Goal: Task Accomplishment & Management: Use online tool/utility

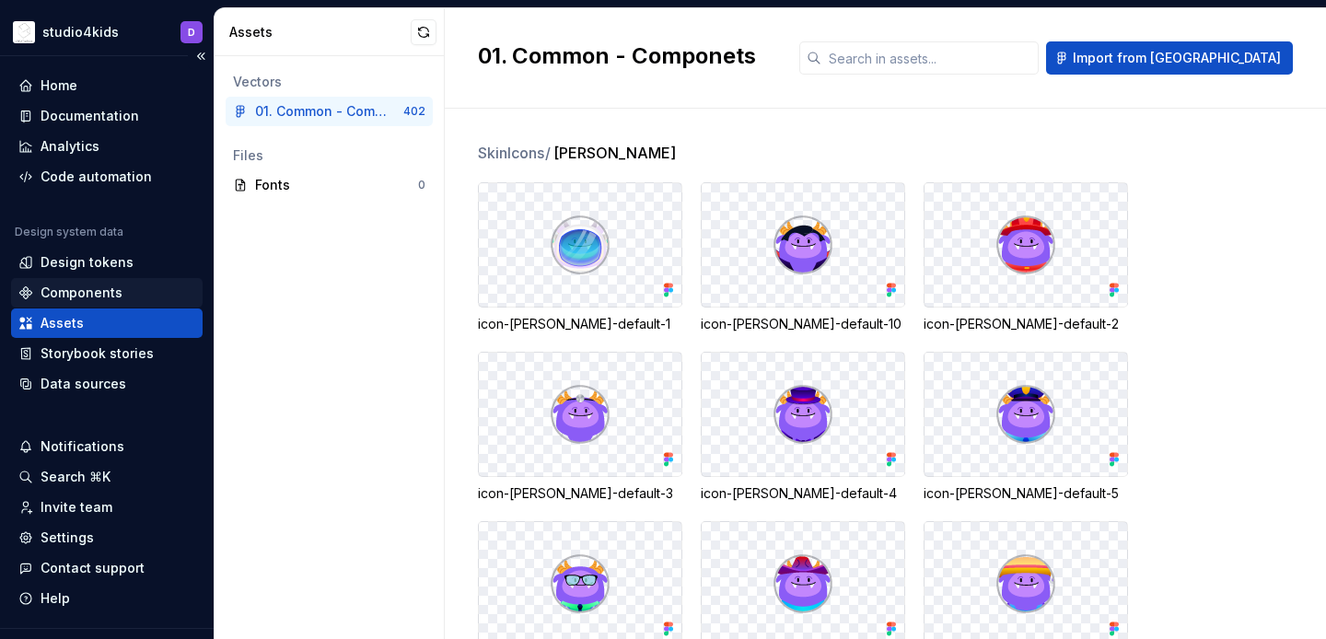
click at [109, 279] on div "Components" at bounding box center [106, 292] width 191 height 29
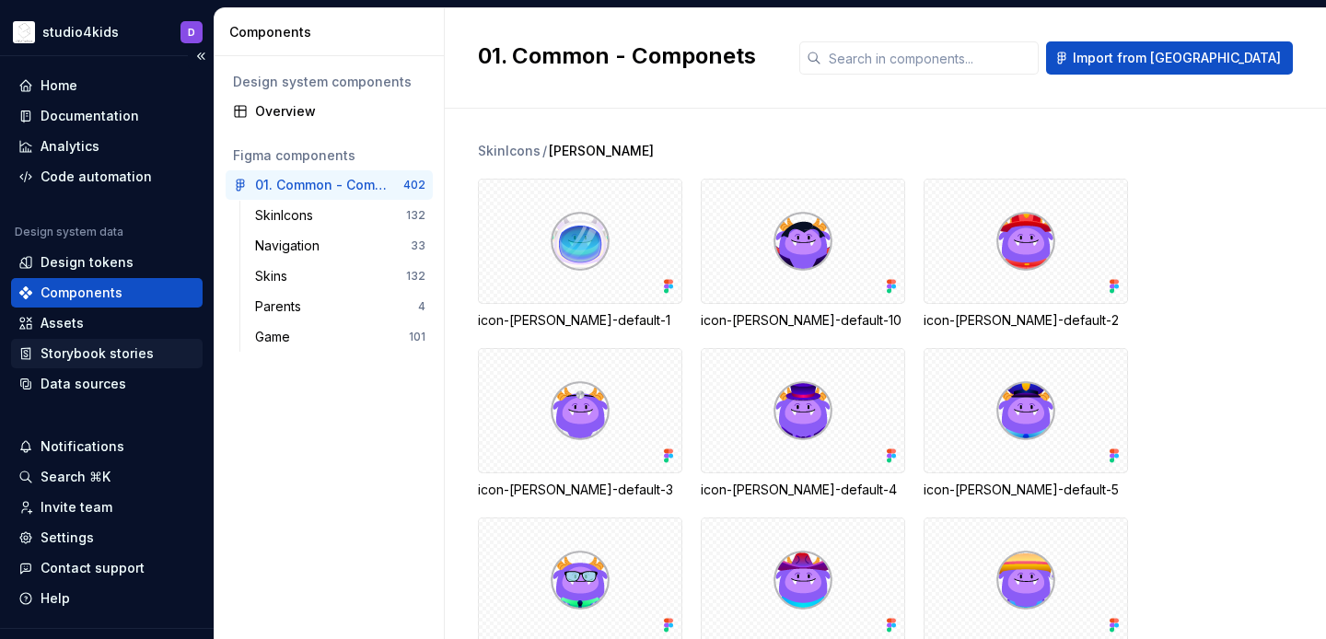
click at [123, 348] on div "Storybook stories" at bounding box center [97, 353] width 113 height 18
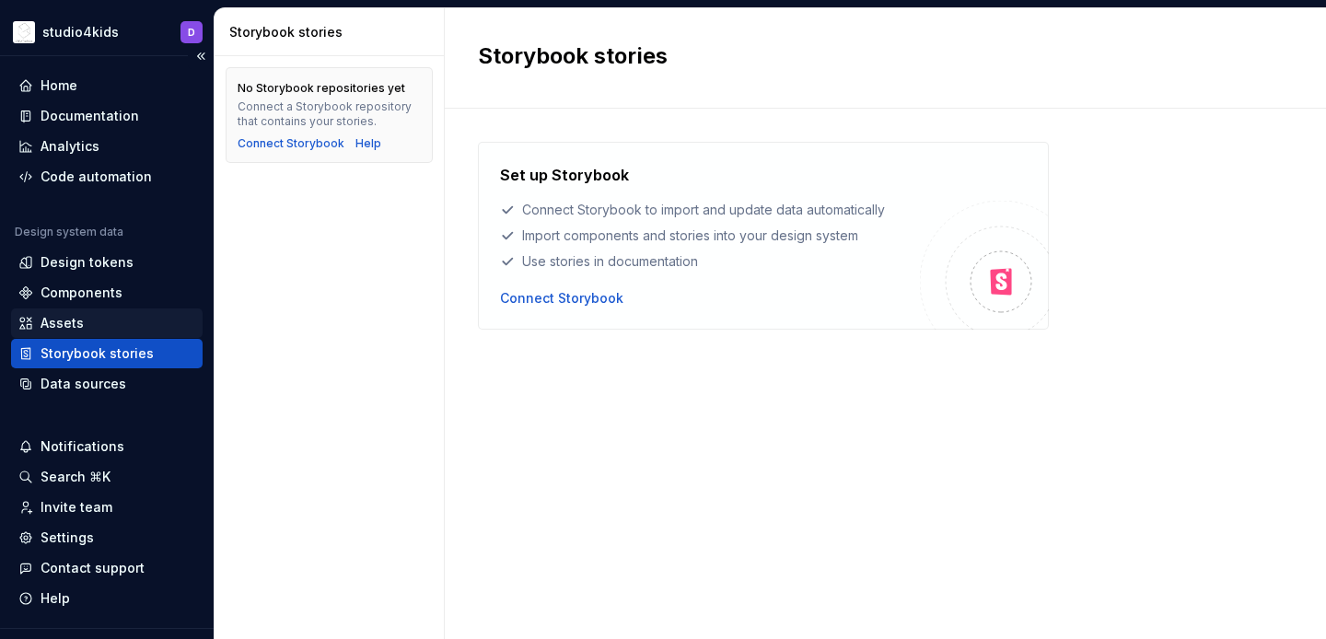
click at [124, 333] on div "Assets" at bounding box center [106, 322] width 191 height 29
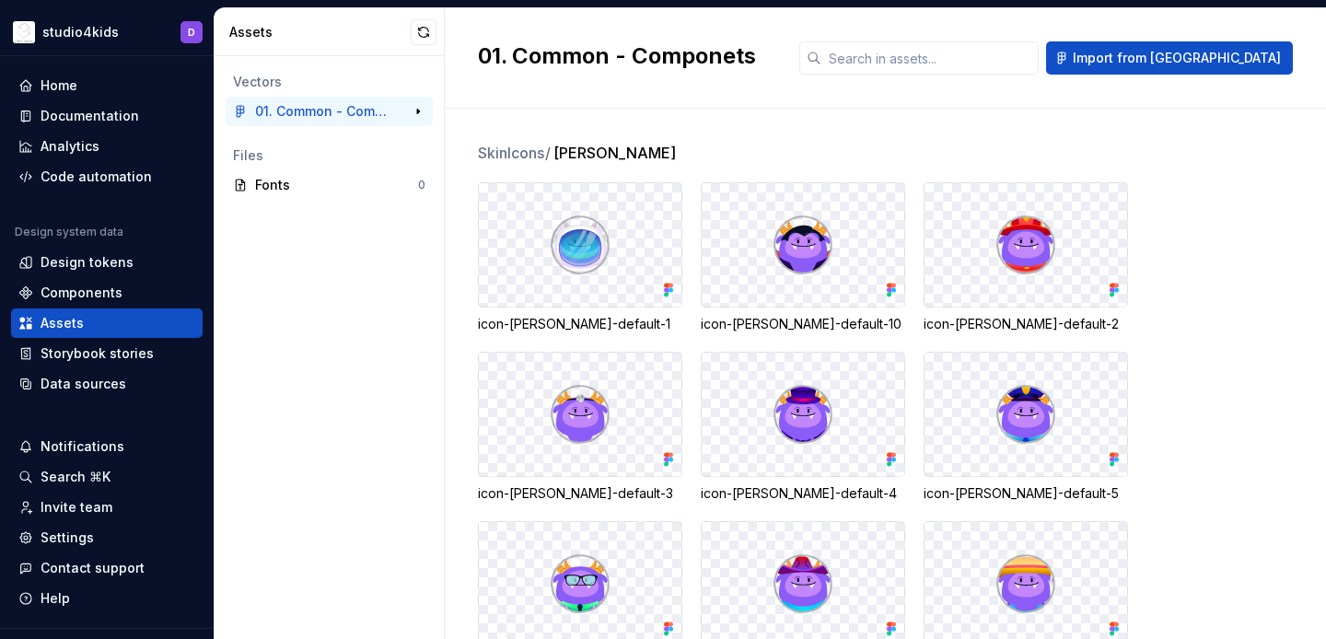
click at [426, 124] on div "01. Common - Componets 402" at bounding box center [329, 111] width 207 height 29
click at [424, 111] on button "button" at bounding box center [418, 112] width 26 height 26
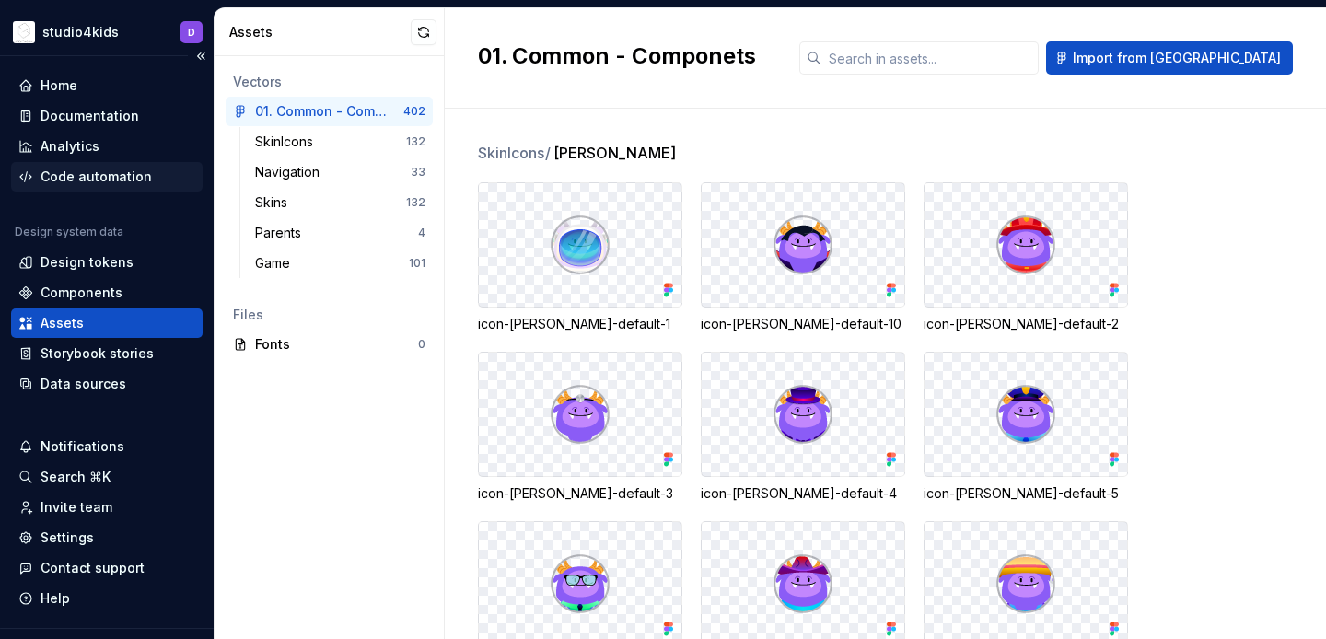
click at [52, 180] on div "Code automation" at bounding box center [96, 177] width 111 height 18
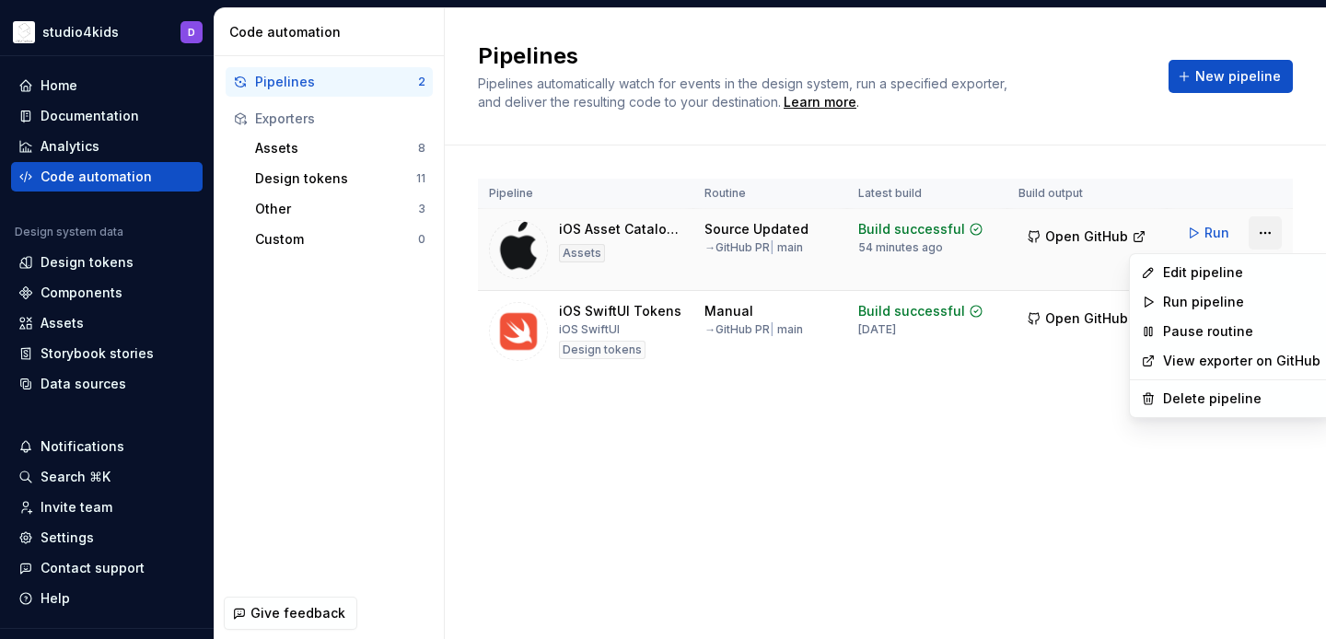
click at [1260, 229] on html "studio4kids D Home Documentation Analytics Code automation Design system data D…" at bounding box center [663, 319] width 1326 height 639
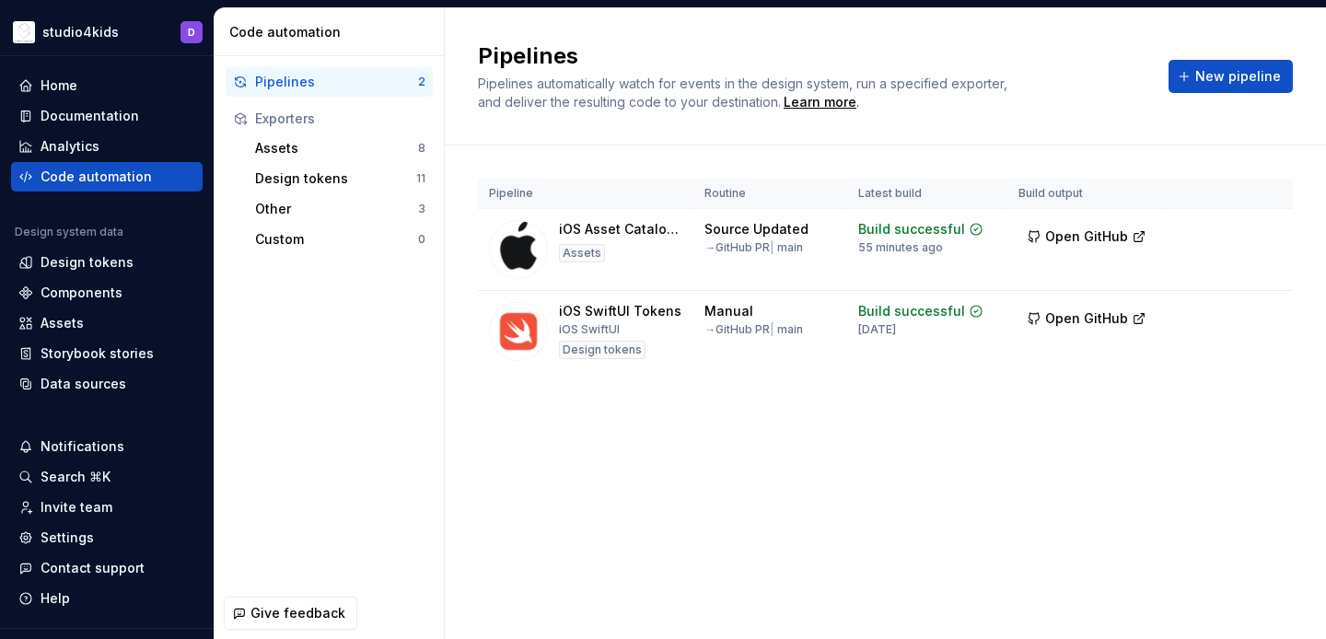
click at [865, 420] on html "studio4kids D Home Documentation Analytics Code automation Design system data D…" at bounding box center [663, 319] width 1326 height 639
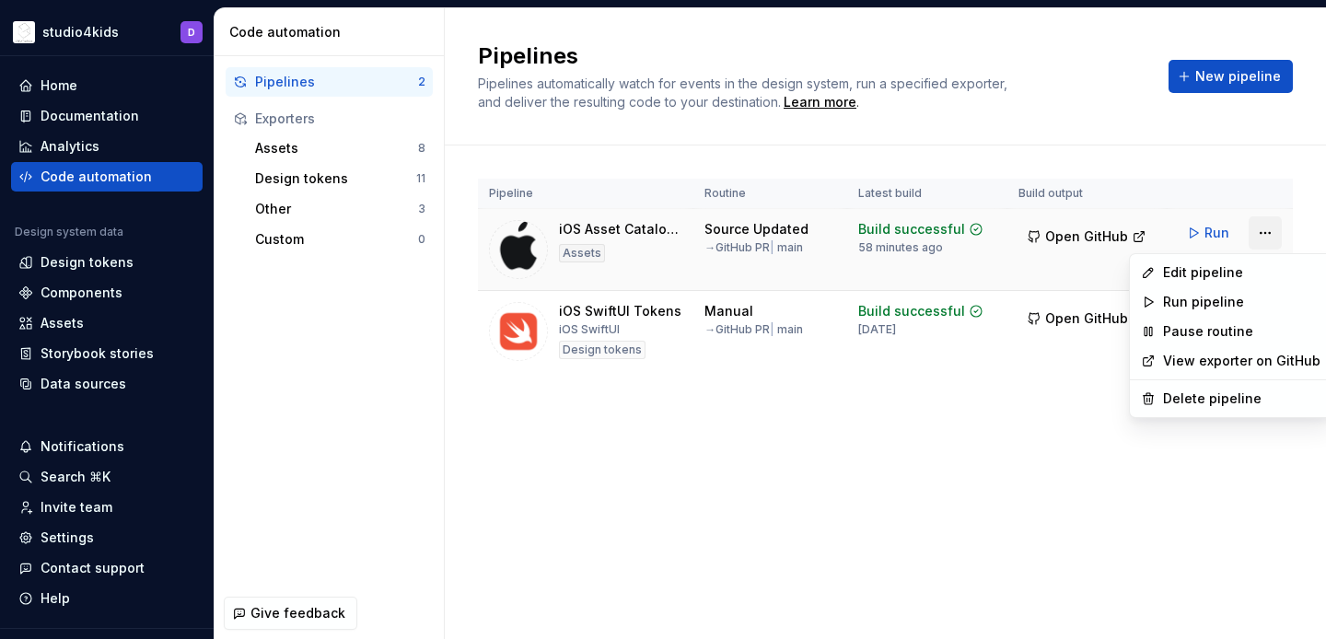
click at [1273, 231] on html "studio4kids D Home Documentation Analytics Code automation Design system data D…" at bounding box center [663, 319] width 1326 height 639
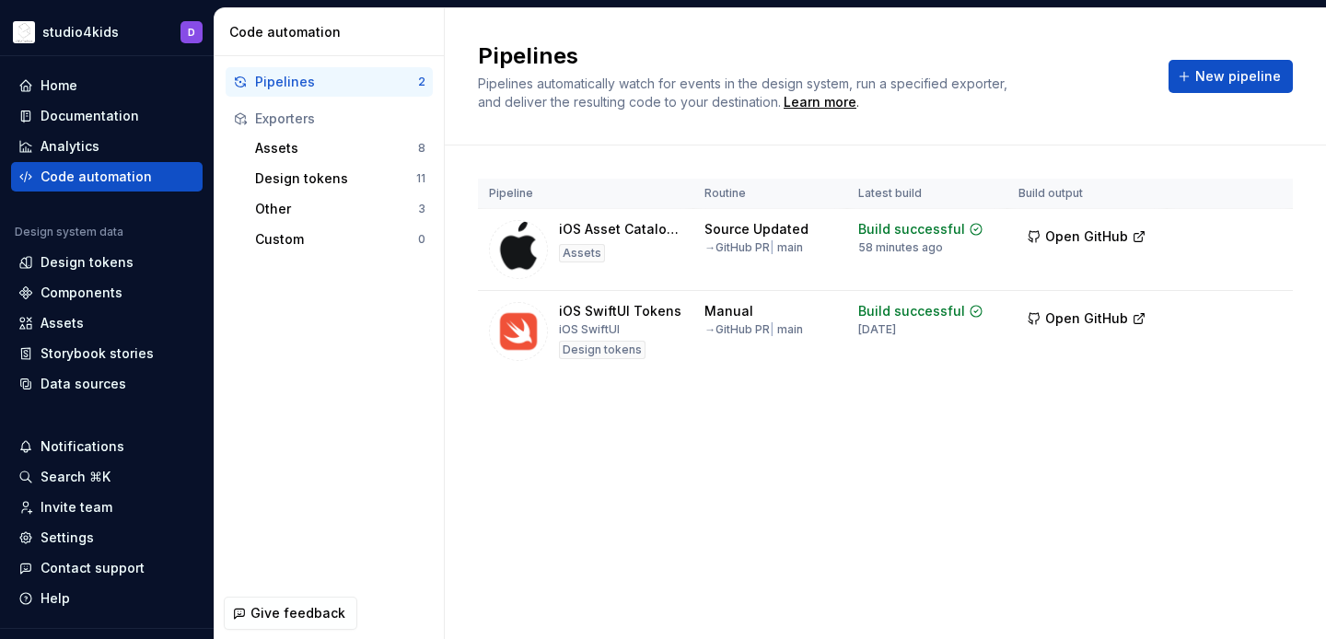
click at [828, 505] on html "studio4kids D Home Documentation Analytics Code automation Design system data D…" at bounding box center [663, 319] width 1326 height 639
click at [1199, 75] on button "New pipeline" at bounding box center [1230, 76] width 124 height 33
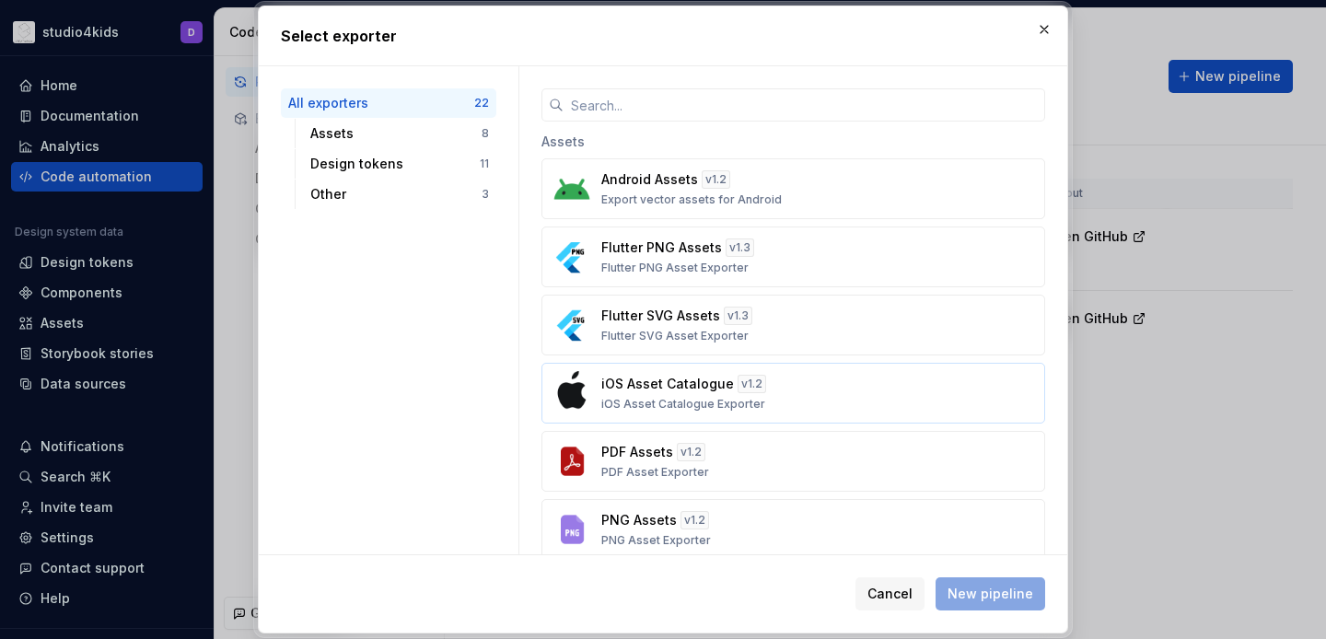
click at [793, 400] on div "iOS Asset Catalogue v 1.2 iOS Asset Catalogue Exporter" at bounding box center [787, 393] width 373 height 37
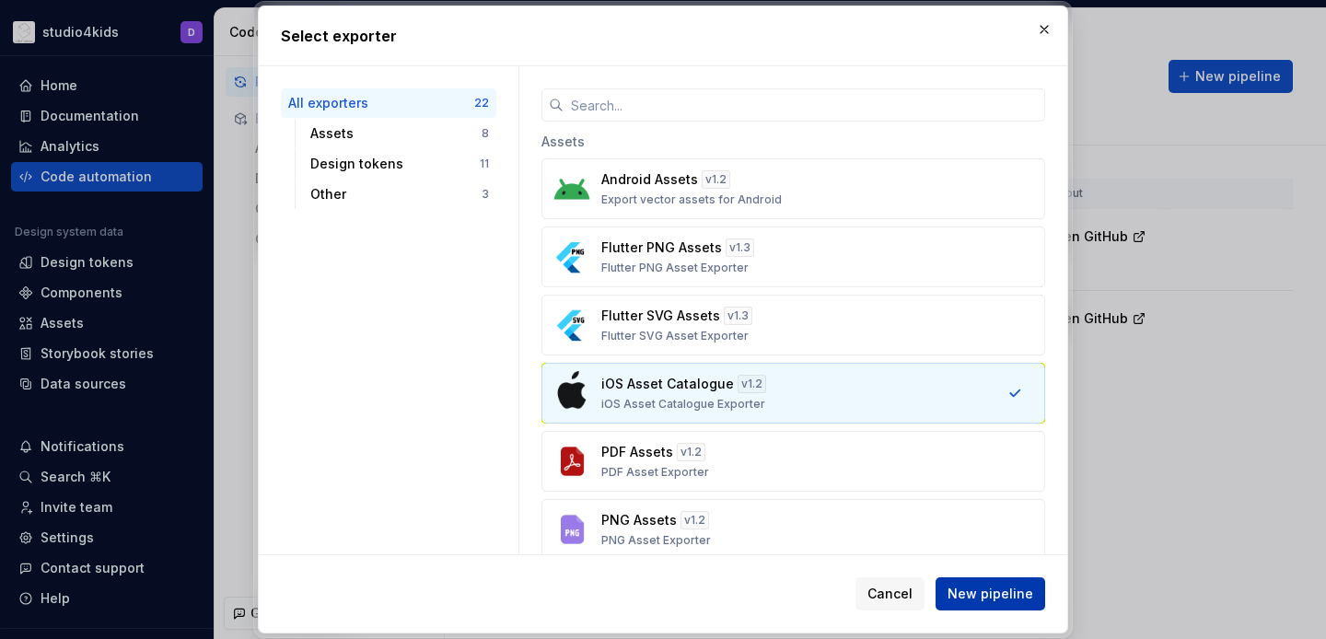
click at [974, 597] on span "New pipeline" at bounding box center [990, 594] width 86 height 18
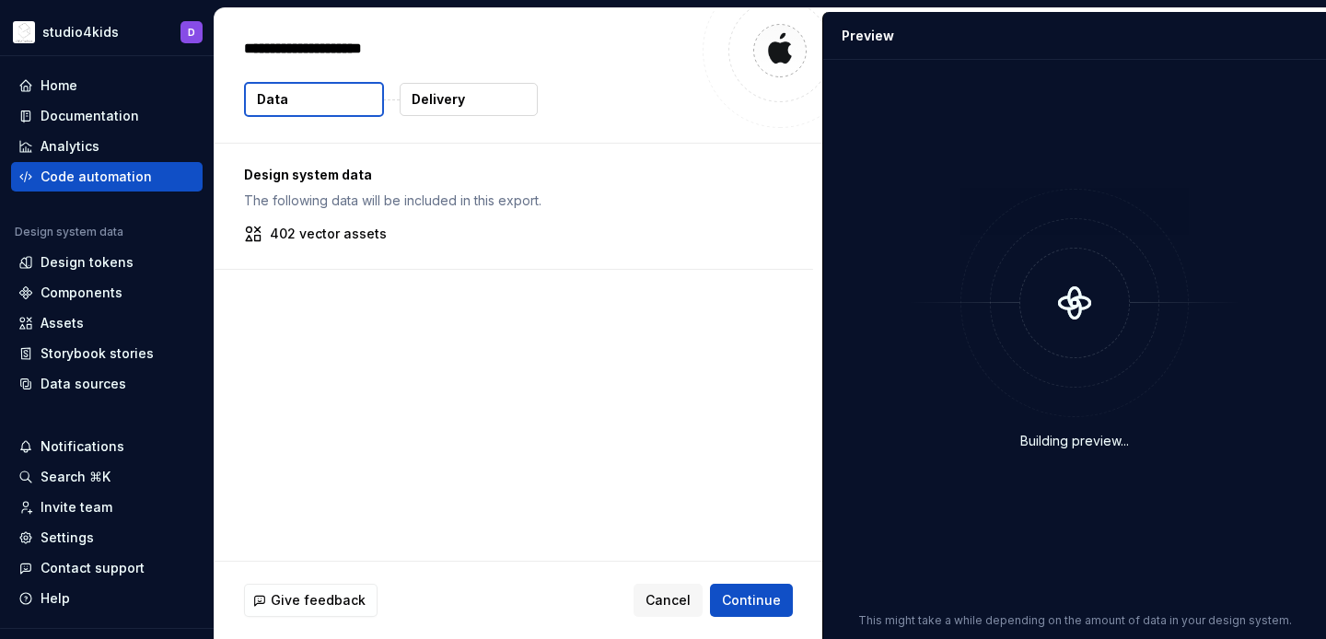
type textarea "*"
type textarea "**"
type textarea "*"
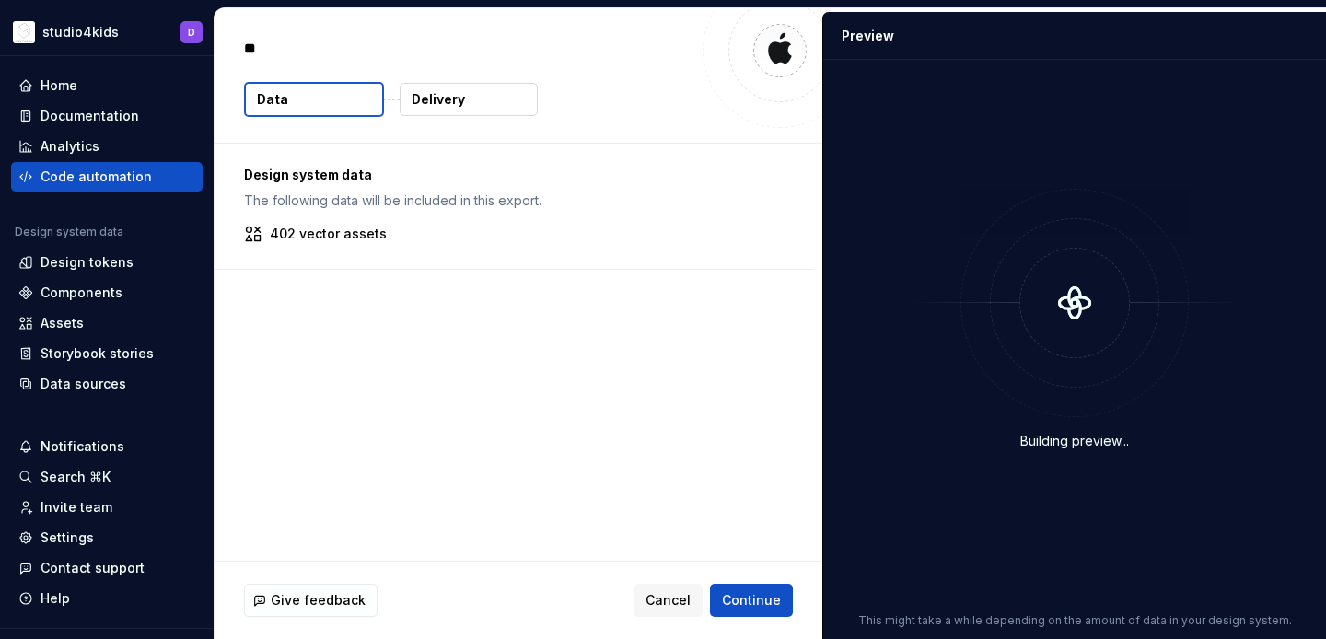
type textarea "***"
type textarea "*"
type textarea "****"
type textarea "*"
type textarea "*****"
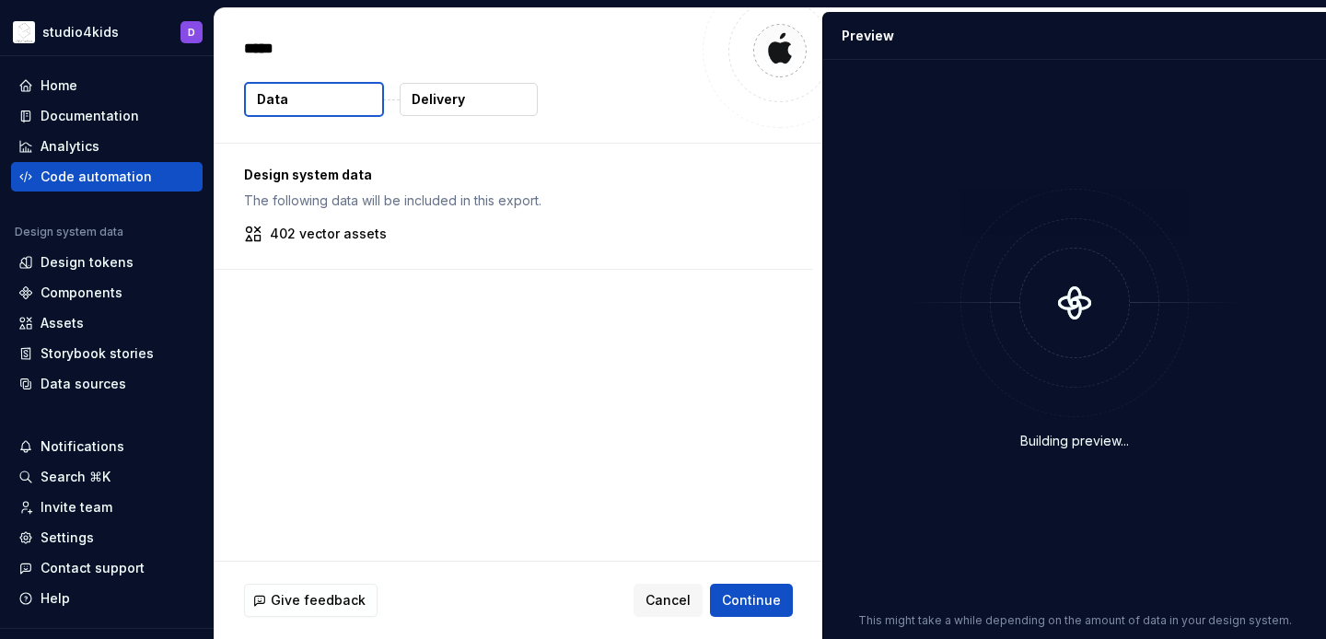
type textarea "*"
type textarea "******"
type textarea "*"
type textarea "*******"
click at [470, 103] on button "Delivery" at bounding box center [469, 99] width 138 height 33
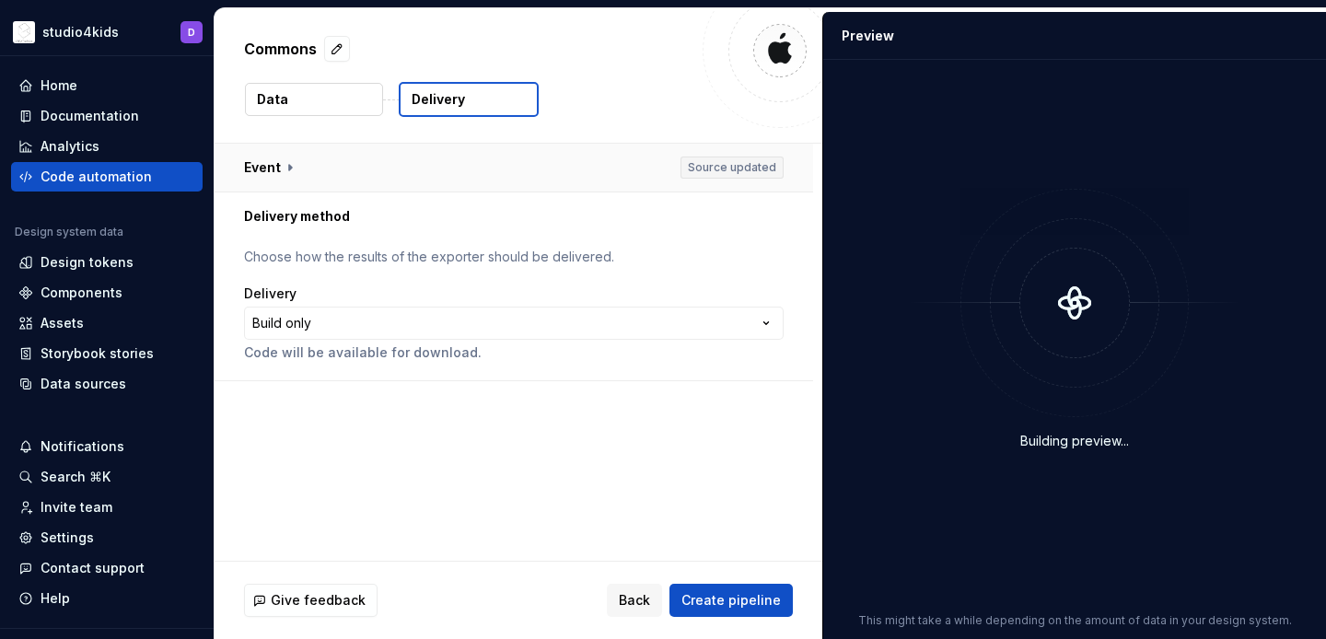
click at [293, 164] on button "button" at bounding box center [514, 168] width 598 height 48
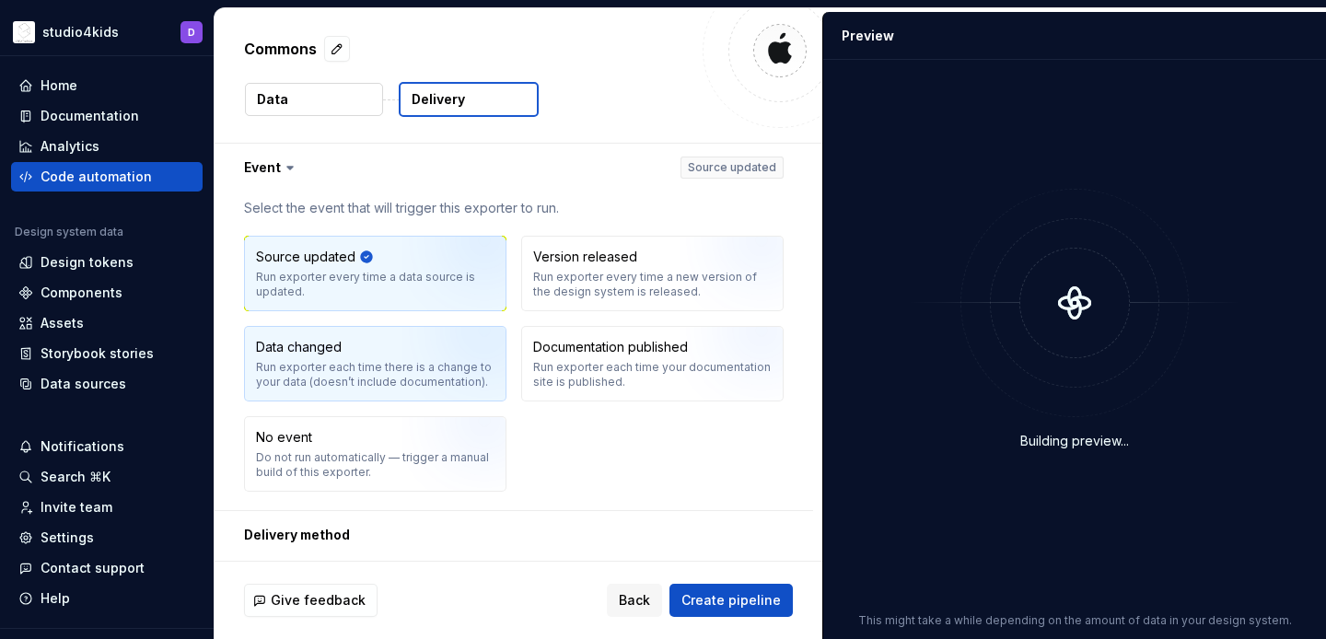
scroll to position [139, 0]
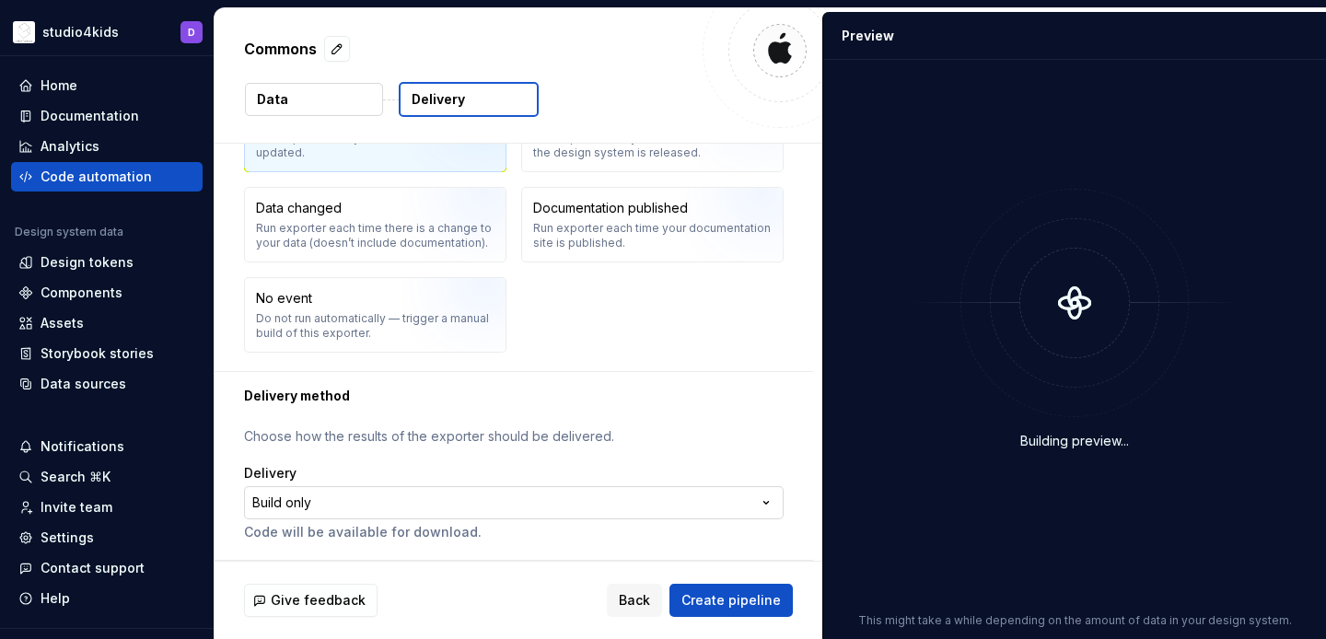
click at [453, 499] on html "**********" at bounding box center [663, 319] width 1326 height 639
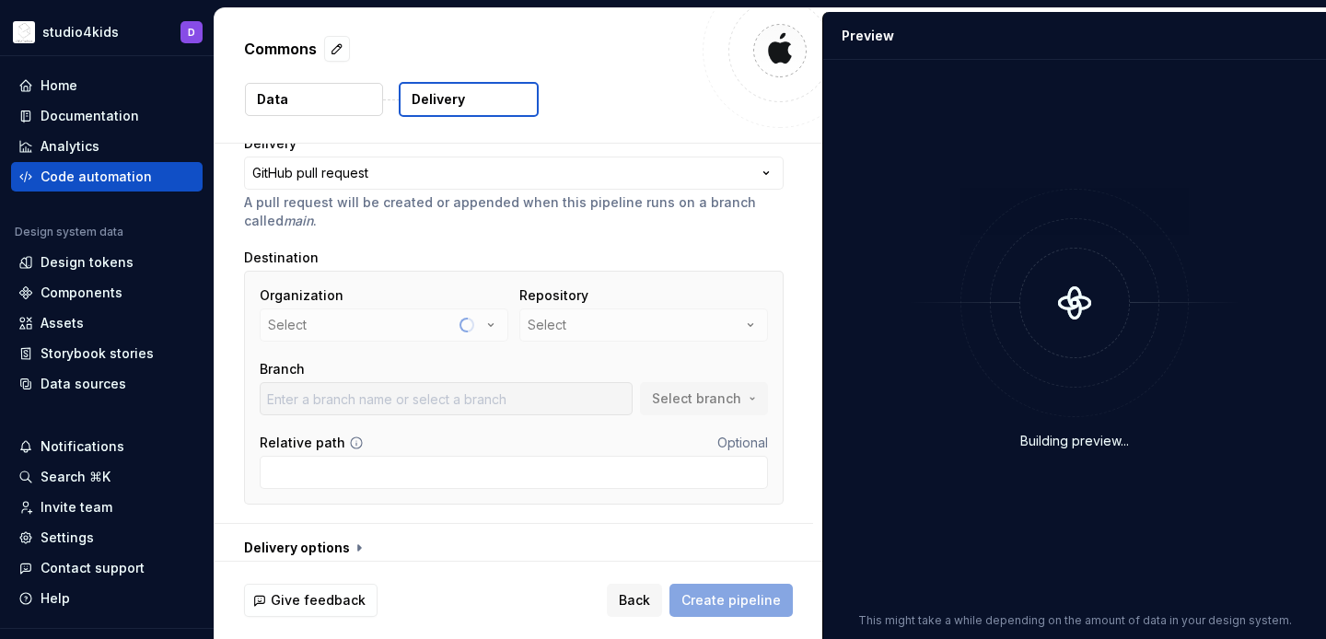
scroll to position [162, 0]
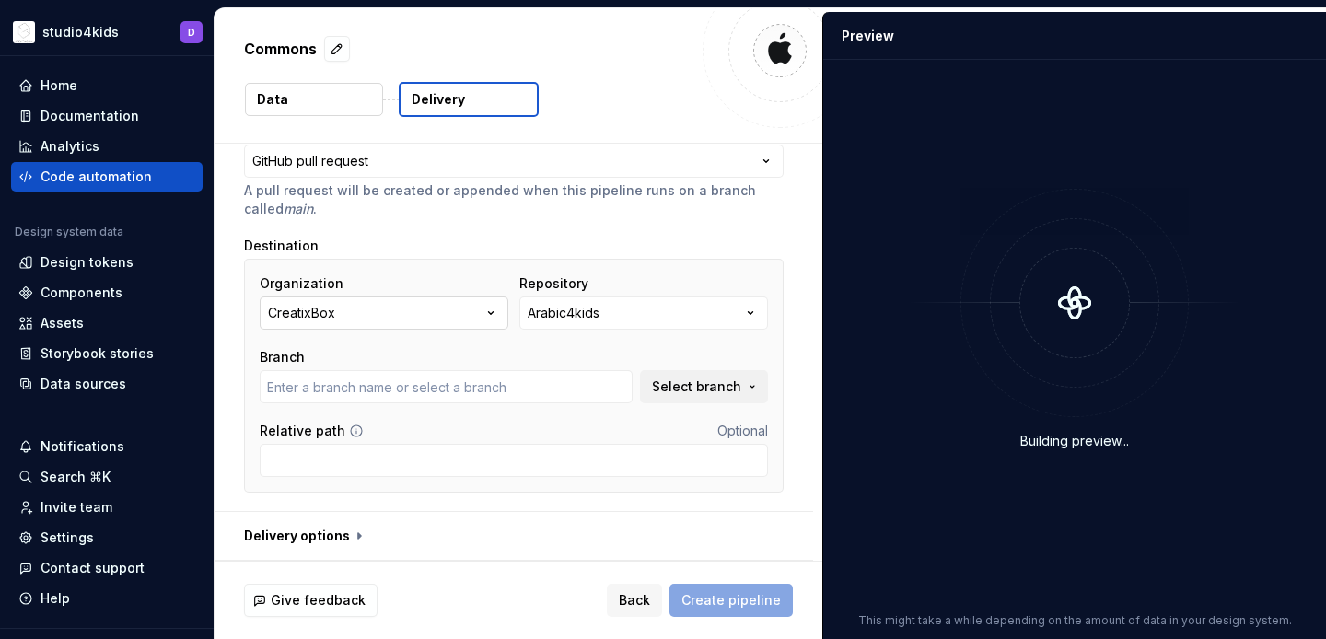
click at [492, 317] on icon "button" at bounding box center [491, 313] width 18 height 18
type input "develop"
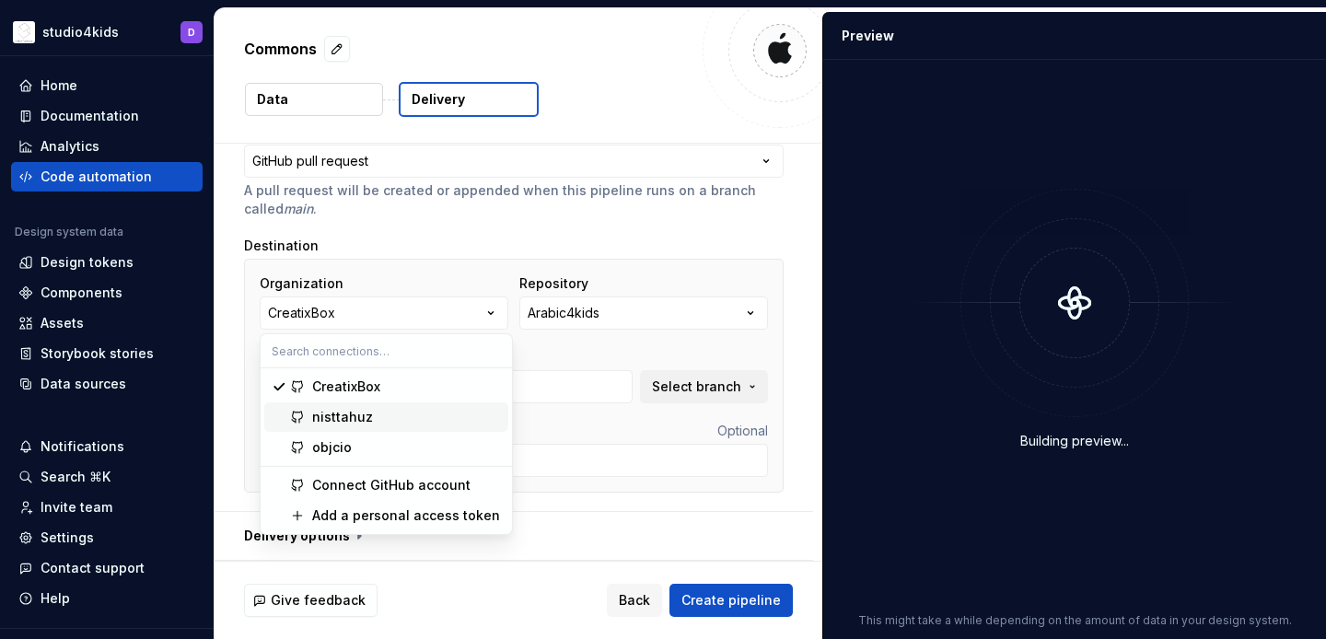
click at [458, 415] on div "nisttahuz" at bounding box center [406, 417] width 189 height 18
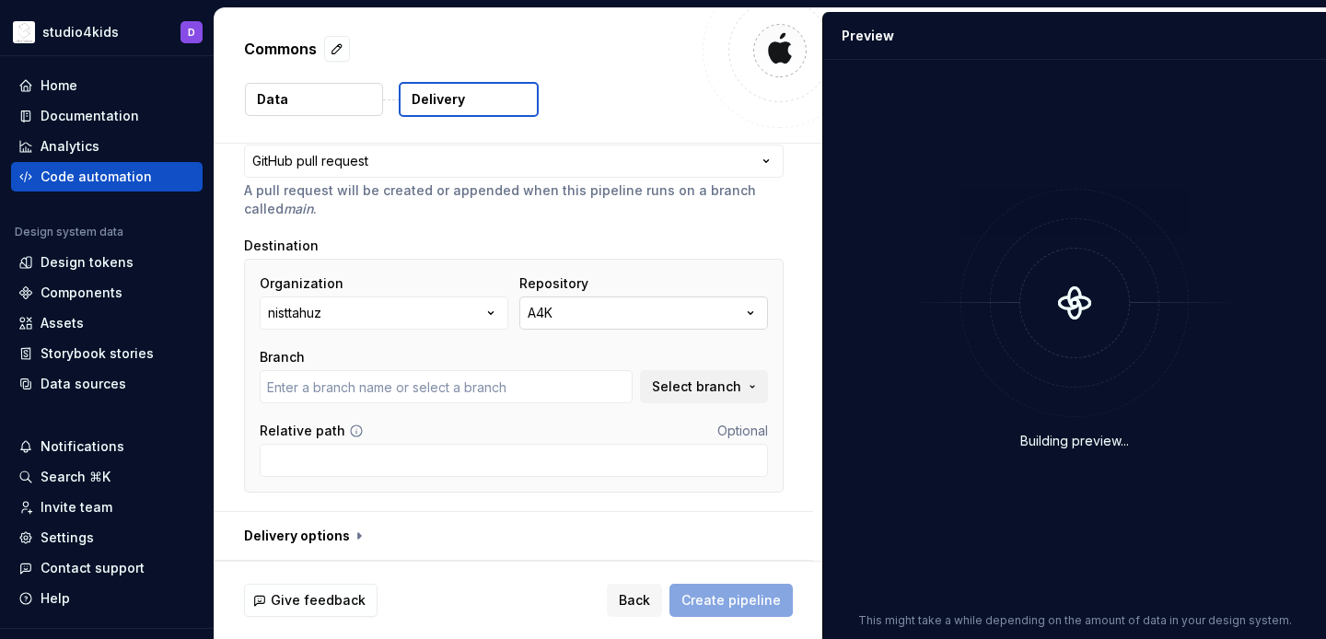
type input "main"
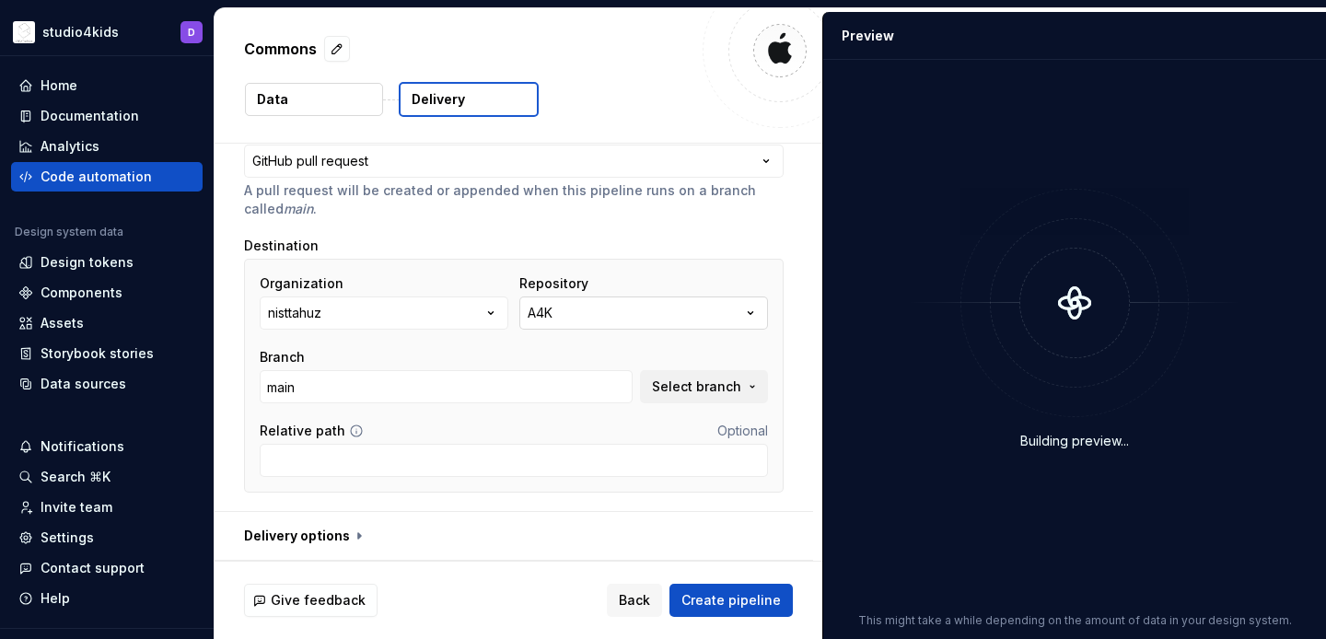
click at [621, 322] on button "A4K" at bounding box center [643, 312] width 249 height 33
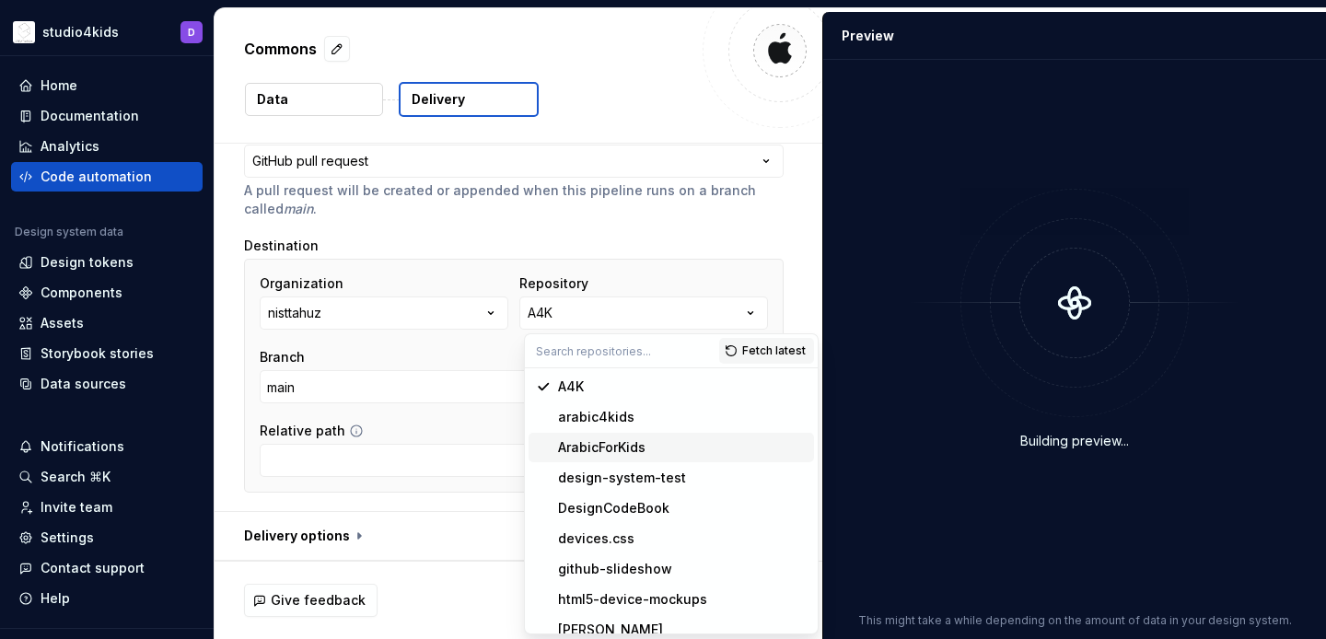
click at [627, 452] on div "ArabicForKids" at bounding box center [601, 447] width 87 height 18
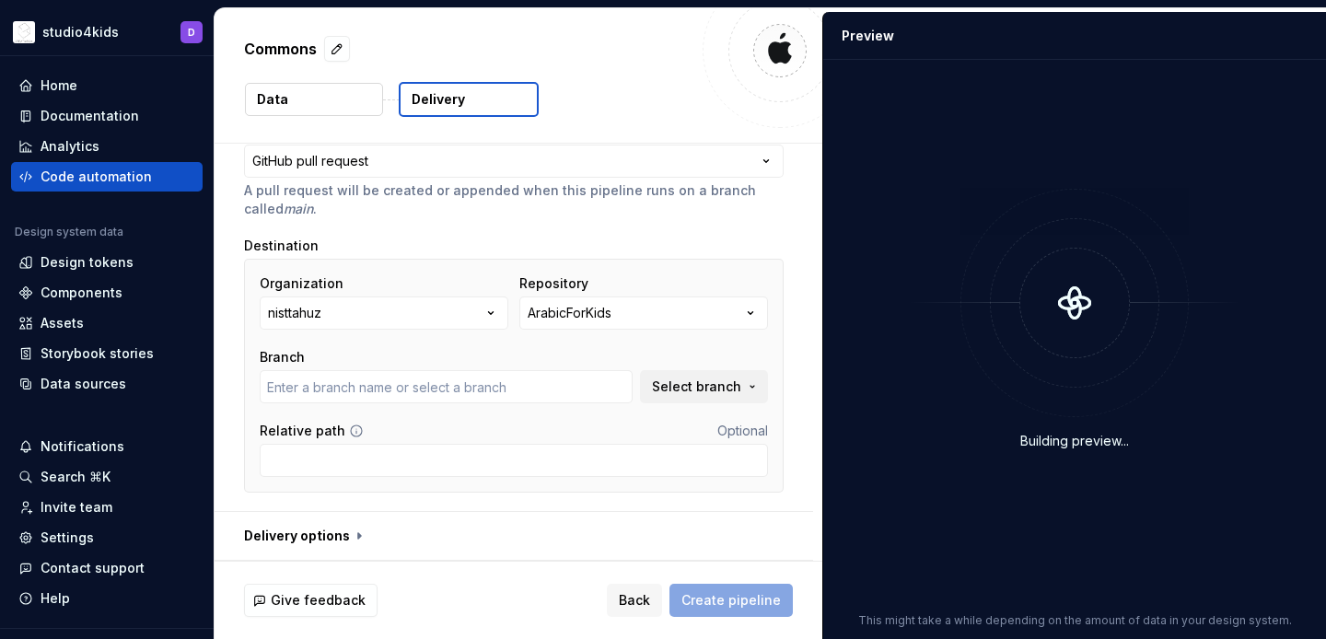
type input "main"
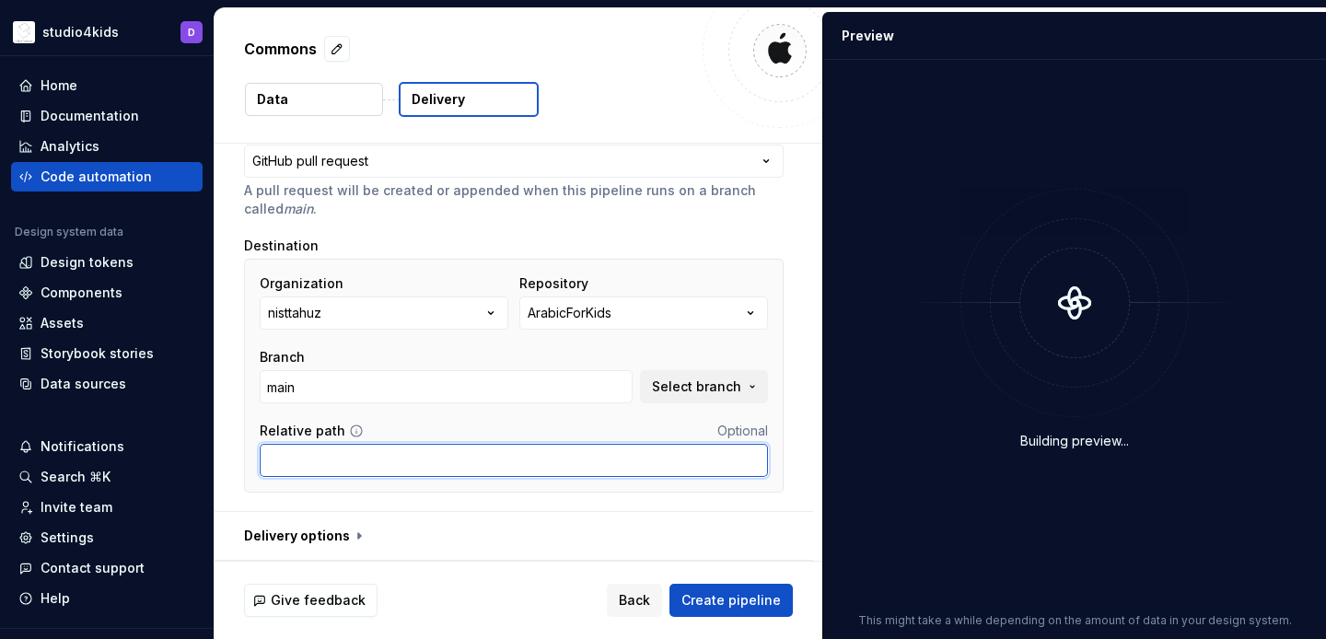
click at [596, 470] on input "Relative path" at bounding box center [514, 460] width 508 height 33
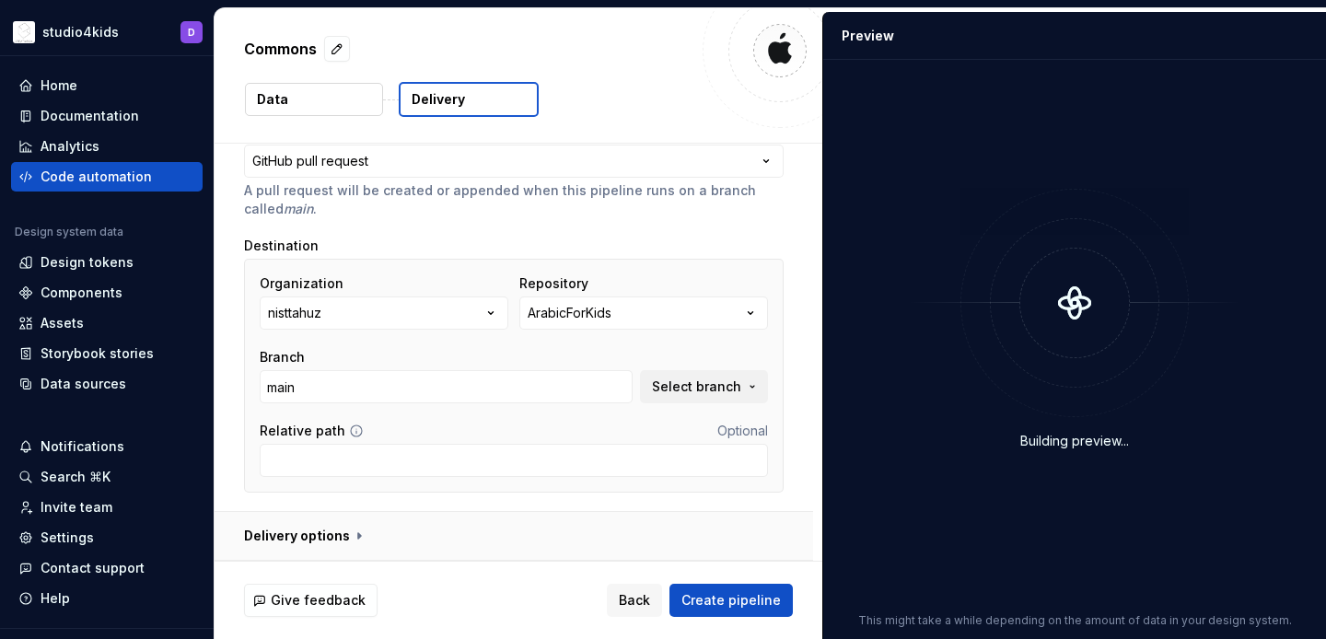
click at [305, 535] on button "button" at bounding box center [514, 536] width 598 height 48
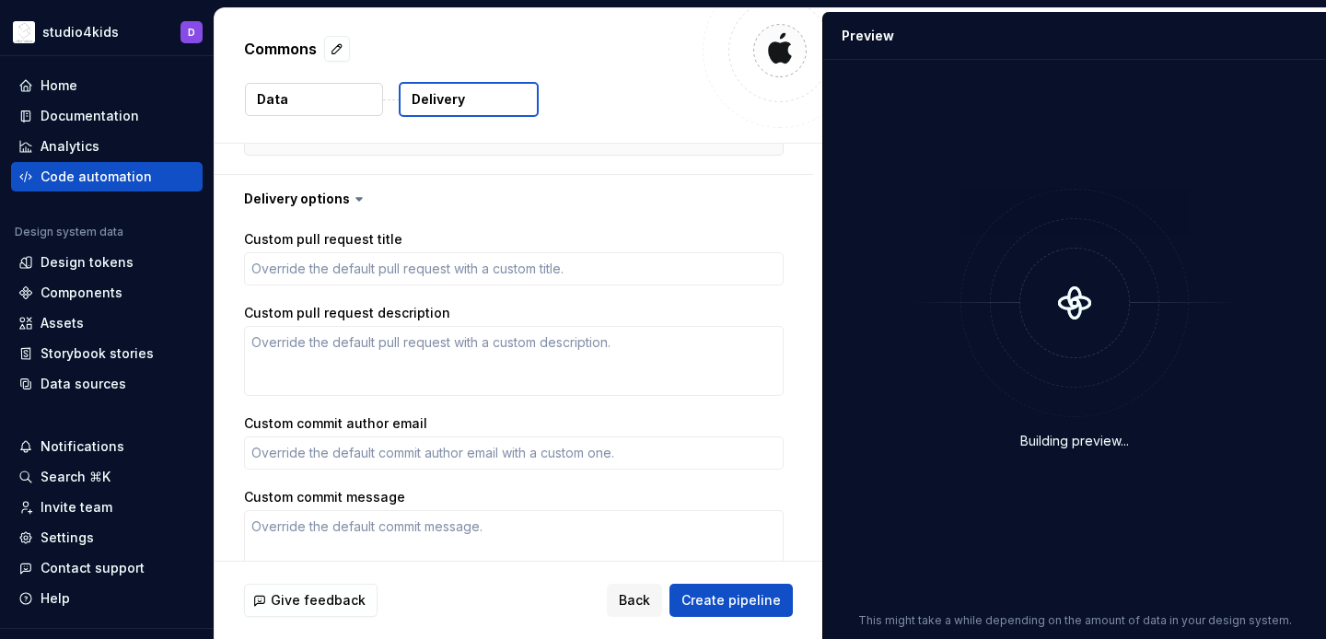
scroll to position [597, 0]
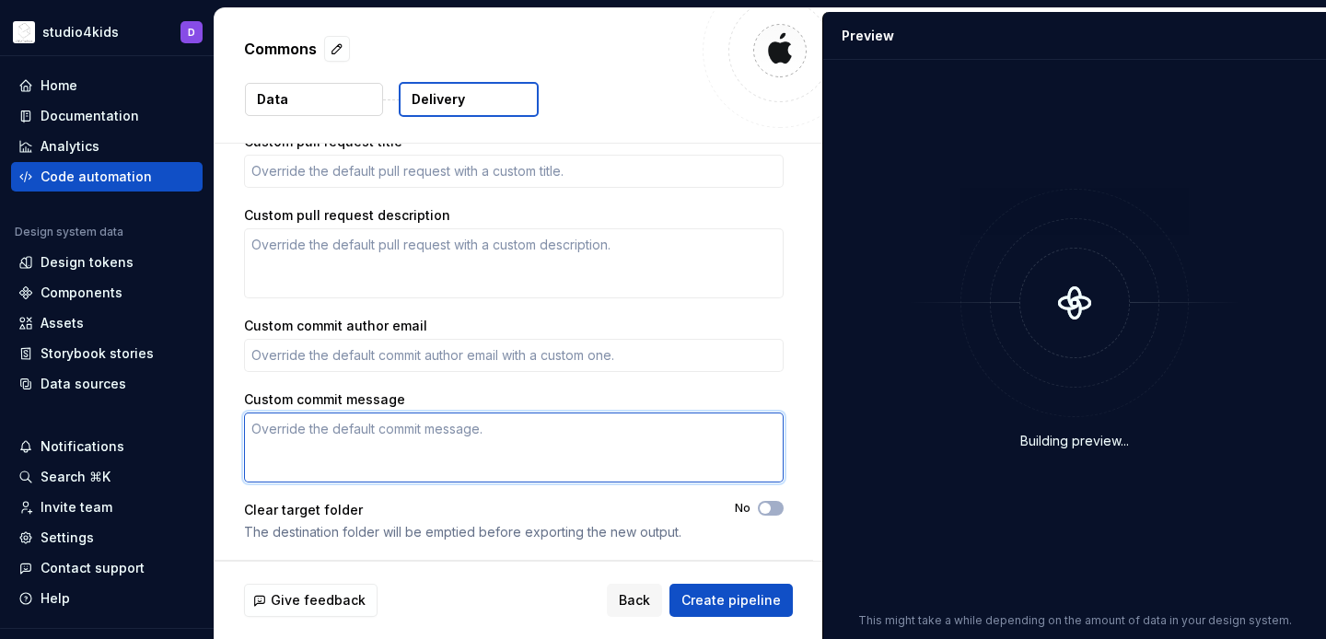
click at [338, 455] on textarea "Custom commit message" at bounding box center [514, 447] width 540 height 70
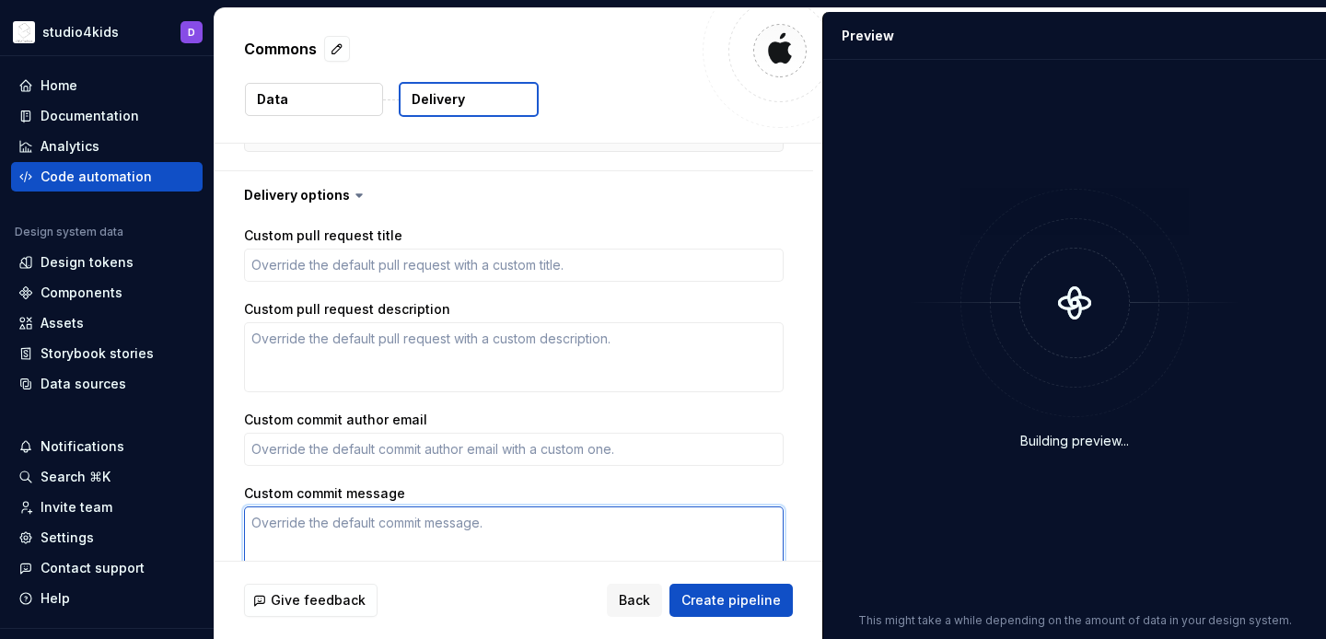
scroll to position [274, 0]
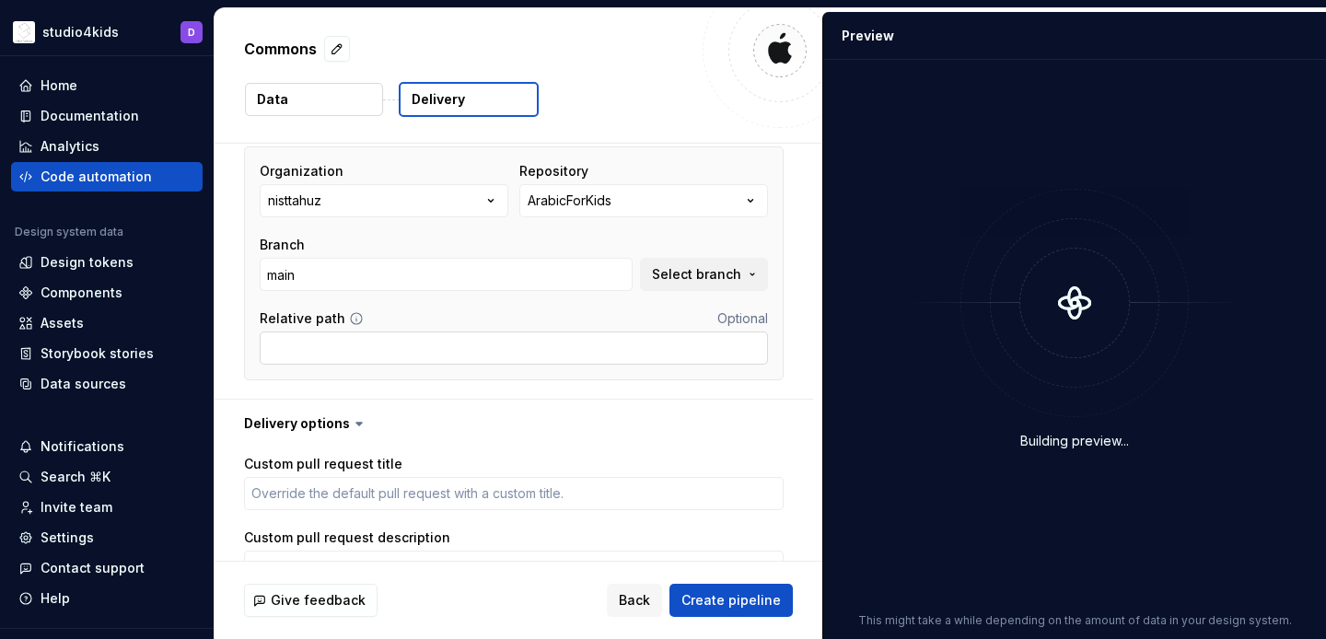
click at [330, 353] on input "Relative path" at bounding box center [514, 347] width 508 height 33
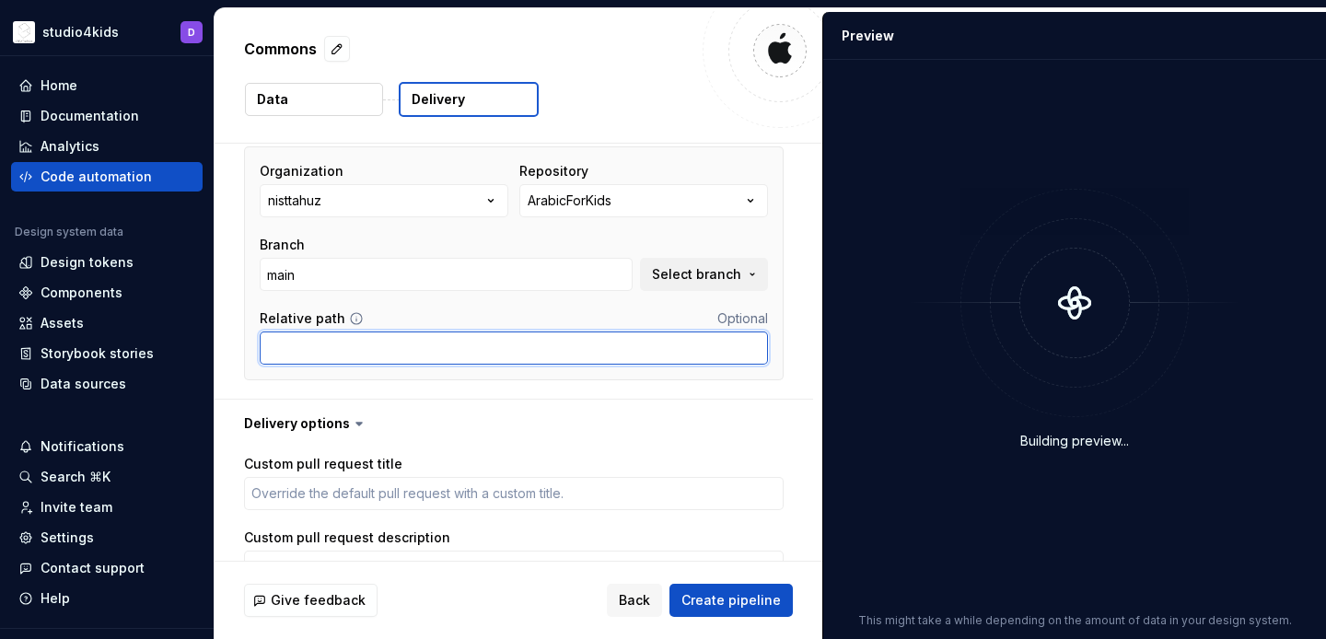
type textarea "*"
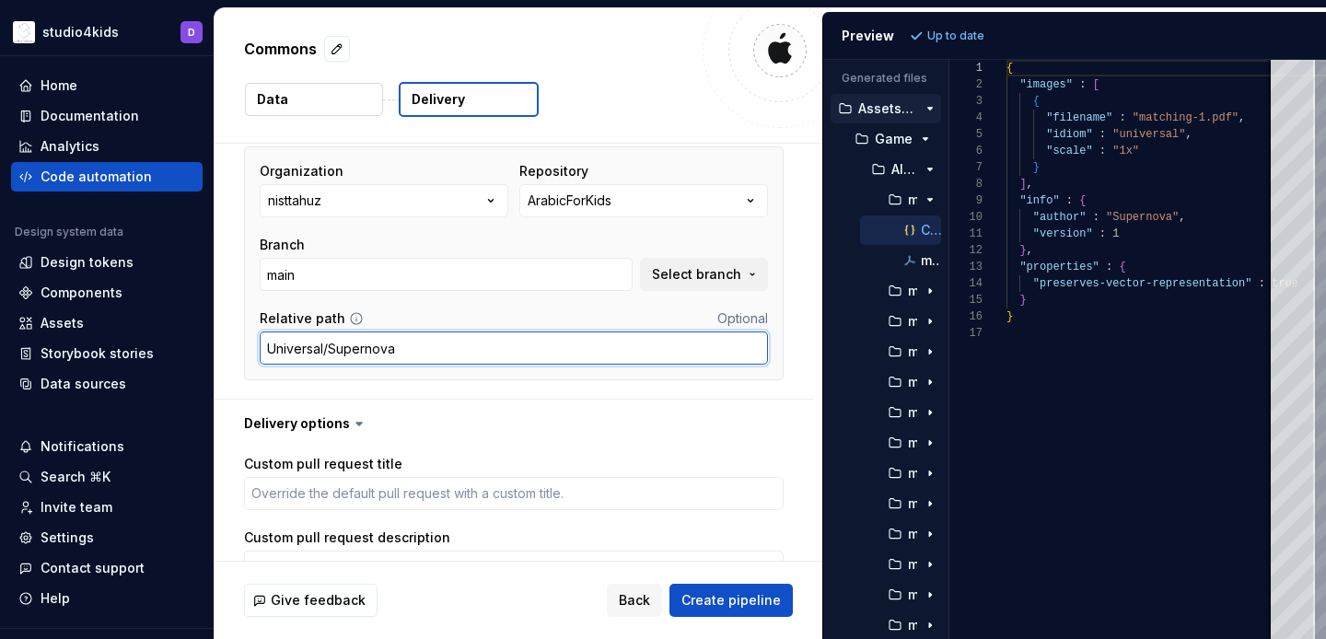
click at [329, 355] on input "Universal/Supernova" at bounding box center [514, 347] width 508 height 33
click at [426, 342] on input "Universal/Supernova" at bounding box center [514, 347] width 508 height 33
click at [329, 350] on input "Universal/SupernovaAssets" at bounding box center [514, 347] width 508 height 33
type input "Universal/SupernovaAssets"
click at [390, 348] on input "Universal/SupernovaAssets" at bounding box center [514, 347] width 508 height 33
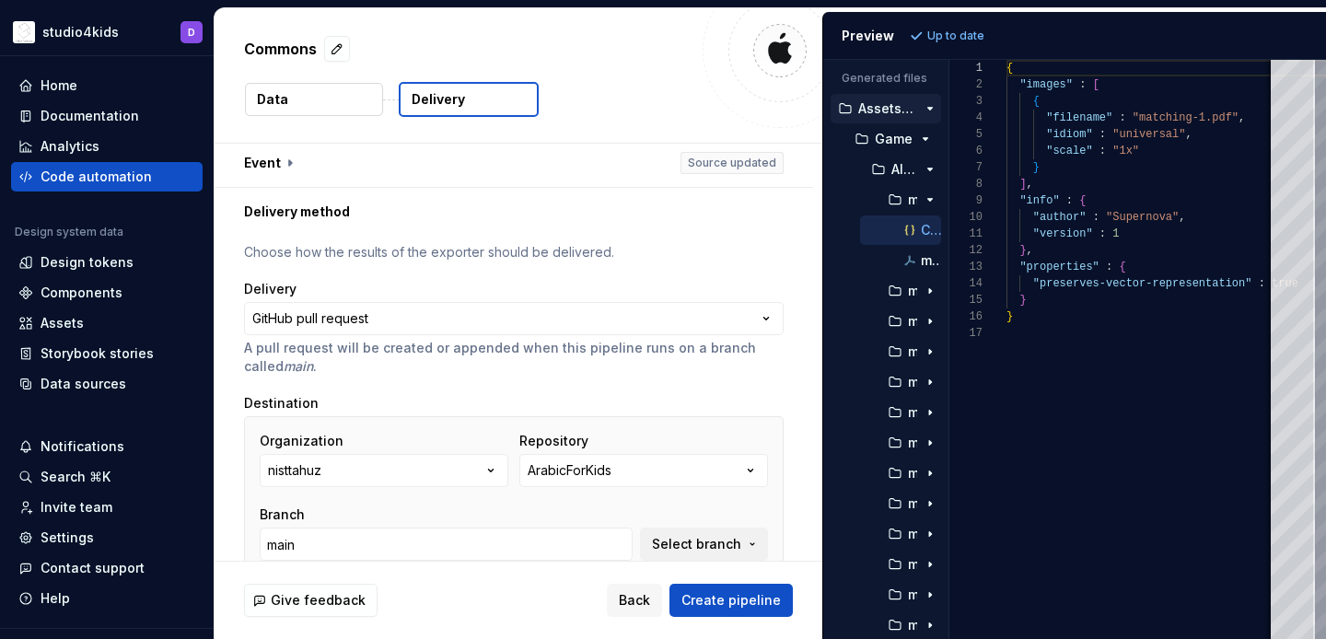
scroll to position [0, 0]
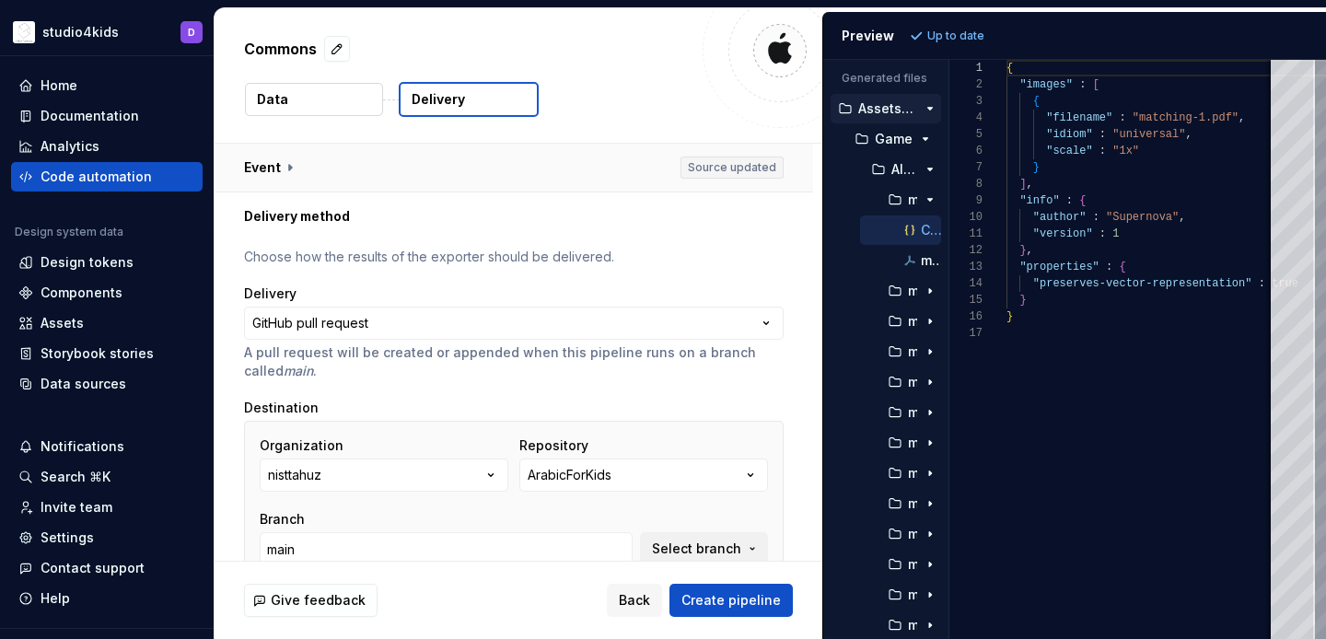
click at [280, 162] on button "button" at bounding box center [514, 168] width 598 height 48
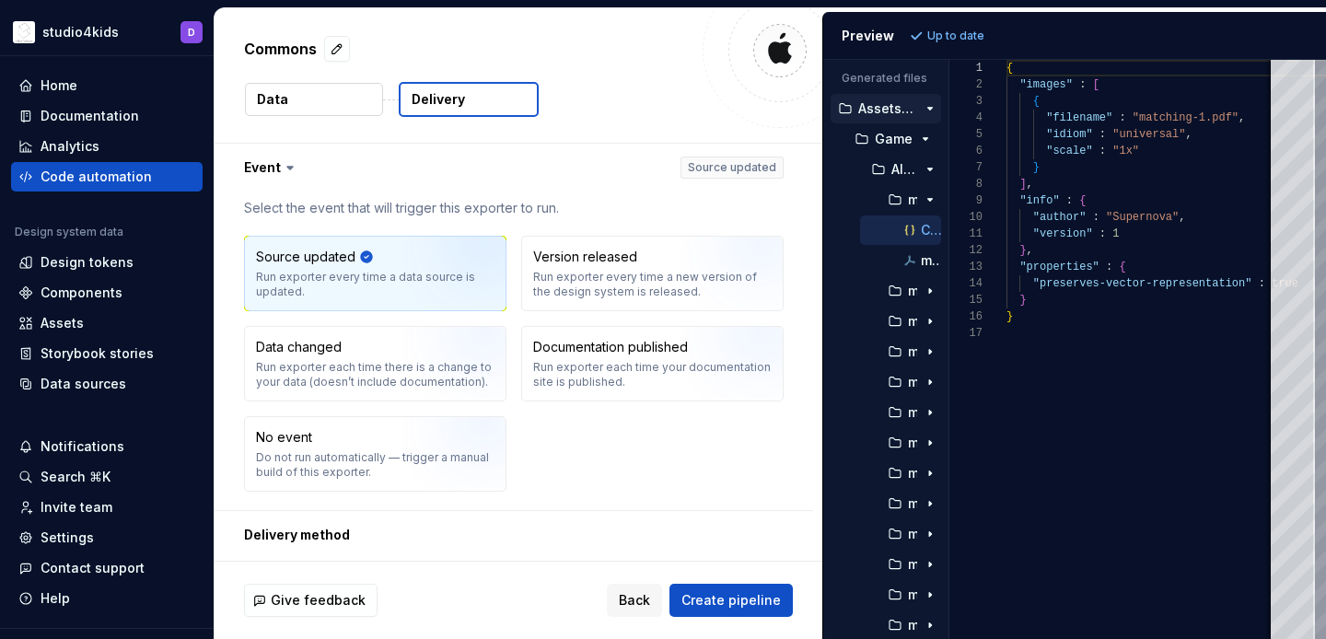
click at [281, 164] on icon at bounding box center [290, 167] width 18 height 18
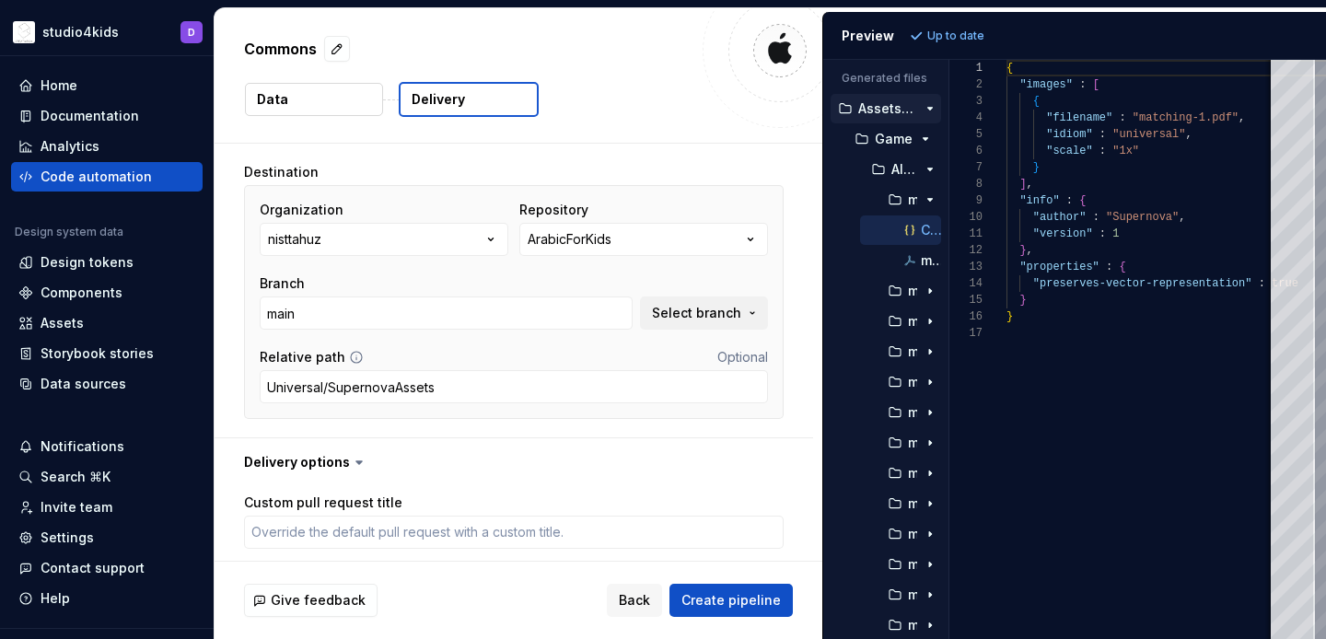
scroll to position [567, 0]
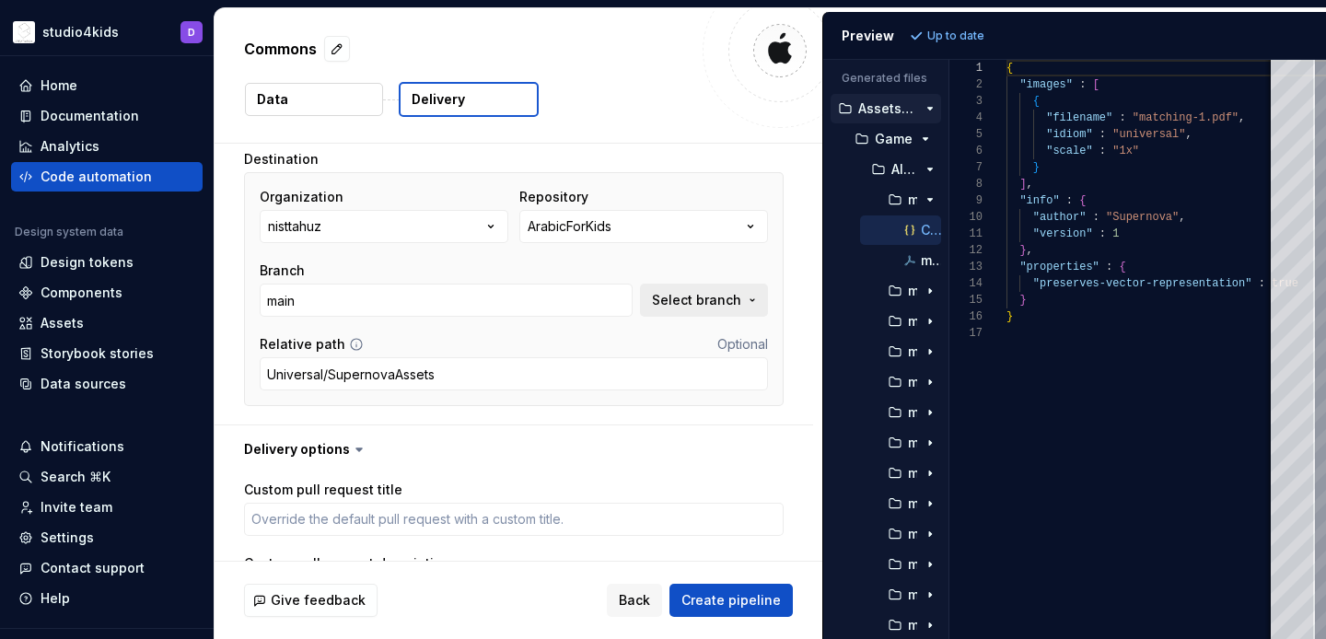
click at [696, 303] on span "Select branch" at bounding box center [696, 300] width 89 height 18
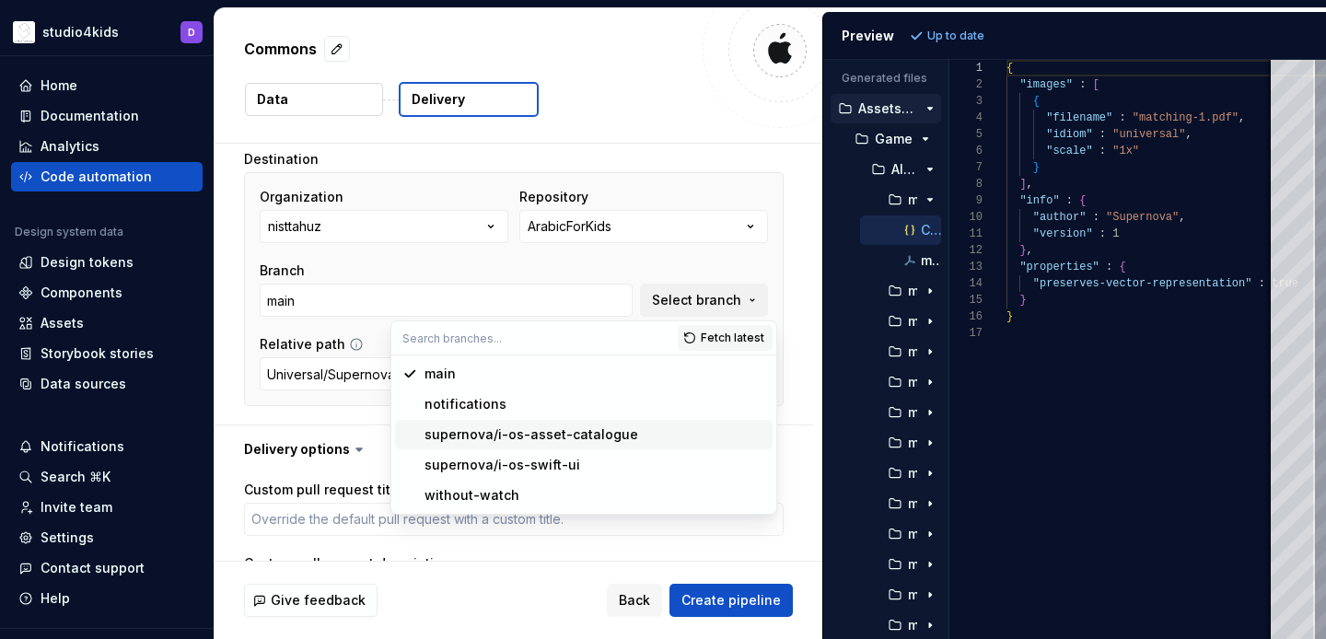
click at [579, 440] on div "supernova/i-os-asset-catalogue" at bounding box center [531, 434] width 214 height 18
type textarea "*"
type input "supernova/i-os-asset-catalogue"
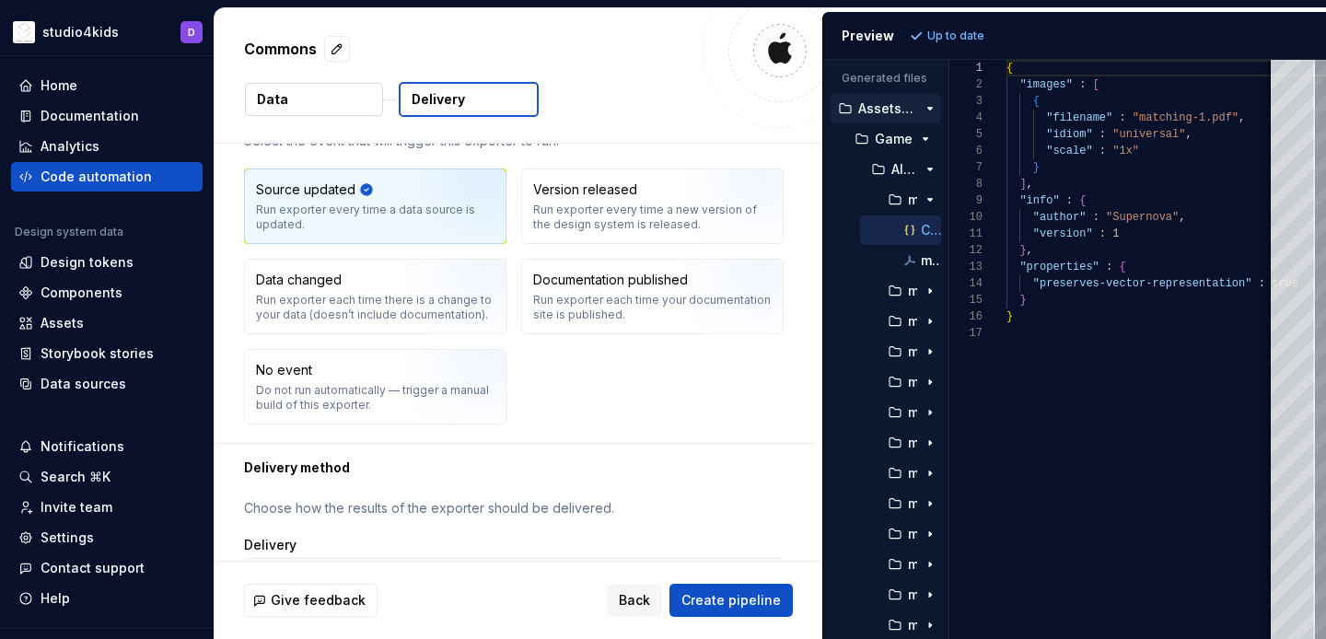
scroll to position [0, 0]
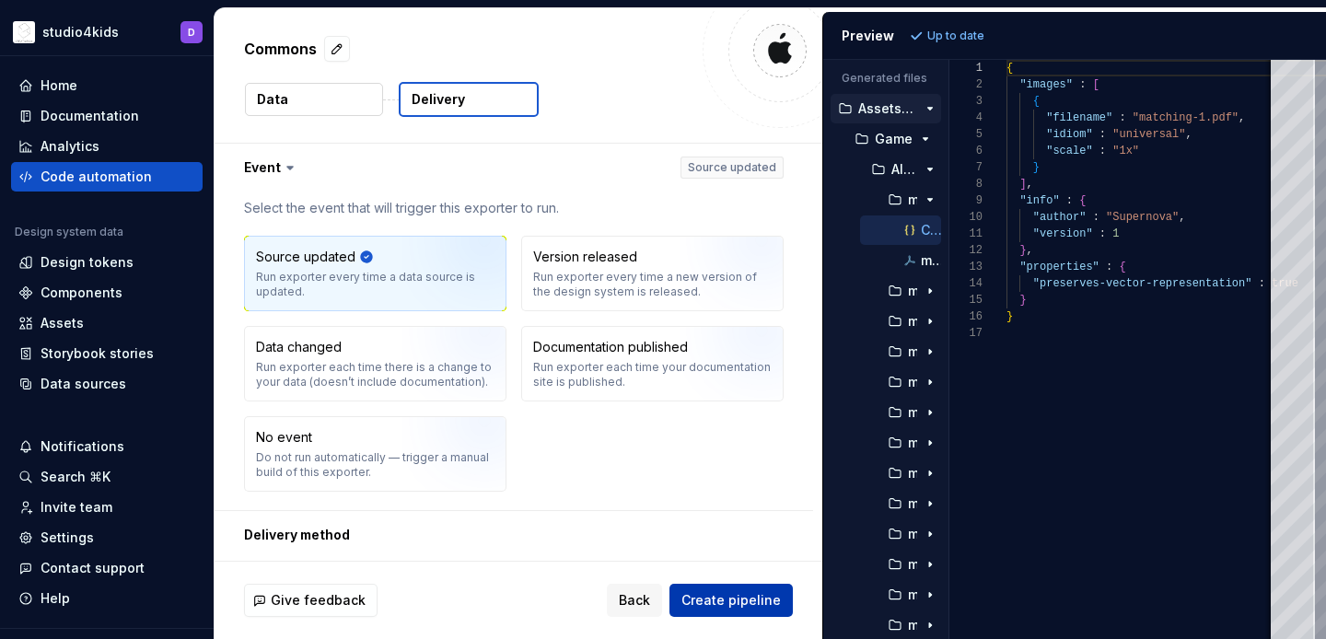
click at [705, 598] on span "Create pipeline" at bounding box center [730, 600] width 99 height 18
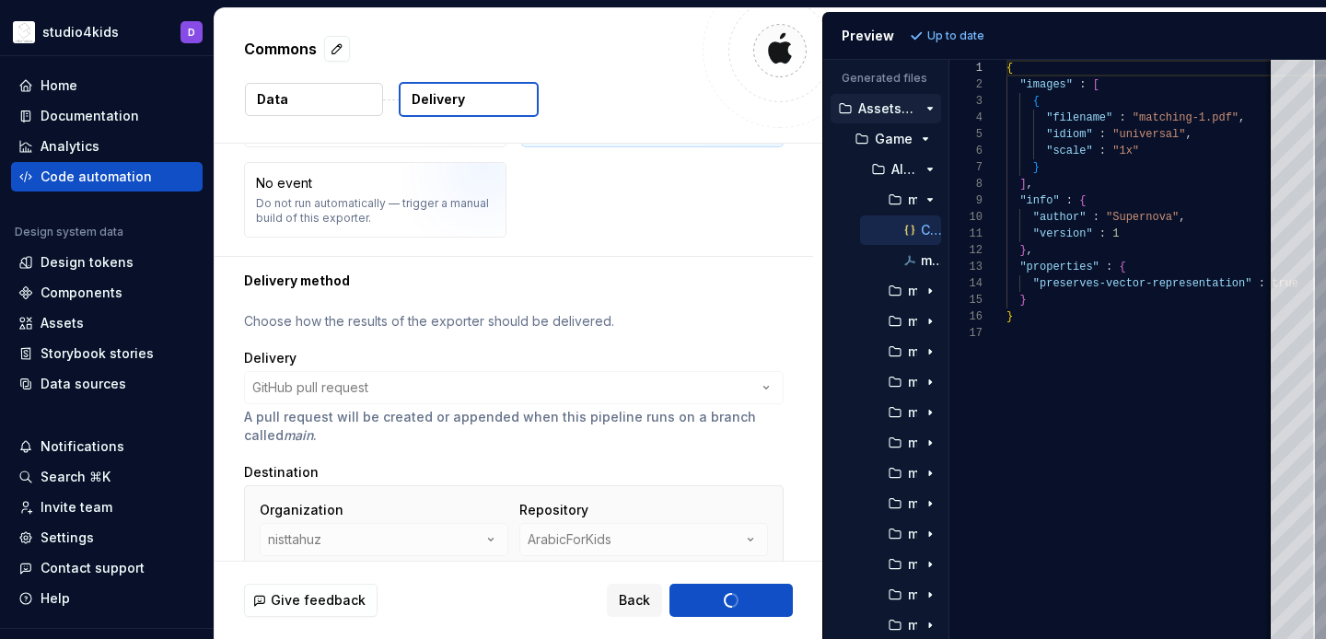
scroll to position [515, 0]
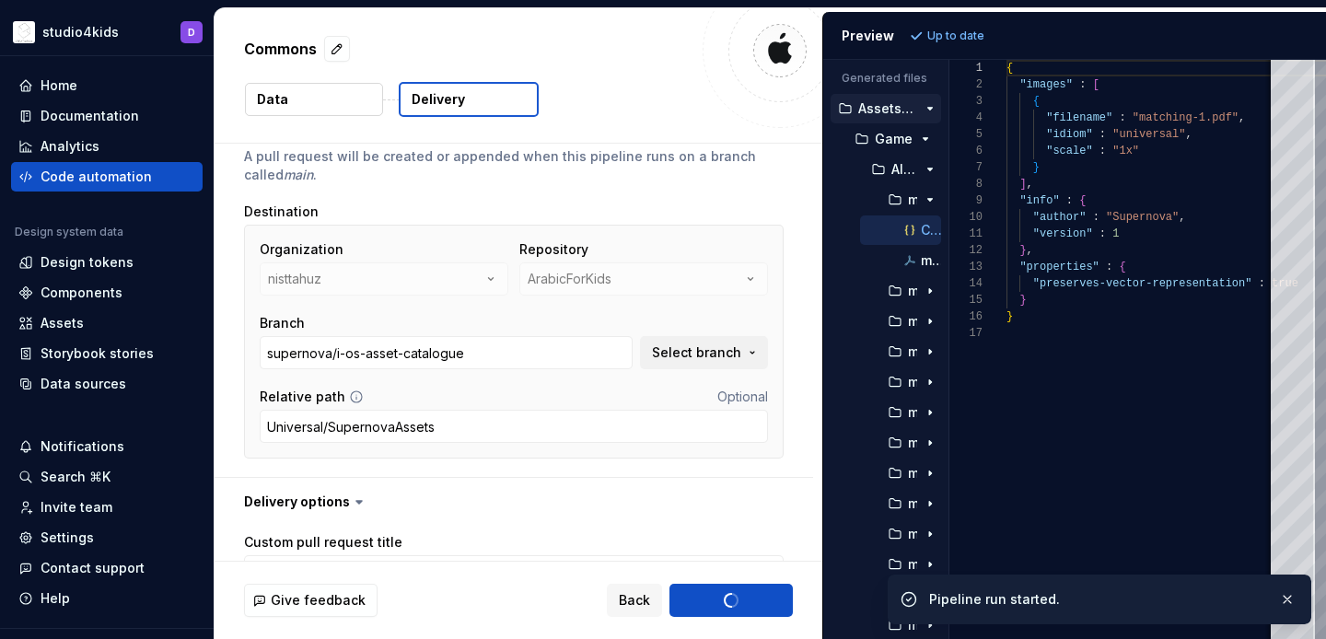
type textarea "*"
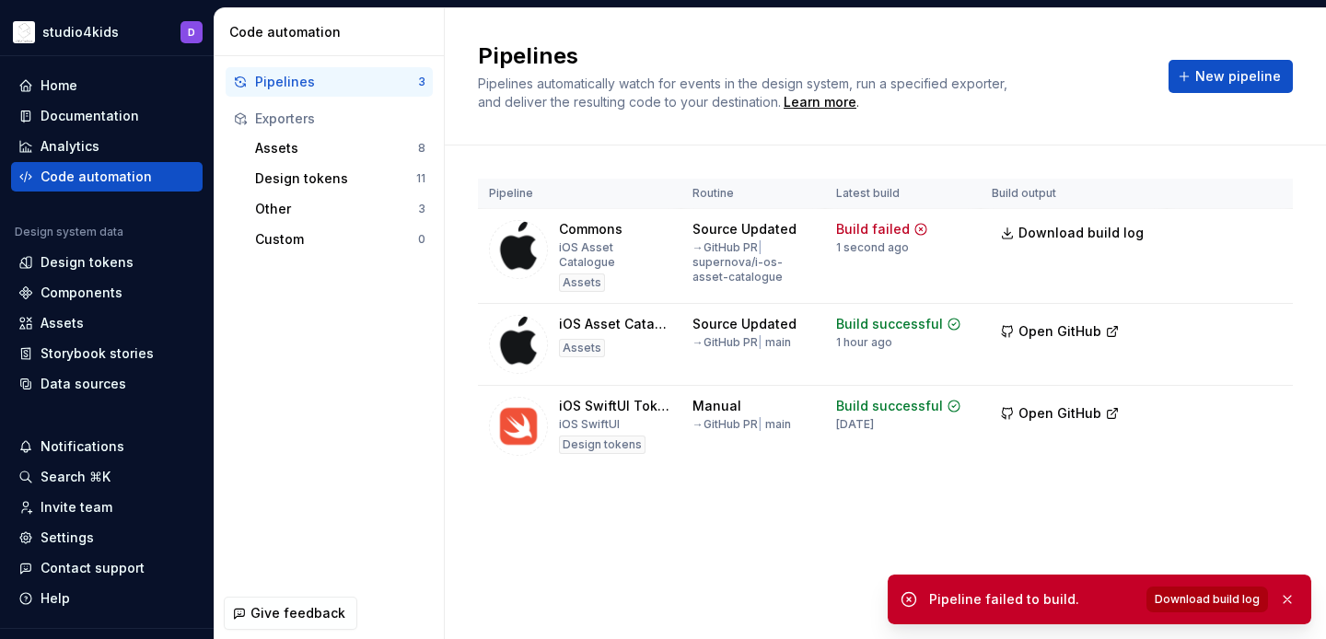
click at [1207, 601] on span "Download build log" at bounding box center [1207, 599] width 105 height 15
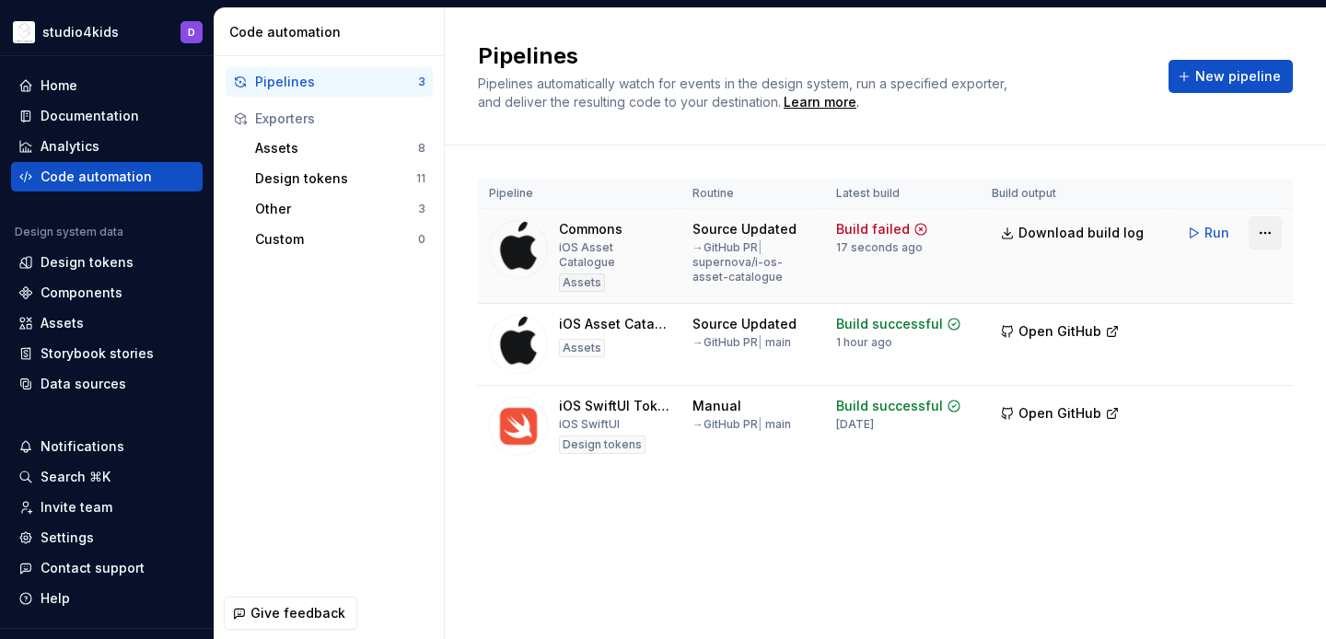
click at [1259, 229] on html "studio4kids D Home Documentation Analytics Code automation Design system data D…" at bounding box center [663, 319] width 1326 height 639
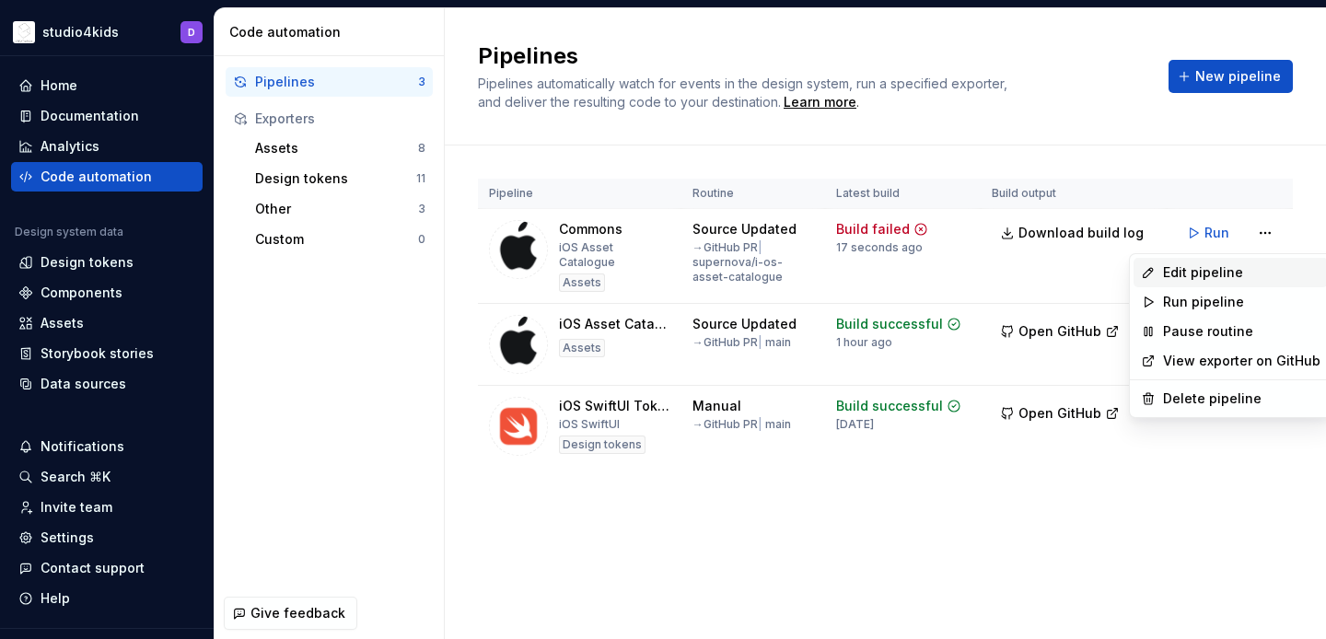
click at [1216, 265] on div "Edit pipeline" at bounding box center [1241, 272] width 157 height 18
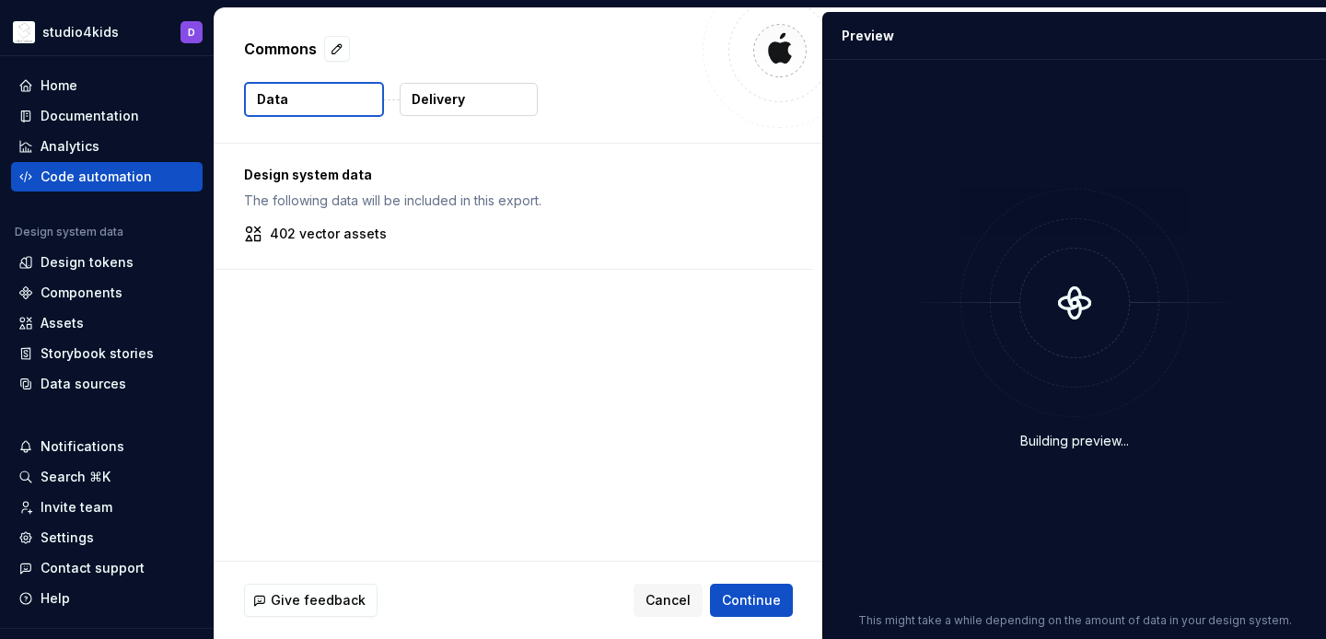
click at [481, 100] on button "Delivery" at bounding box center [469, 99] width 138 height 33
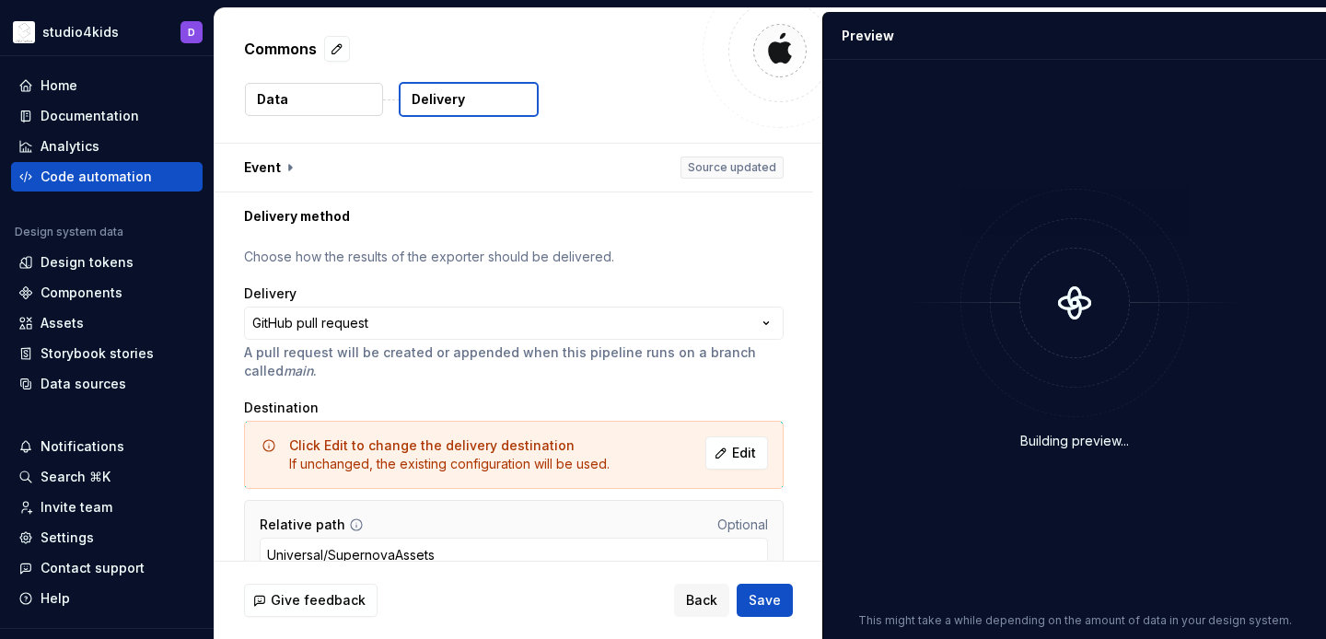
scroll to position [94, 0]
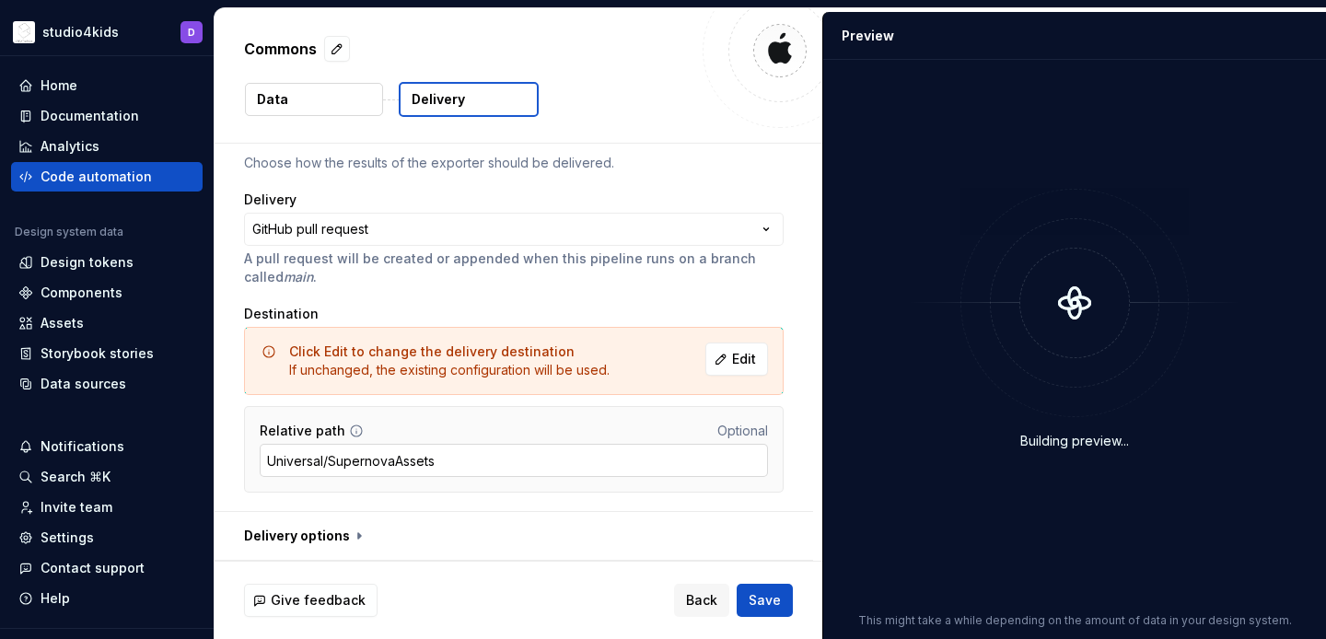
click at [473, 464] on input "Universal/SupernovaAssets" at bounding box center [514, 460] width 508 height 33
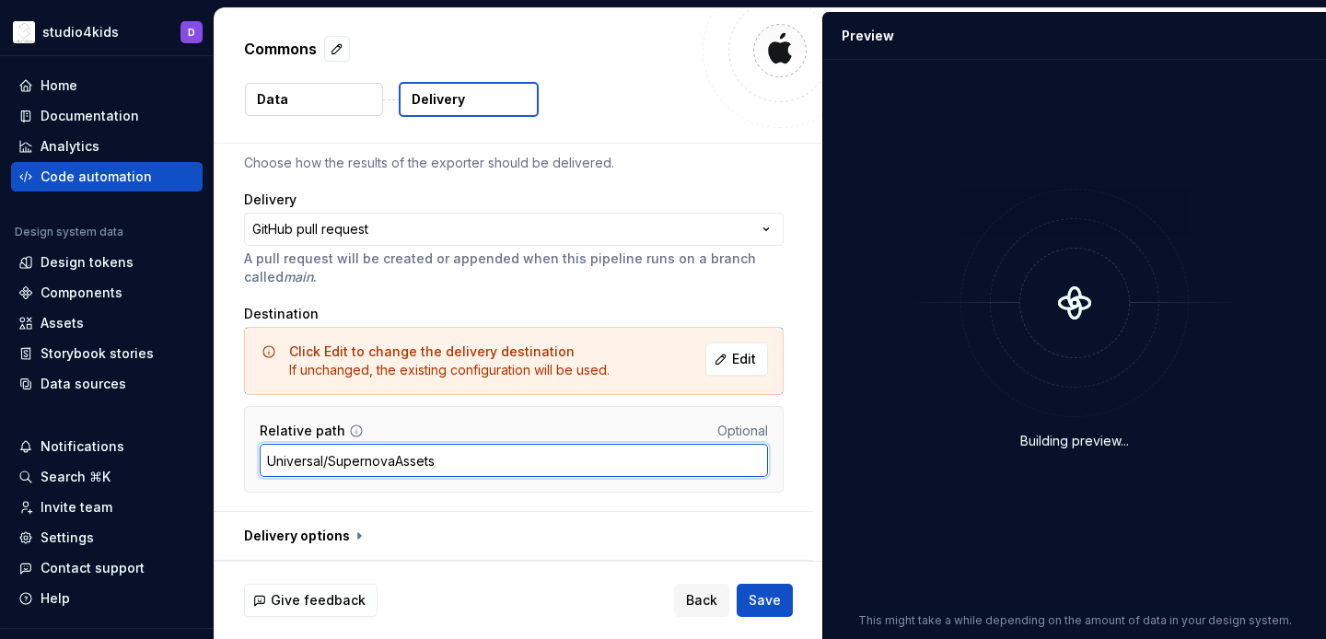
click at [334, 462] on input "Universal/SupernovaAssets" at bounding box center [514, 460] width 508 height 33
type input "Universal/supernovaAssets"
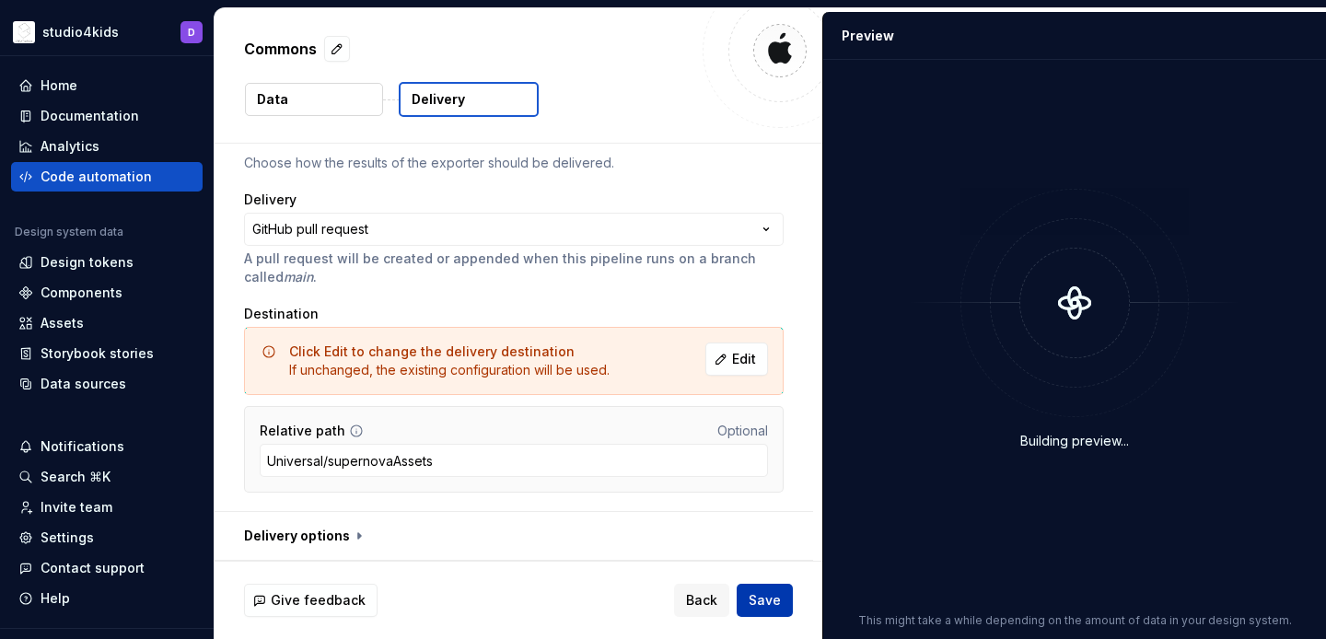
click at [766, 601] on span "Save" at bounding box center [764, 600] width 32 height 18
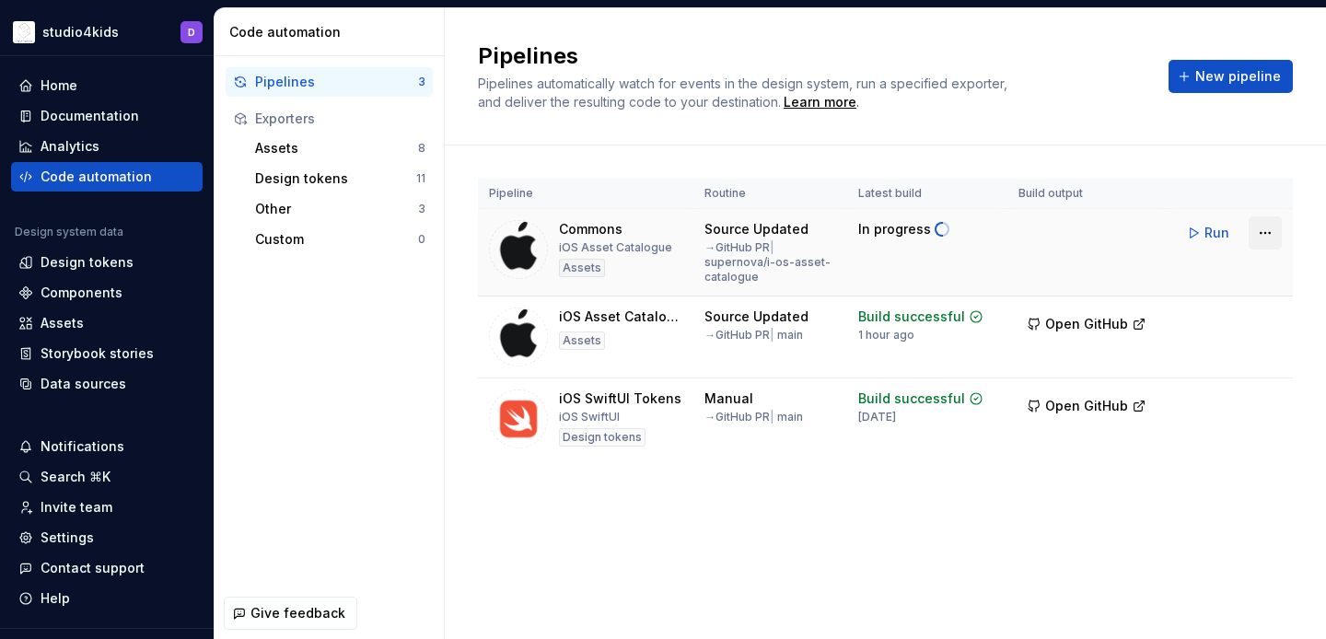
click at [1258, 225] on html "studio4kids D Home Documentation Analytics Code automation Design system data D…" at bounding box center [663, 319] width 1326 height 639
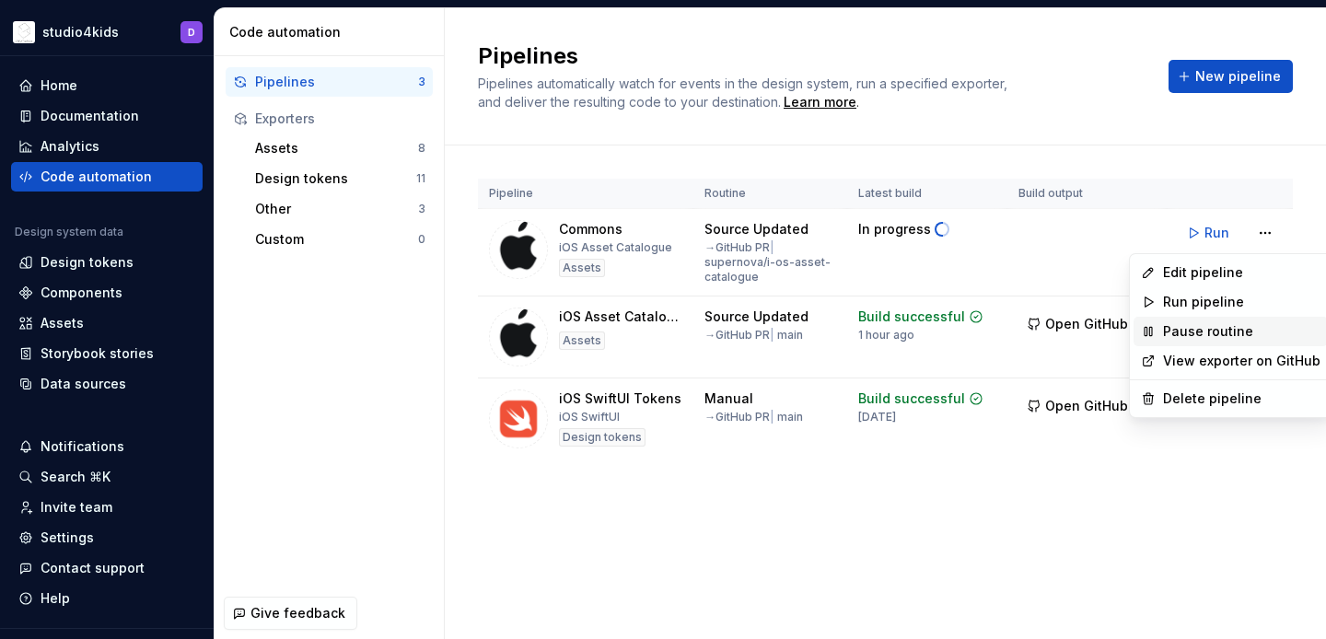
click at [1161, 333] on div "Pause routine" at bounding box center [1230, 331] width 194 height 29
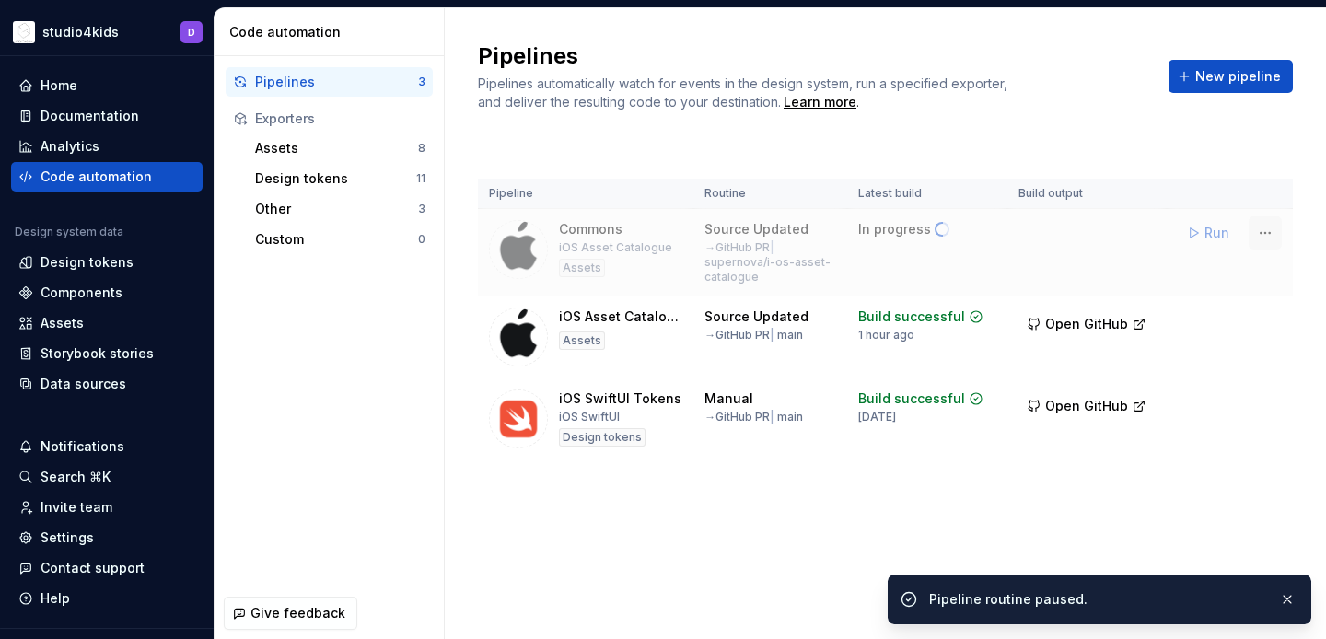
click at [1259, 231] on html "studio4kids D Home Documentation Analytics Code automation Design system data D…" at bounding box center [663, 319] width 1326 height 639
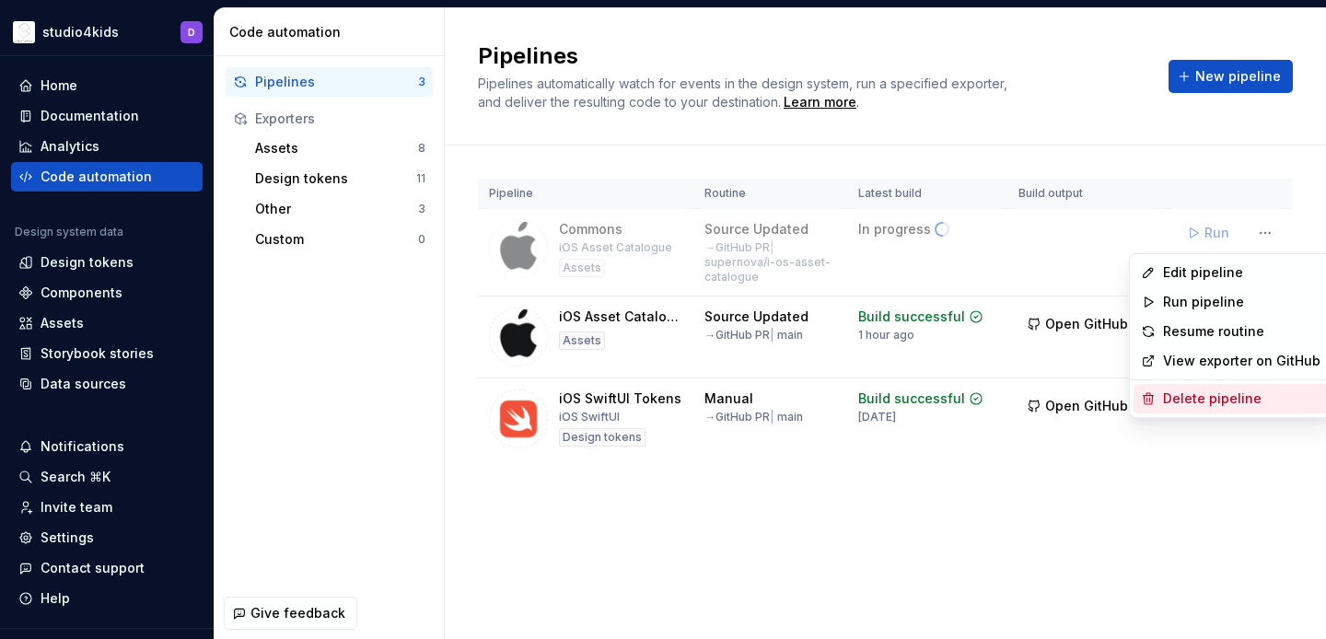
click at [1233, 395] on div "Delete pipeline" at bounding box center [1241, 398] width 157 height 18
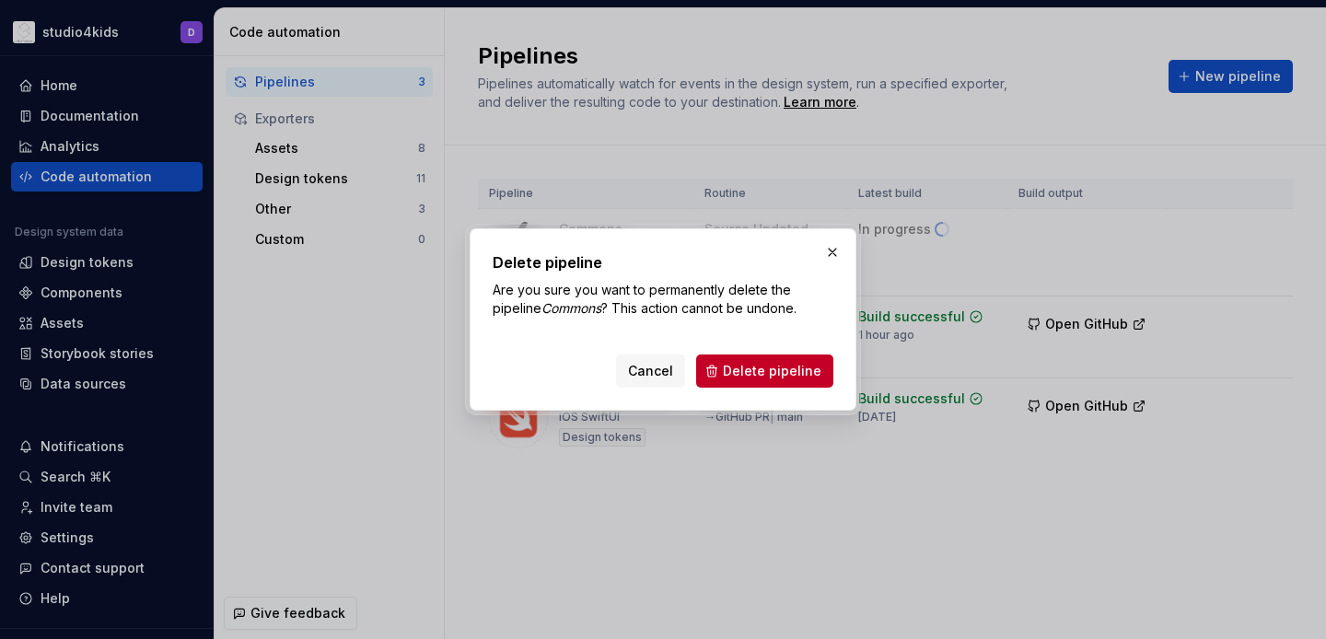
click at [744, 351] on div "Cancel Delete pipeline" at bounding box center [663, 367] width 341 height 41
click at [750, 358] on button "Delete pipeline" at bounding box center [764, 370] width 137 height 33
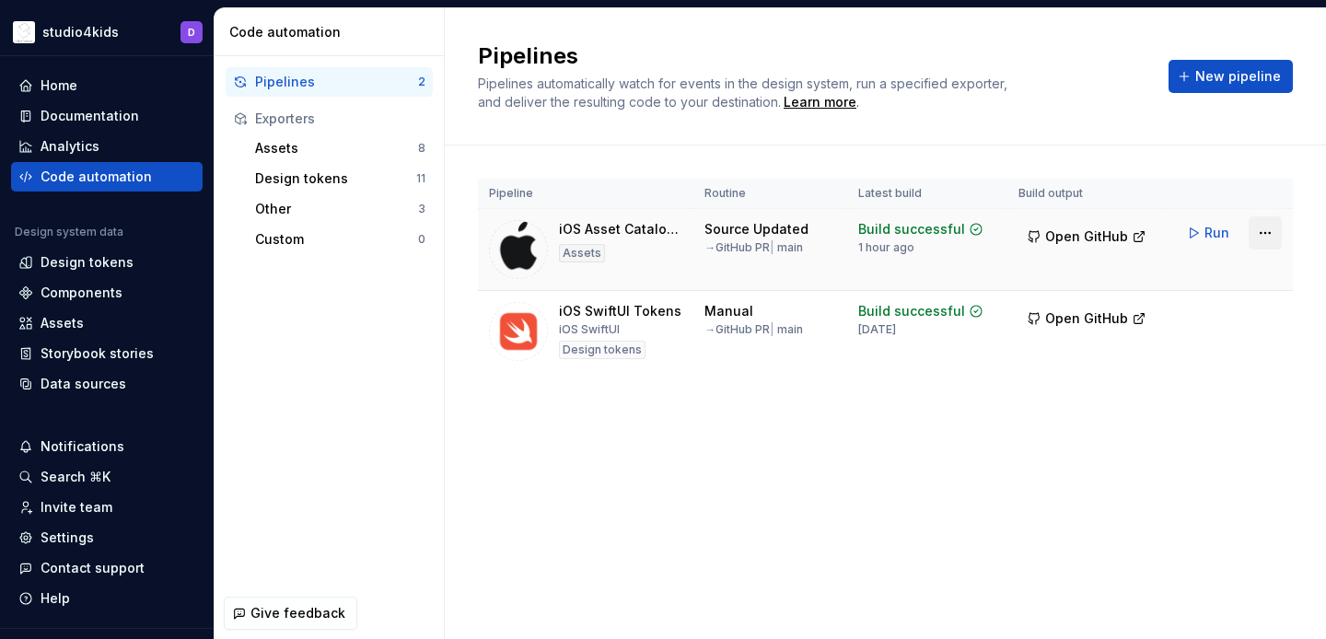
click at [1262, 229] on html "studio4kids D Home Documentation Analytics Code automation Design system data D…" at bounding box center [663, 319] width 1326 height 639
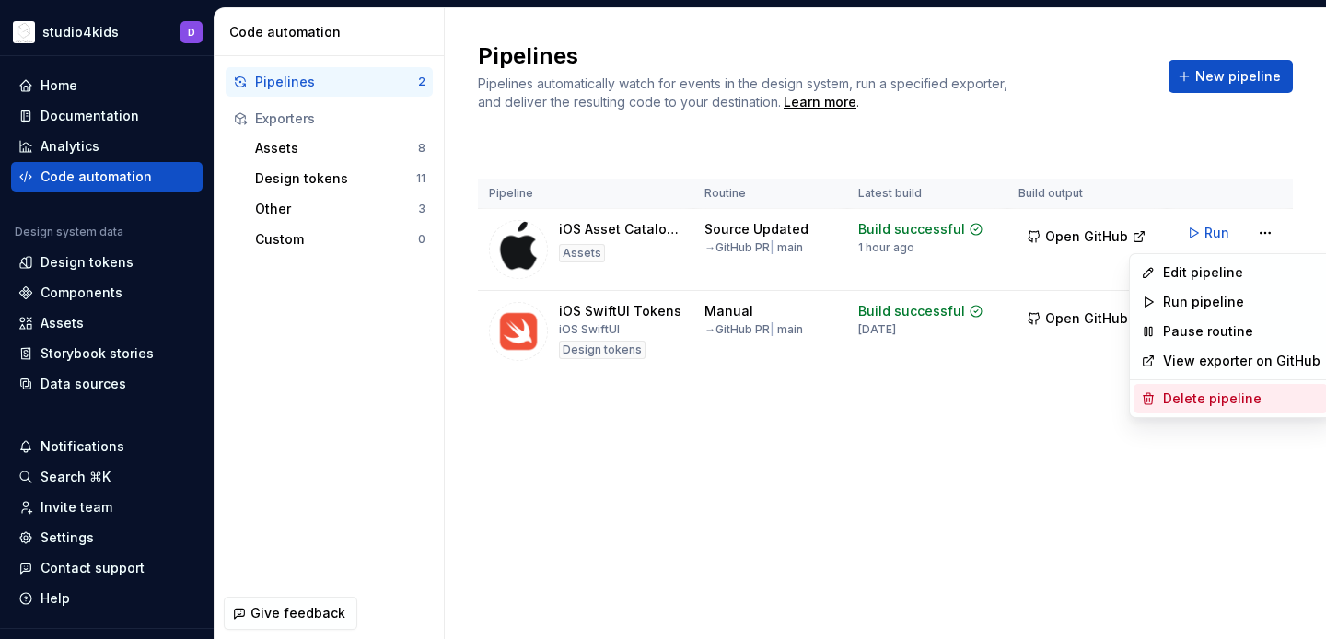
click at [1179, 399] on div "Delete pipeline" at bounding box center [1241, 398] width 157 height 18
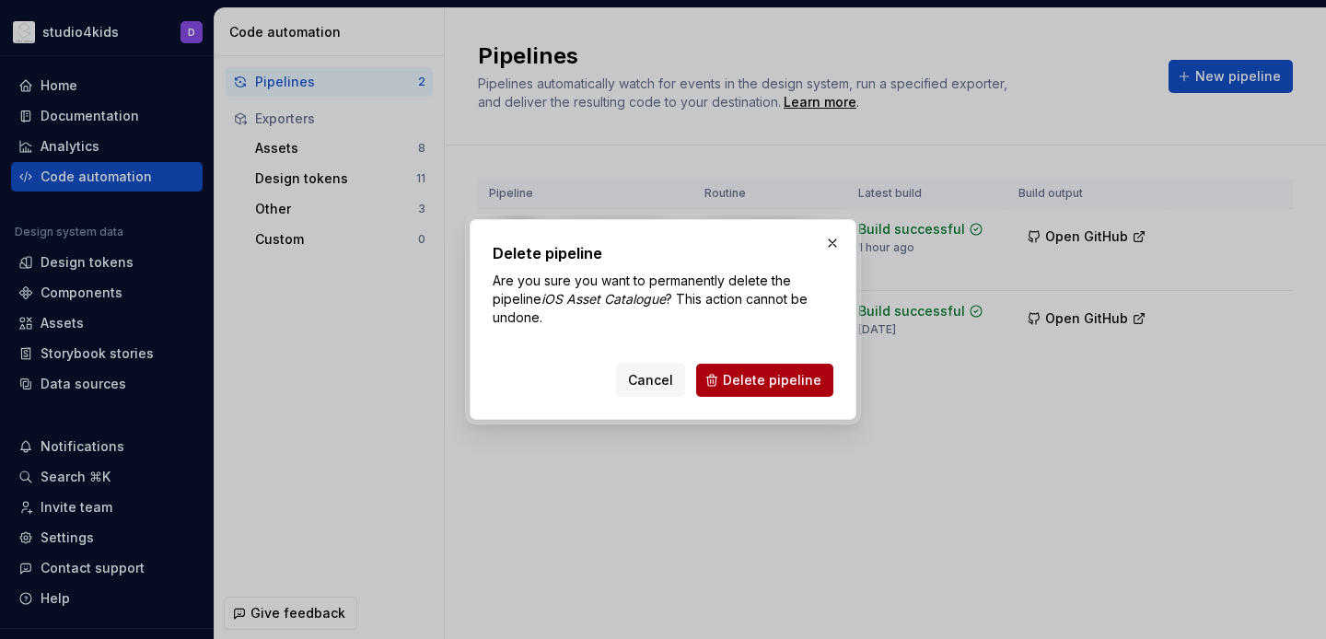
click at [757, 381] on span "Delete pipeline" at bounding box center [772, 380] width 99 height 18
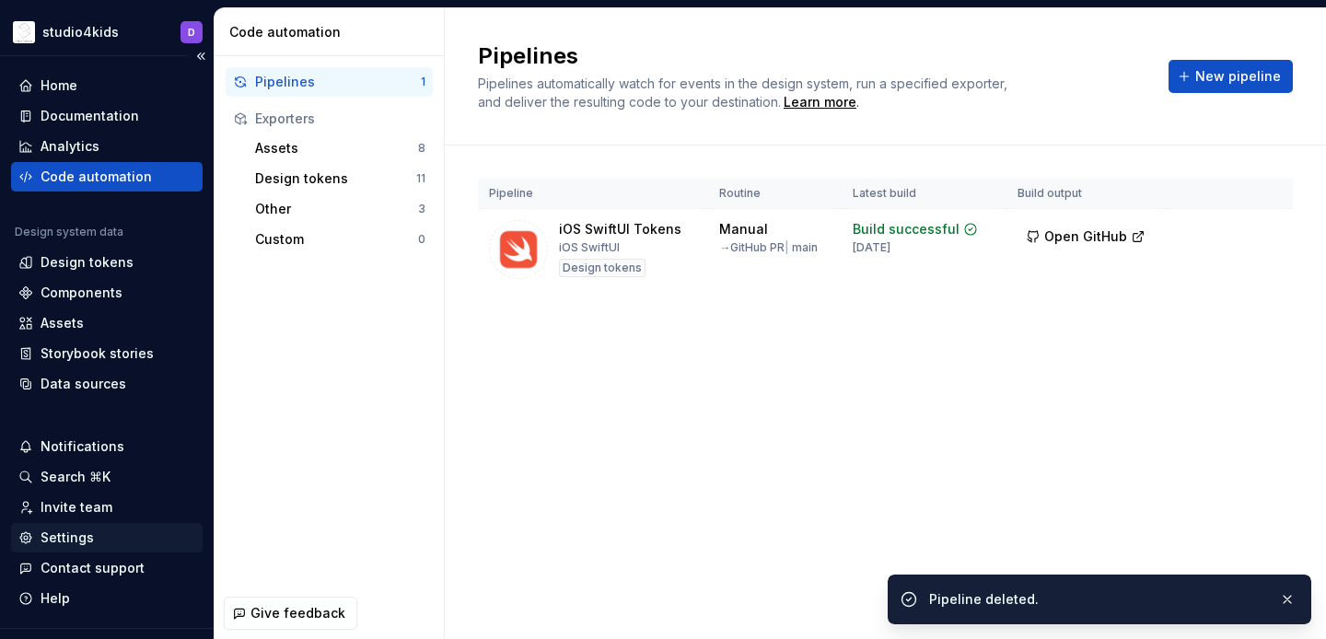
click at [65, 529] on div "Settings" at bounding box center [67, 537] width 53 height 18
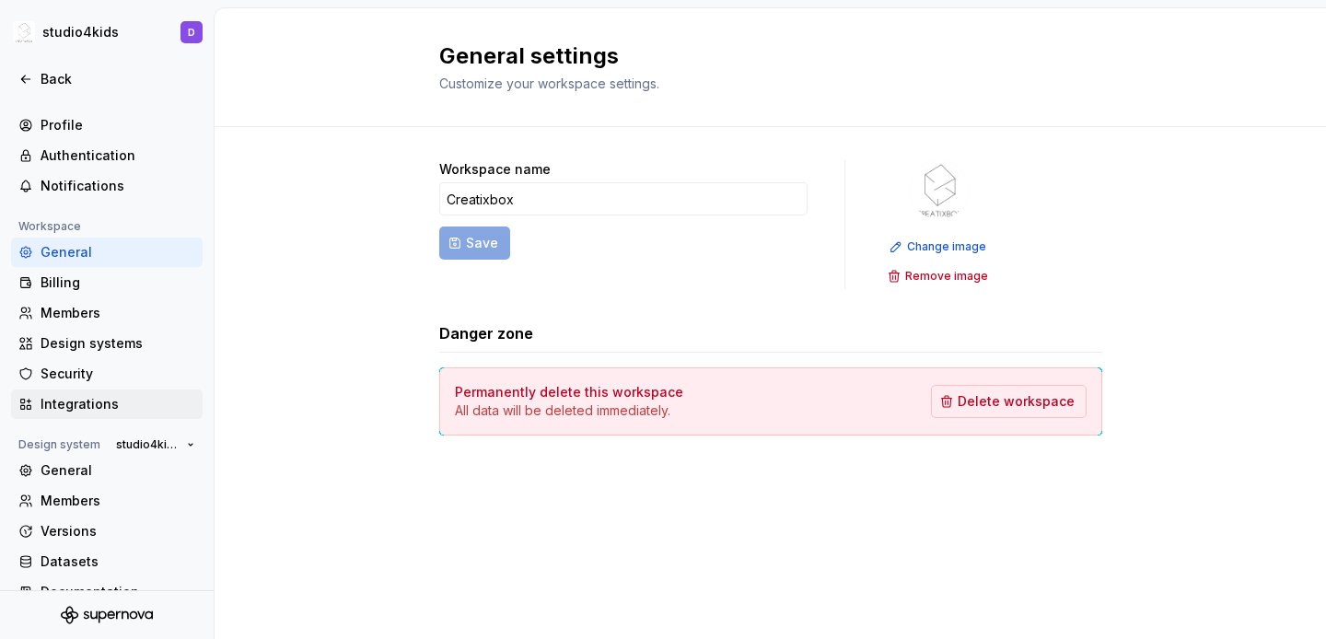
scroll to position [44, 0]
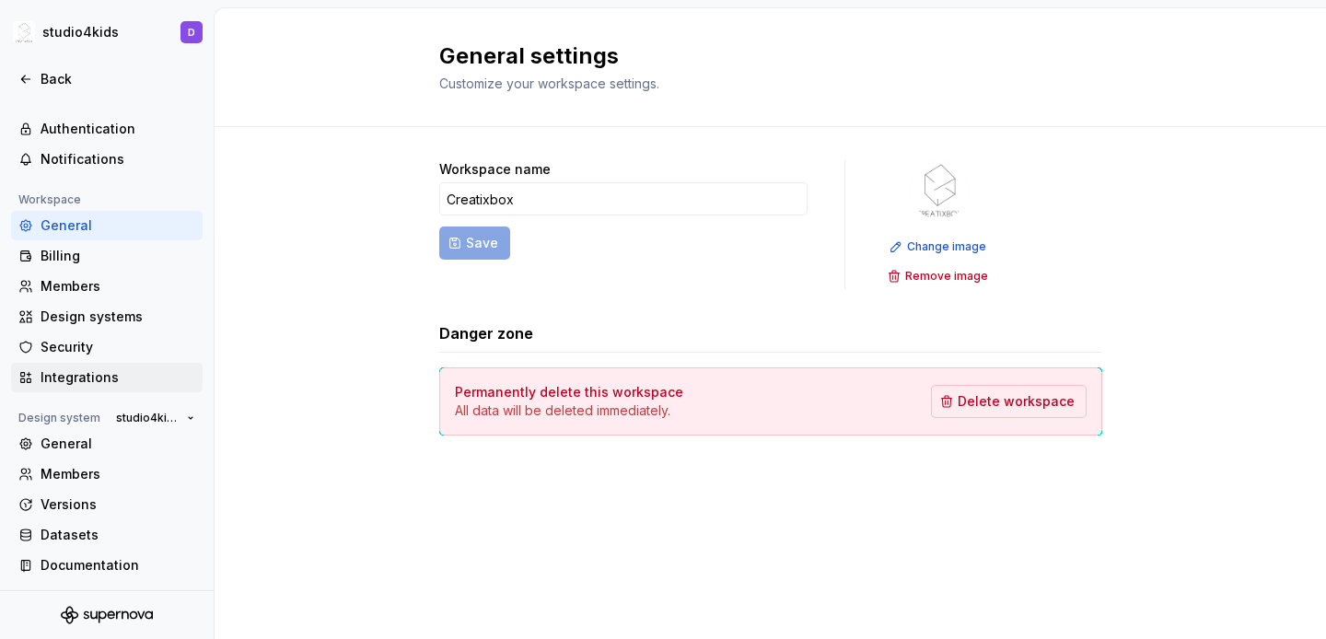
click at [52, 373] on div "Integrations" at bounding box center [118, 377] width 155 height 18
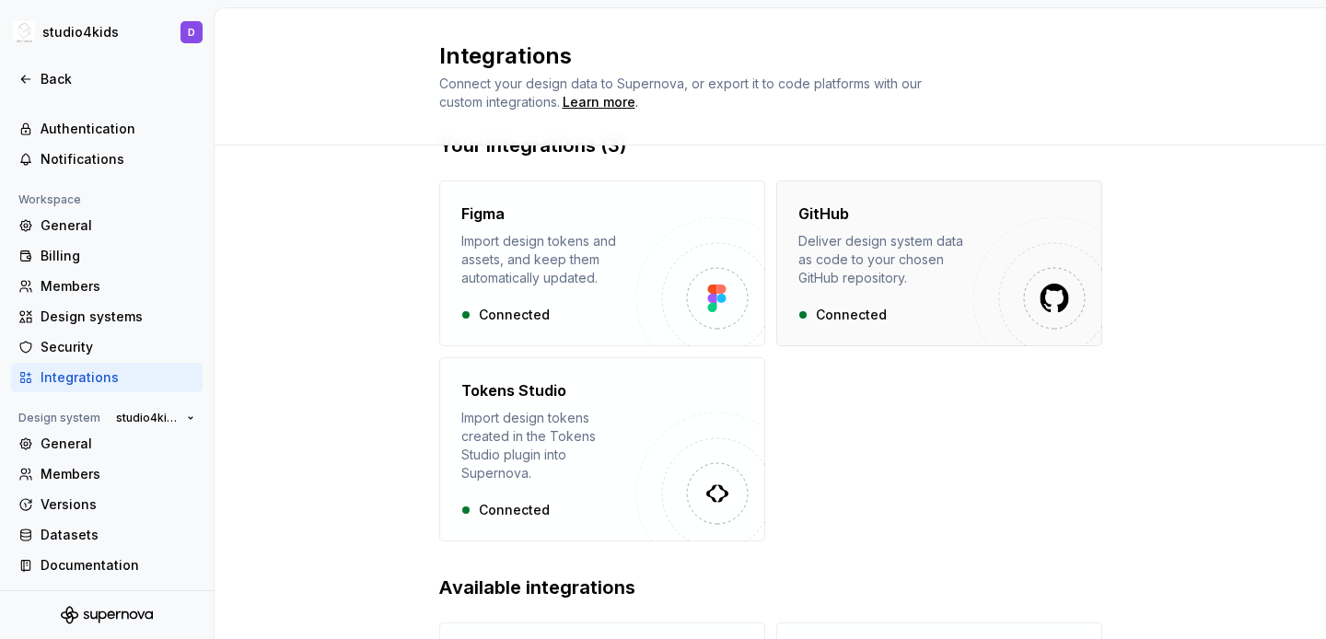
scroll to position [118, 0]
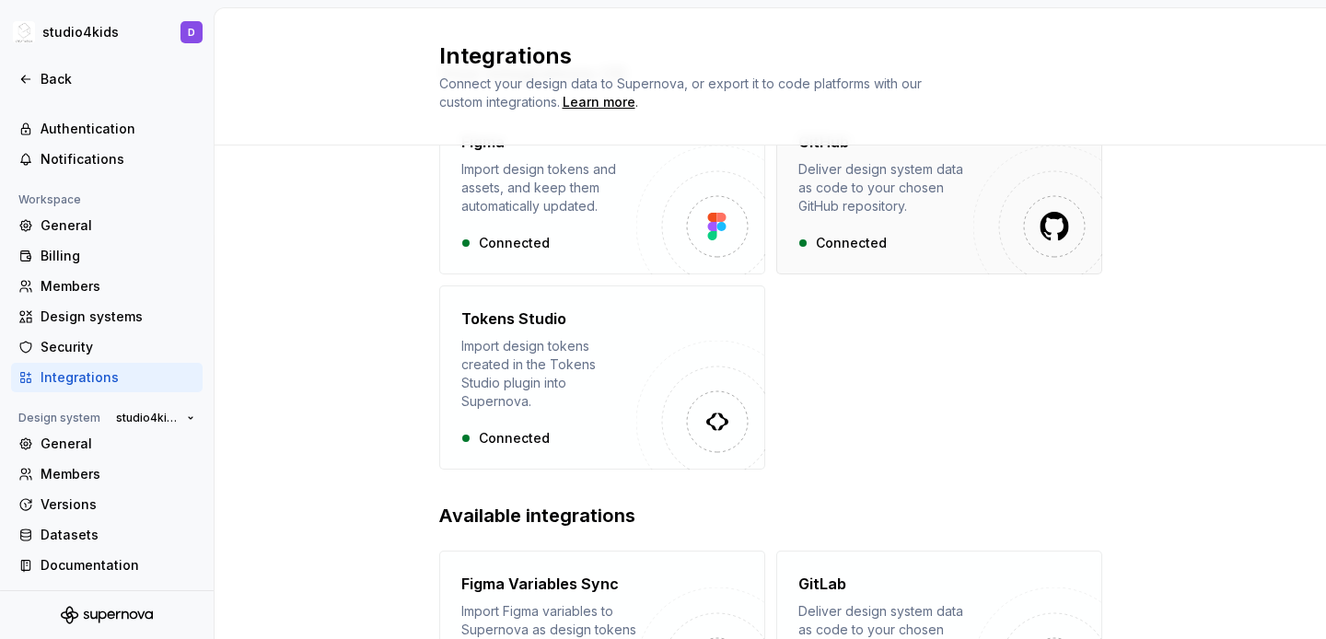
click at [884, 258] on div "GitHub Deliver design system data as code to your chosen GitHub repository. Con…" at bounding box center [939, 192] width 326 height 166
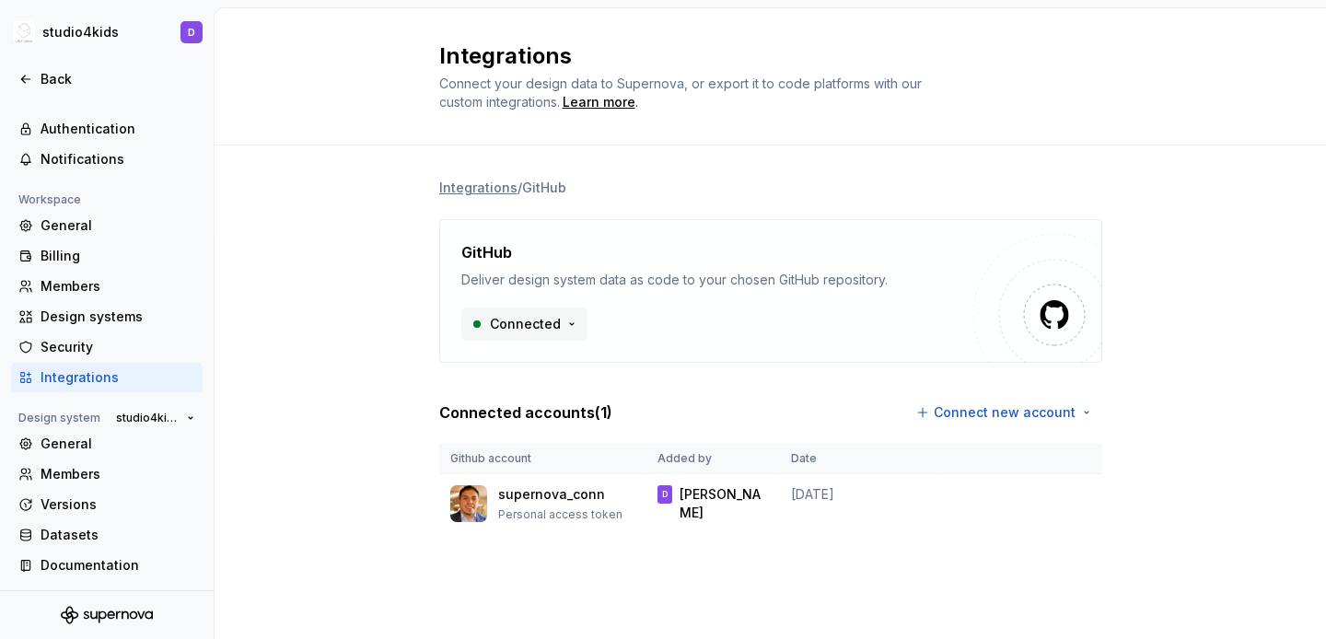
click at [558, 320] on html "studio4kids D Back Account Profile Authentication Notifications Workspace Gener…" at bounding box center [663, 319] width 1326 height 639
click at [540, 363] on div "Disconnect integration" at bounding box center [568, 363] width 147 height 18
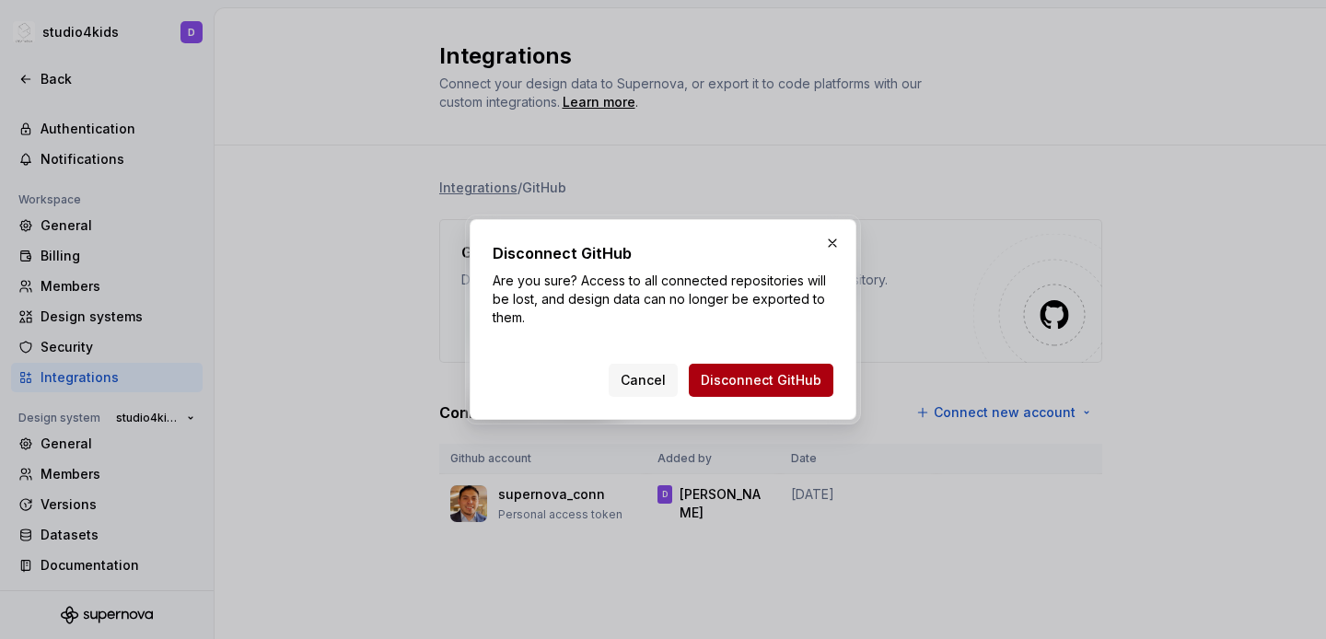
click at [759, 375] on span "Disconnect GitHub" at bounding box center [761, 380] width 121 height 18
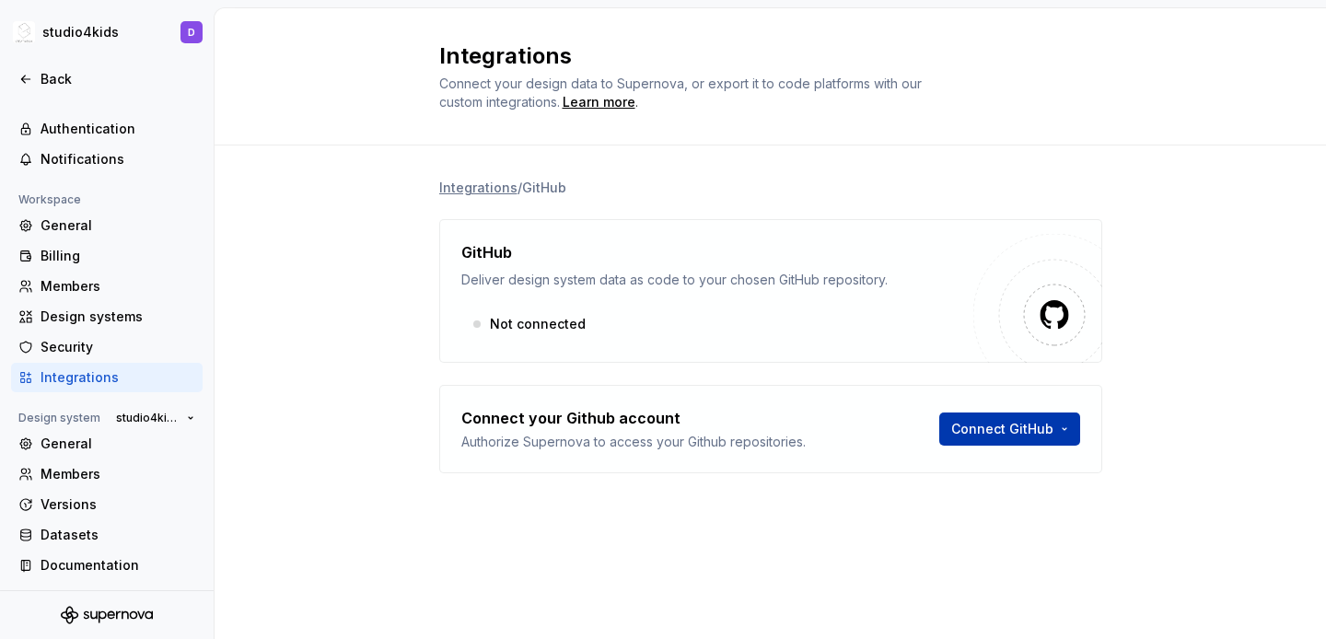
click at [987, 428] on html "studio4kids D Back Account Profile Authentication Notifications Workspace Gener…" at bounding box center [663, 319] width 1326 height 639
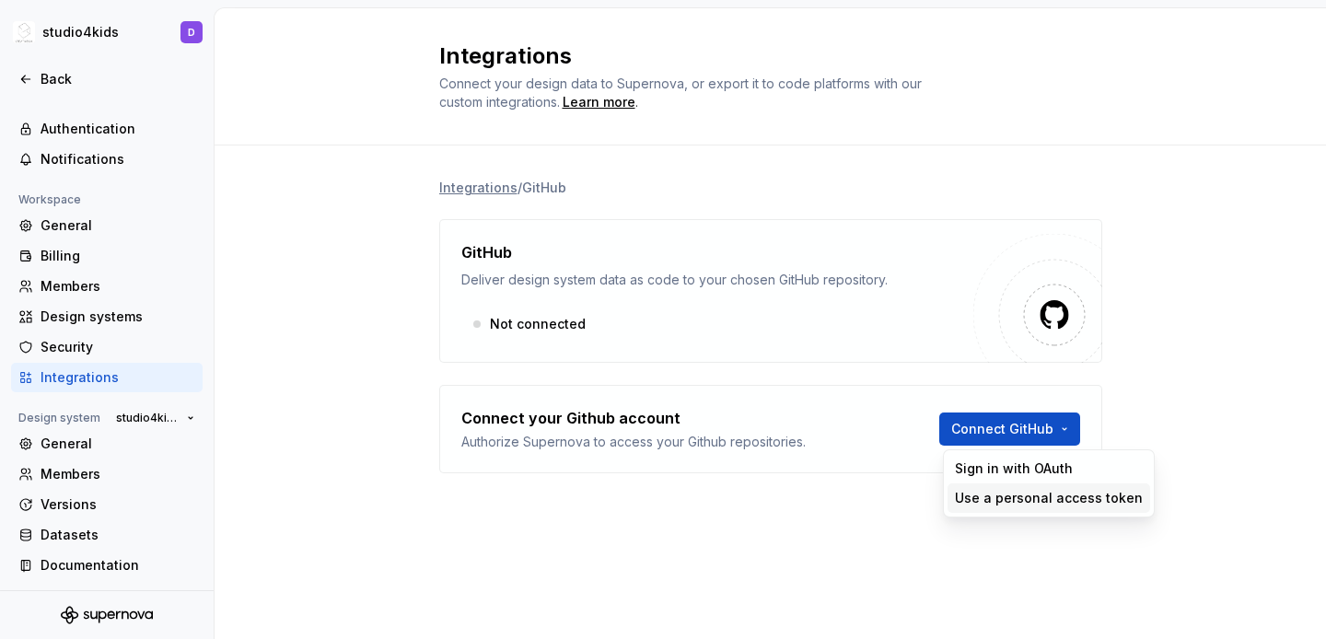
click at [1018, 493] on div "Use a personal access token" at bounding box center [1049, 498] width 188 height 18
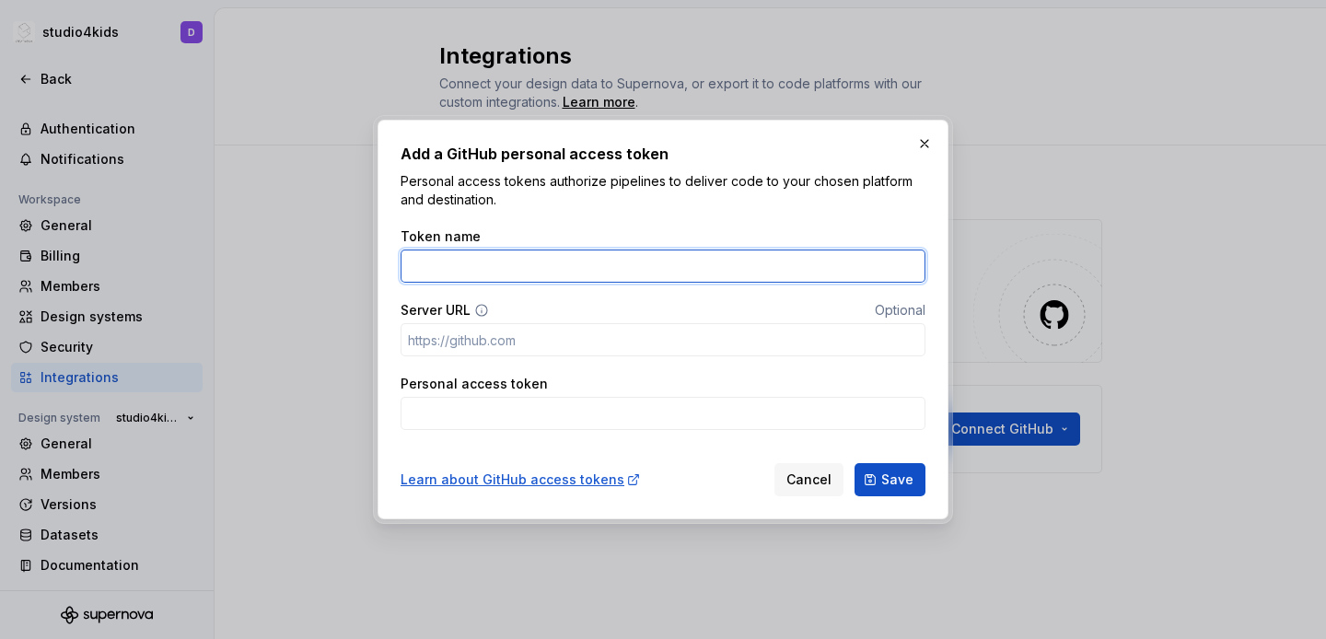
click at [686, 280] on input "Token name" at bounding box center [662, 265] width 525 height 33
type input "conn"
type input "studioforkidsConn"
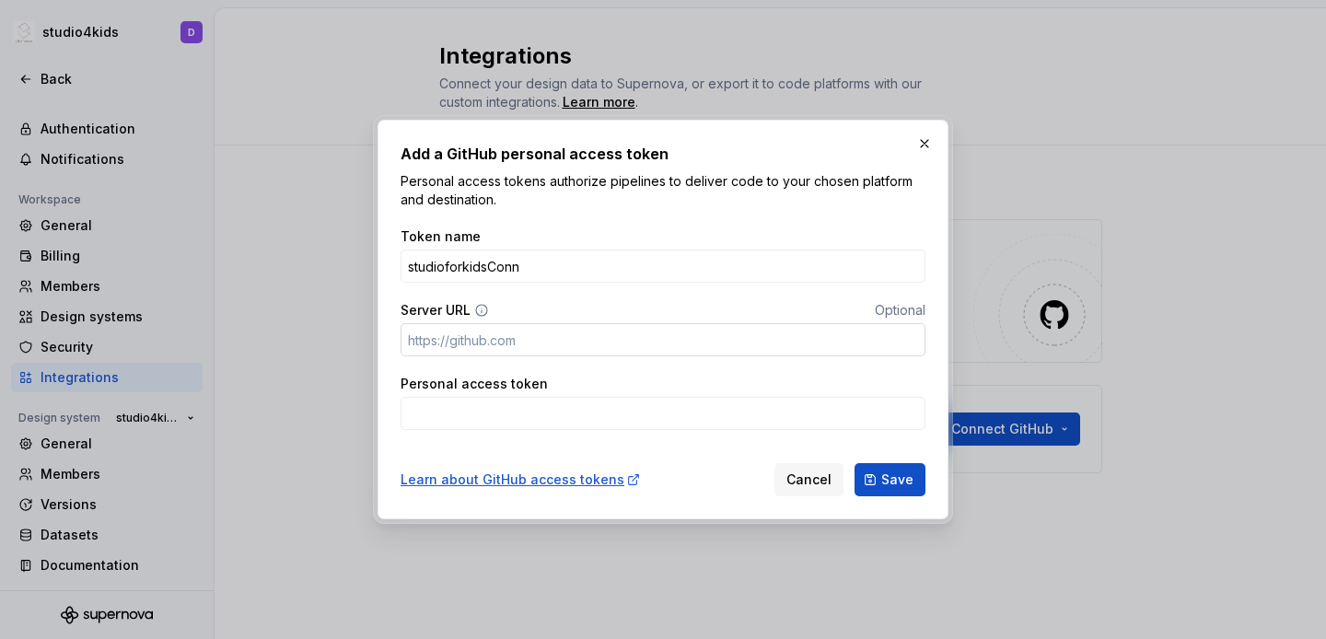
click at [615, 343] on input "Server URL" at bounding box center [662, 339] width 525 height 33
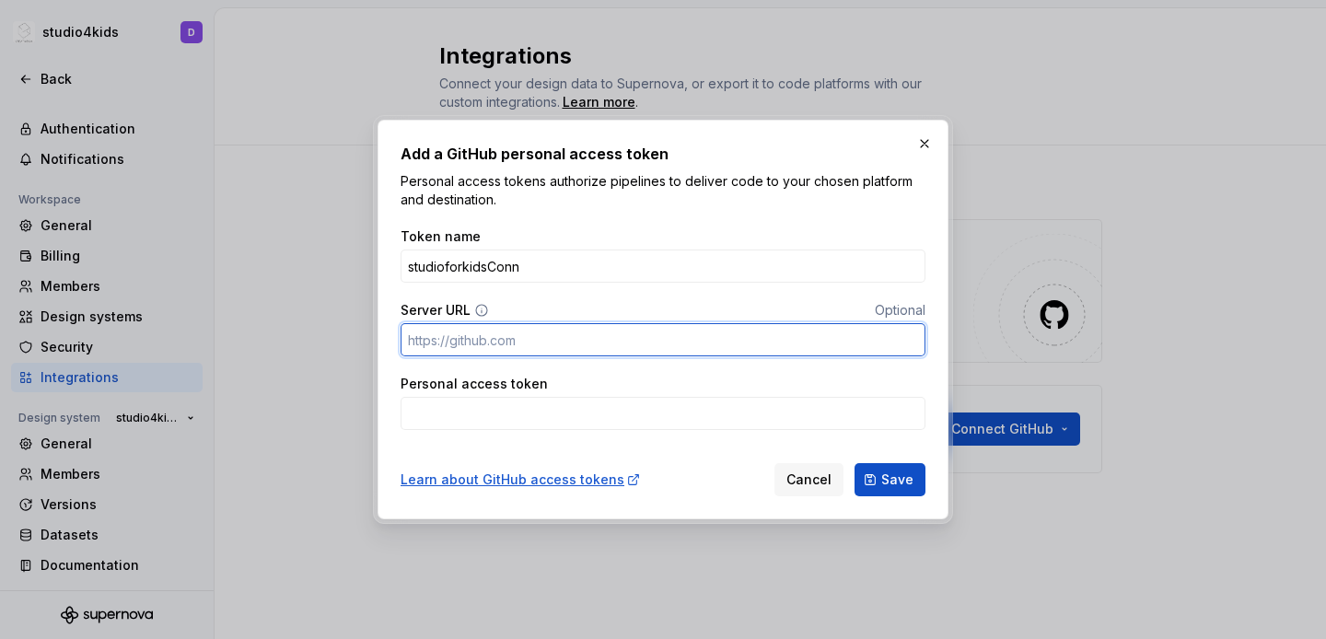
paste input "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"
type input "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"
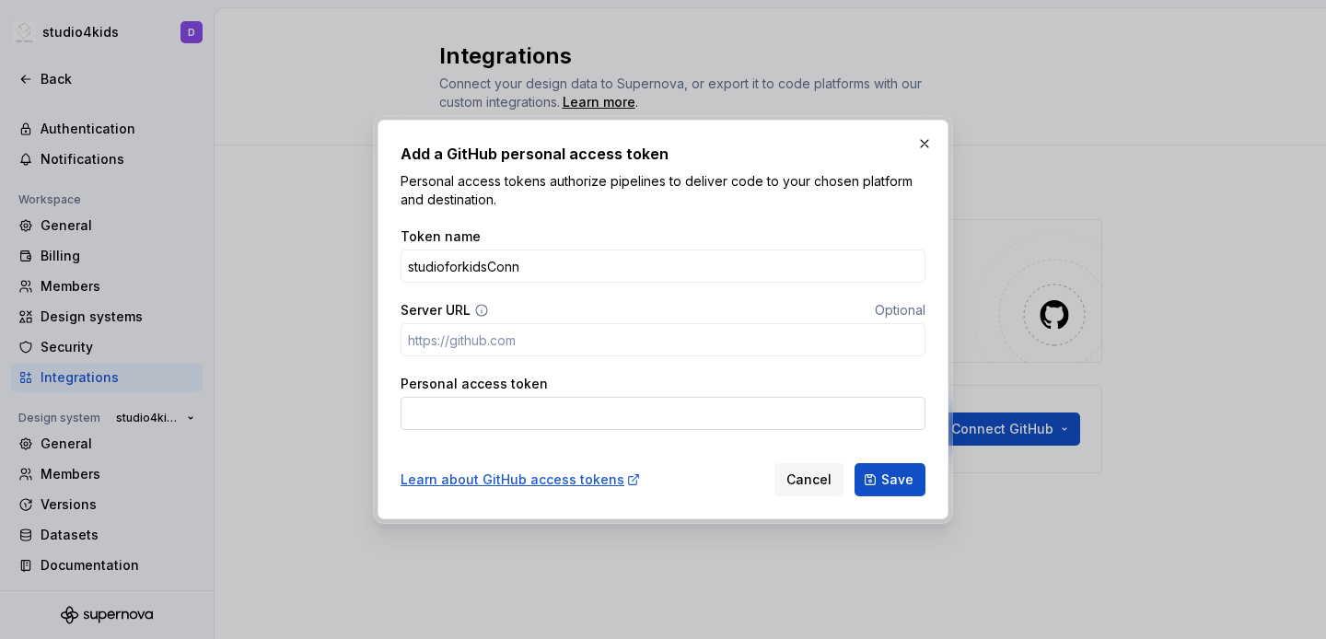
click at [644, 410] on input "Personal access token" at bounding box center [662, 413] width 525 height 33
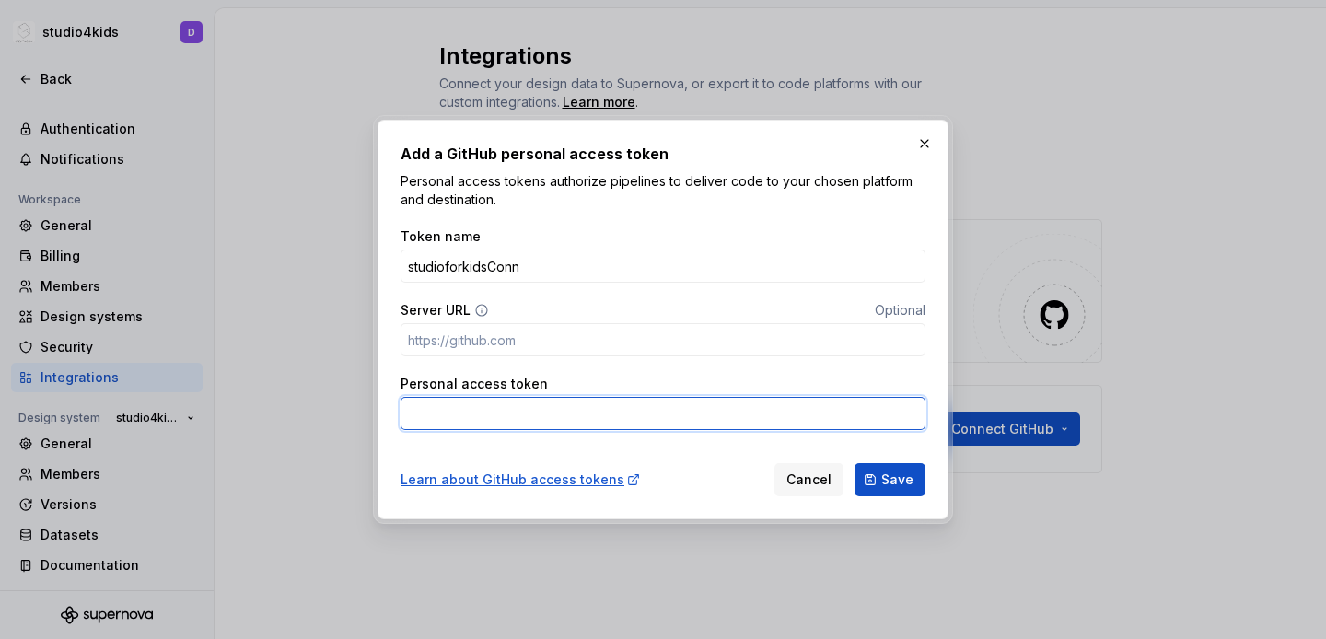
paste input "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"
type input "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"
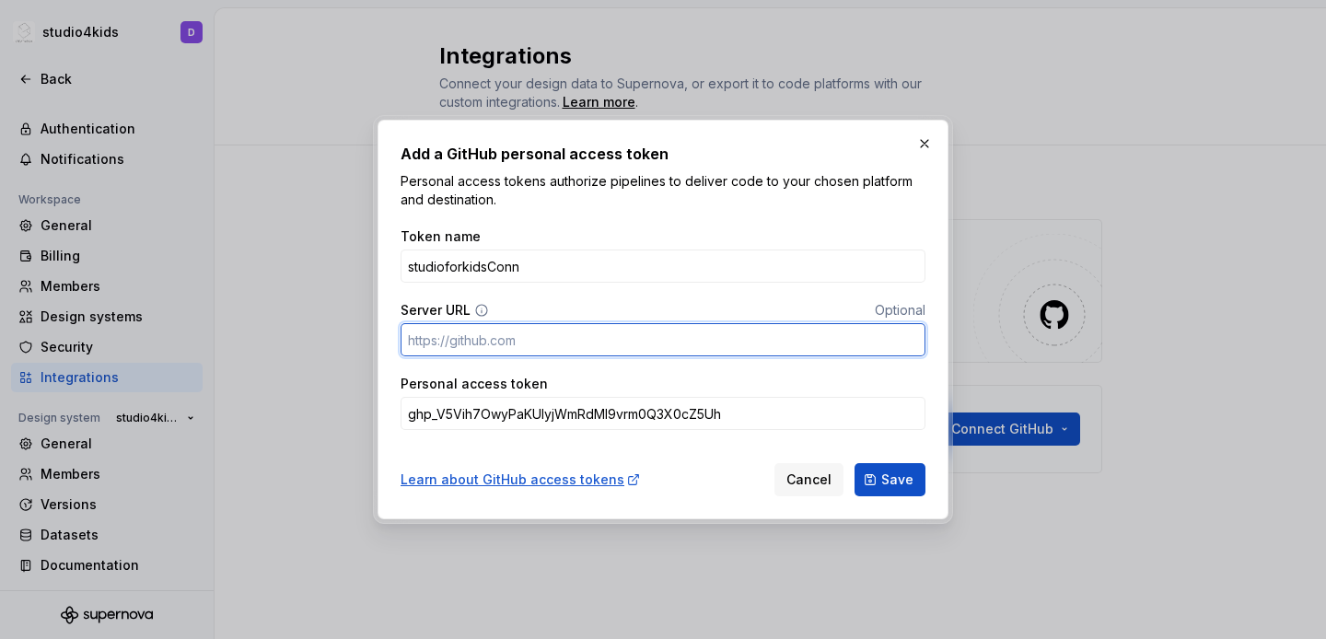
click at [651, 339] on input "Server URL" at bounding box center [662, 339] width 525 height 33
paste input "[URL][DOMAIN_NAME]"
type input "[URL][DOMAIN_NAME]"
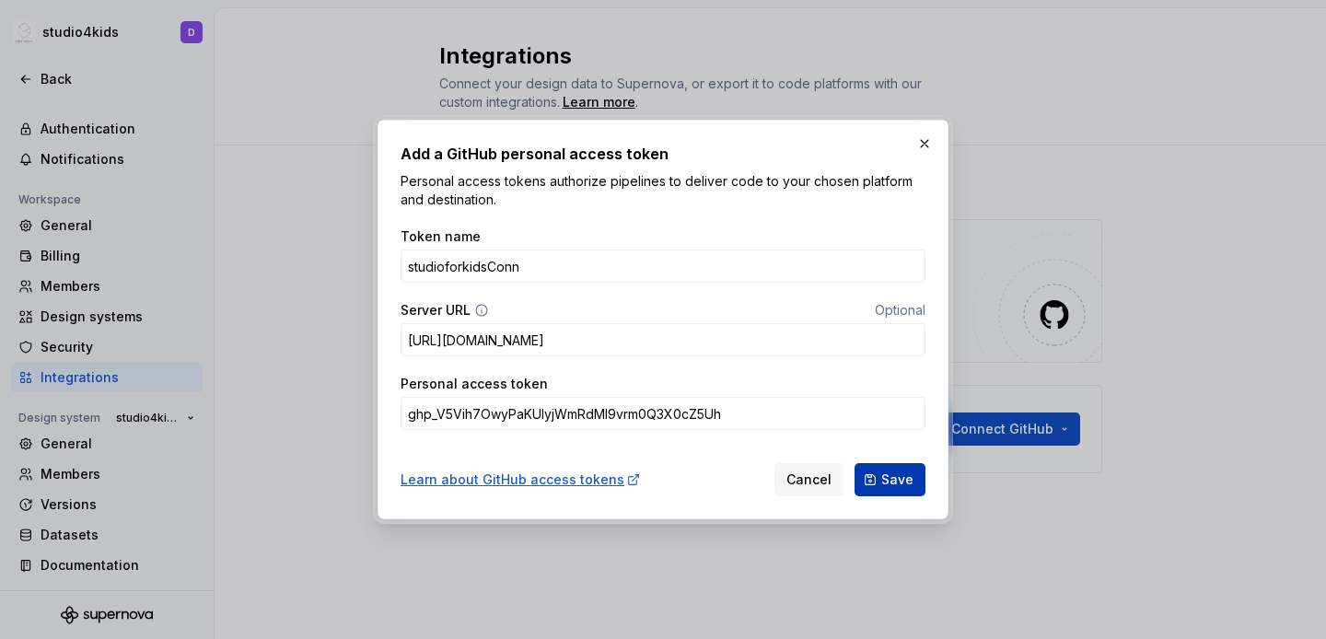
click at [902, 487] on span "Save" at bounding box center [897, 479] width 32 height 18
click at [571, 433] on div "Token name studioforkidsConn Server URL Optional [URL][DOMAIN_NAME] Personal [A…" at bounding box center [662, 328] width 525 height 225
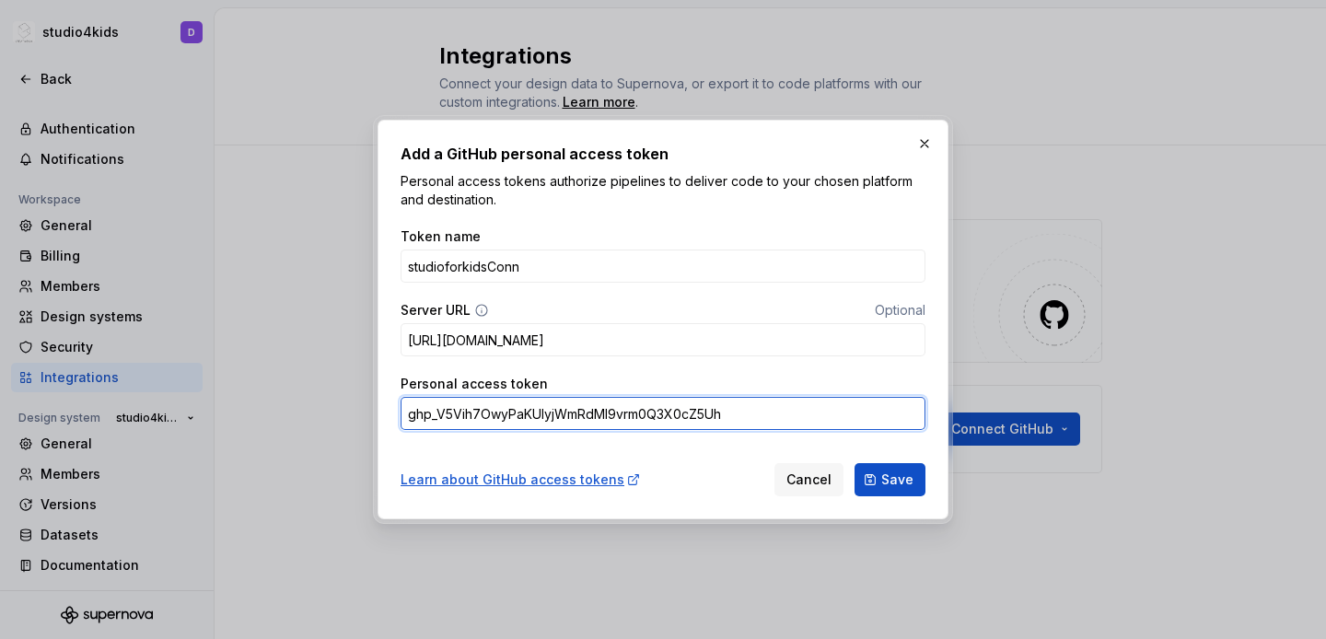
click at [573, 416] on input "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" at bounding box center [662, 413] width 525 height 33
paste input "NVQTUHb09KbyG52oOHLiI4RgYV5pUU4QkZod"
type input "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"
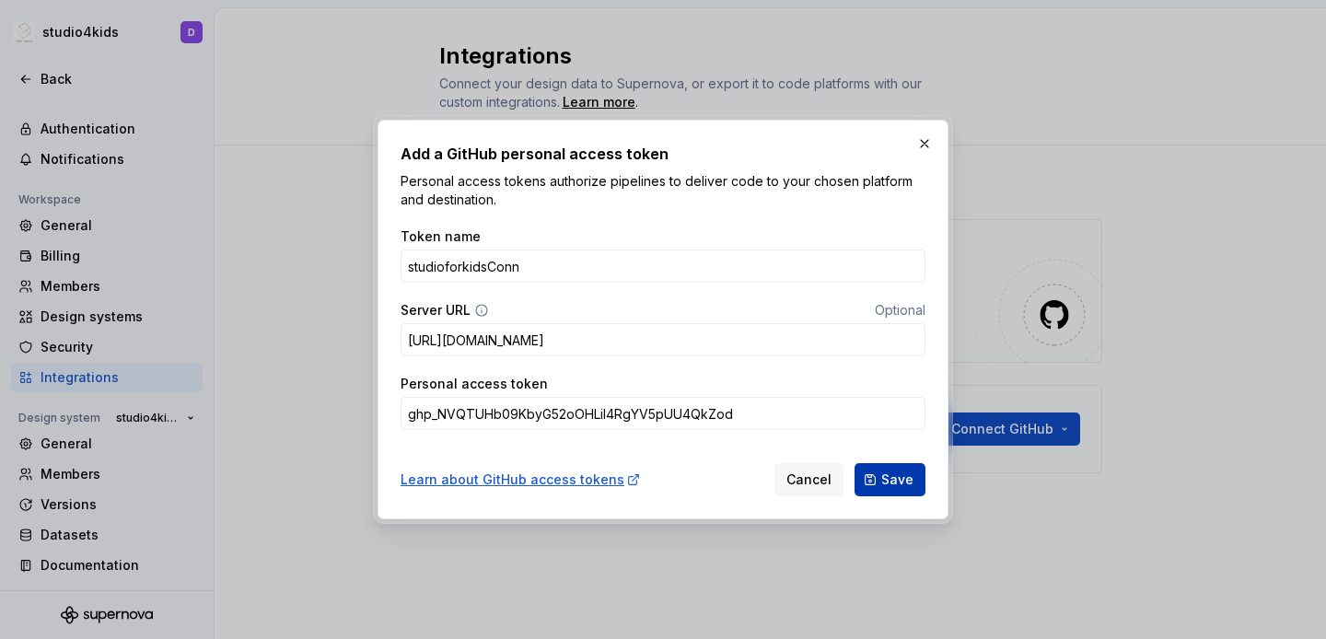
click at [896, 494] on button "Save" at bounding box center [889, 479] width 71 height 33
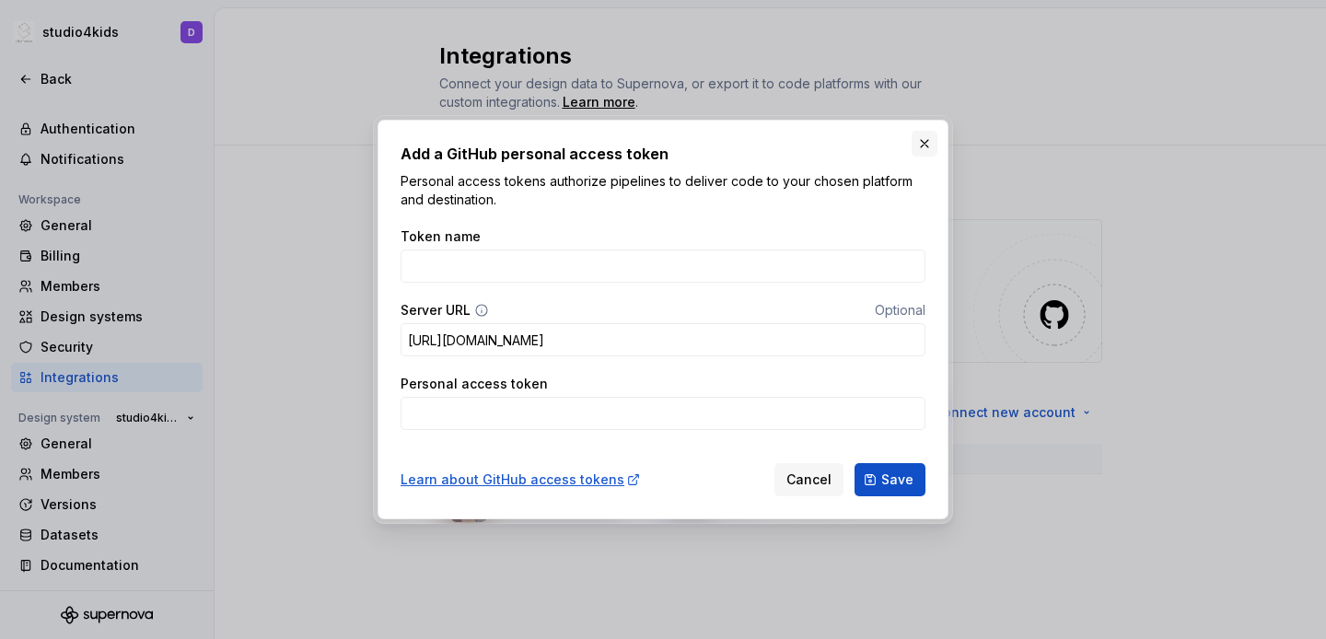
click at [920, 143] on button "button" at bounding box center [924, 144] width 26 height 26
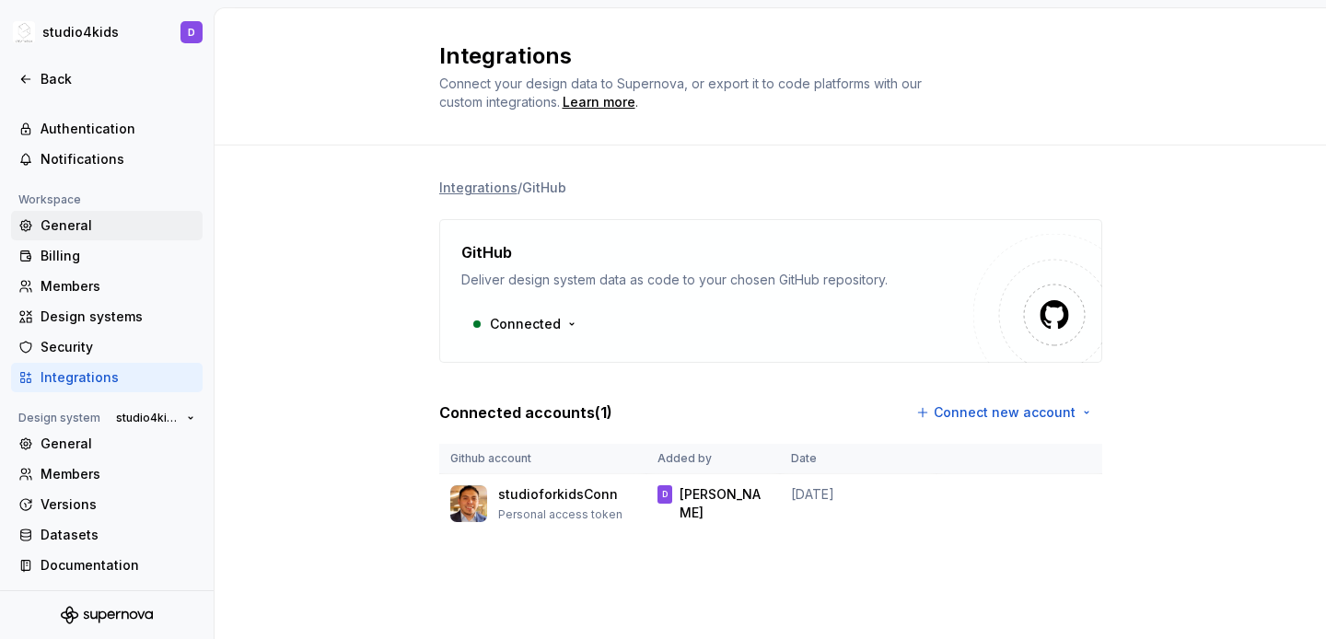
click at [59, 220] on div "General" at bounding box center [118, 225] width 155 height 18
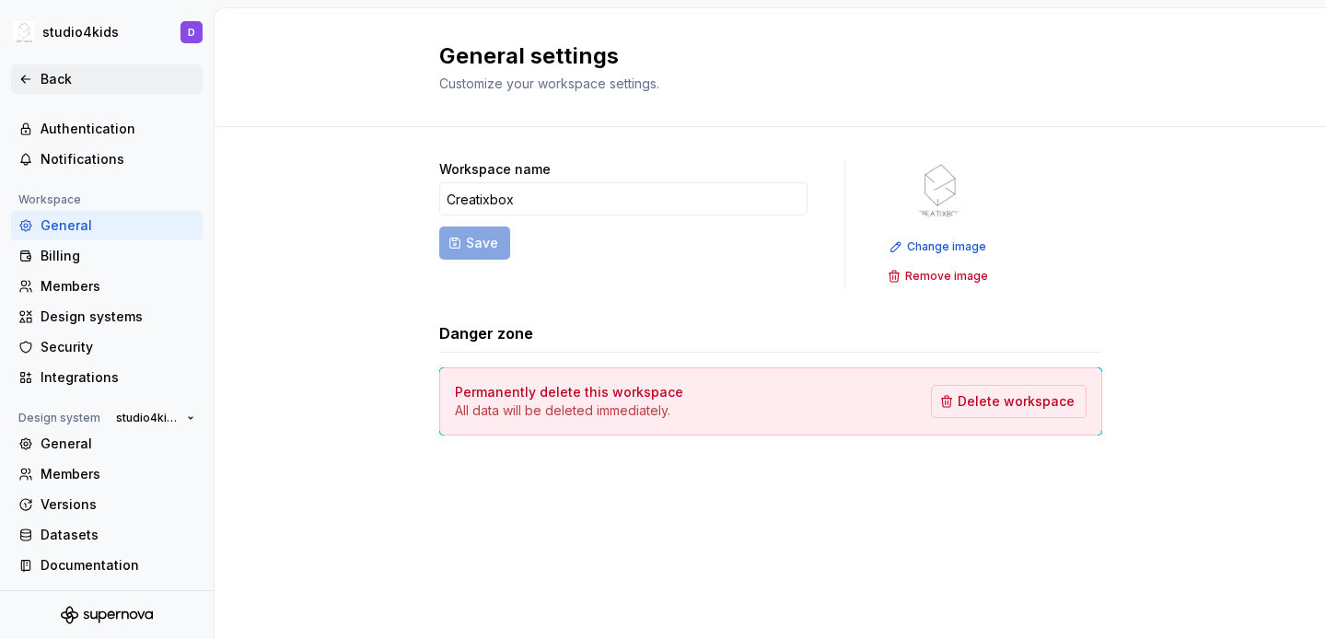
click at [56, 78] on div "Back" at bounding box center [118, 79] width 155 height 18
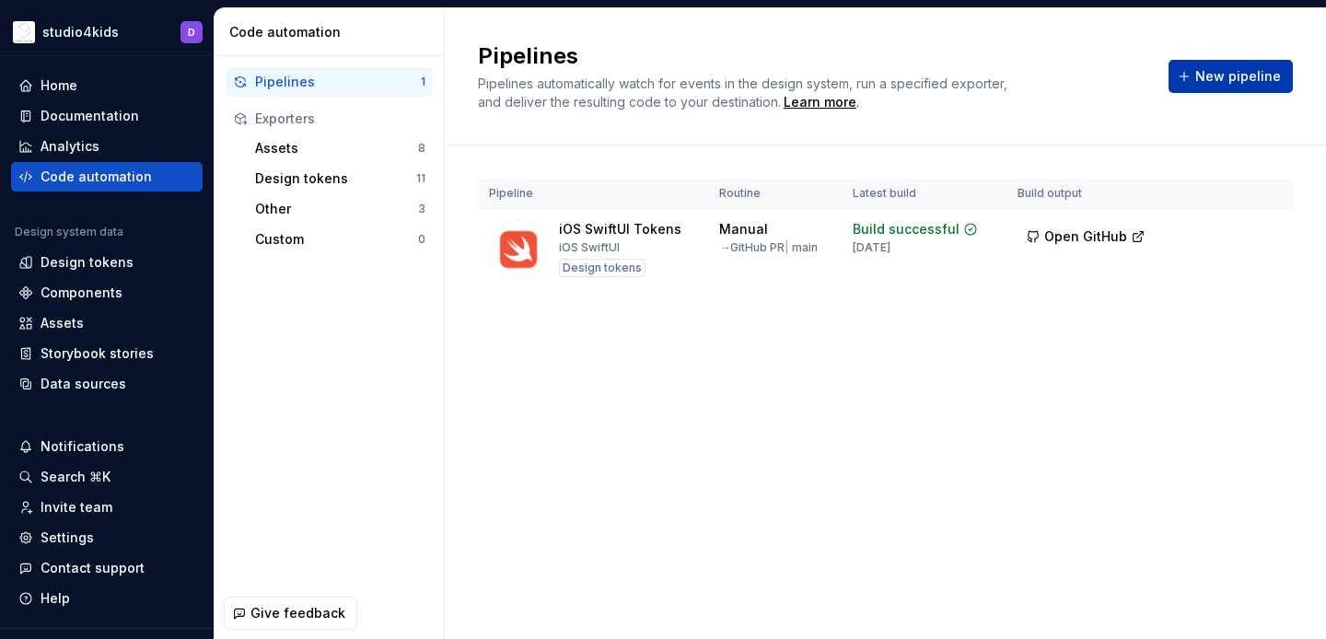
click at [1201, 87] on button "New pipeline" at bounding box center [1230, 76] width 124 height 33
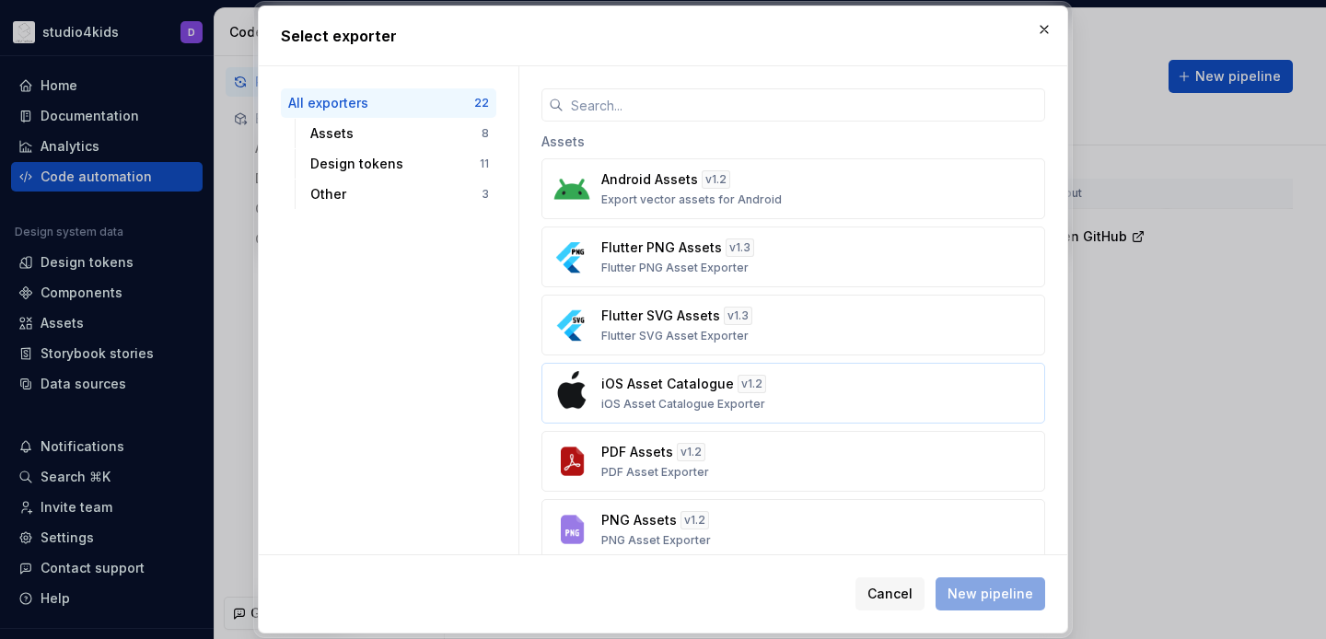
click at [816, 393] on div "iOS Asset Catalogue v 1.2 iOS Asset Catalogue Exporter" at bounding box center [787, 393] width 373 height 37
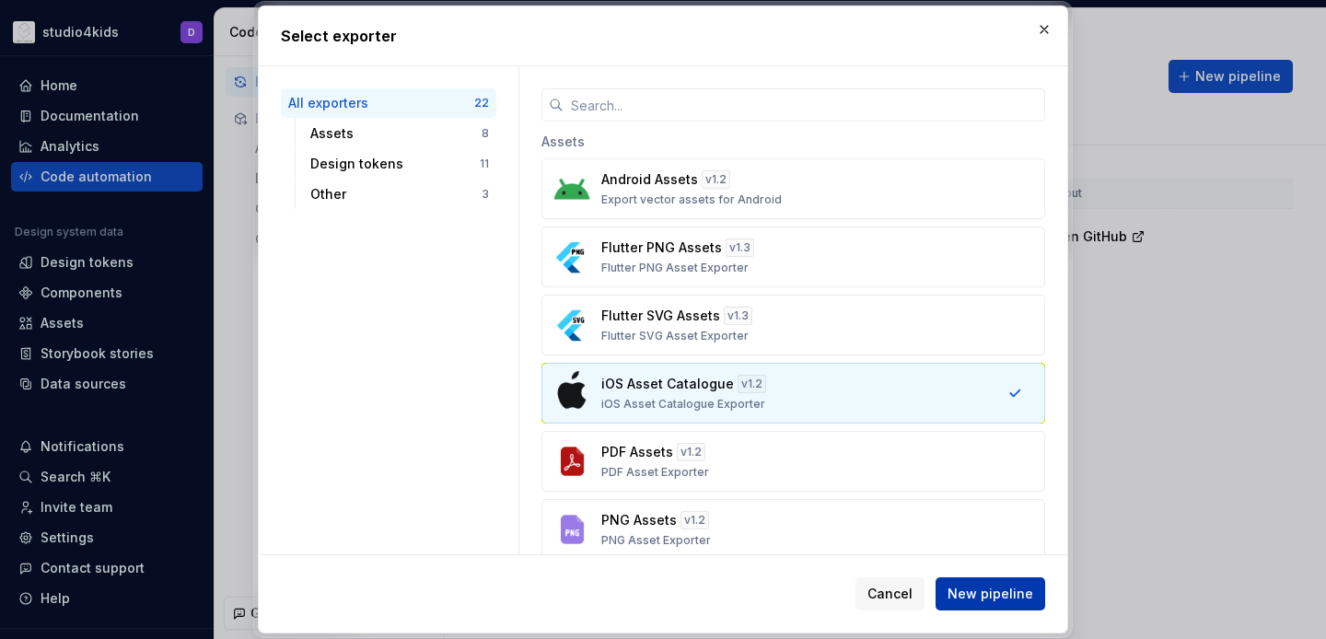
click at [971, 581] on button "New pipeline" at bounding box center [990, 593] width 110 height 33
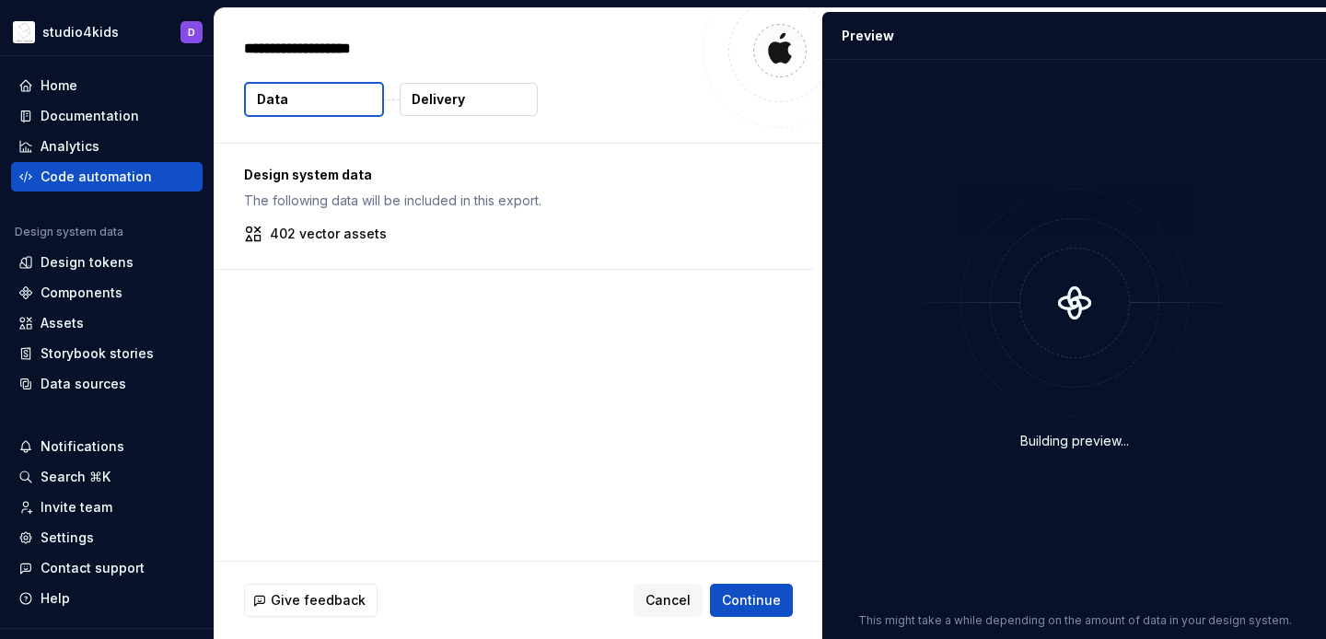
type textarea "*"
type textarea "**"
type textarea "*"
type textarea "***"
type textarea "*"
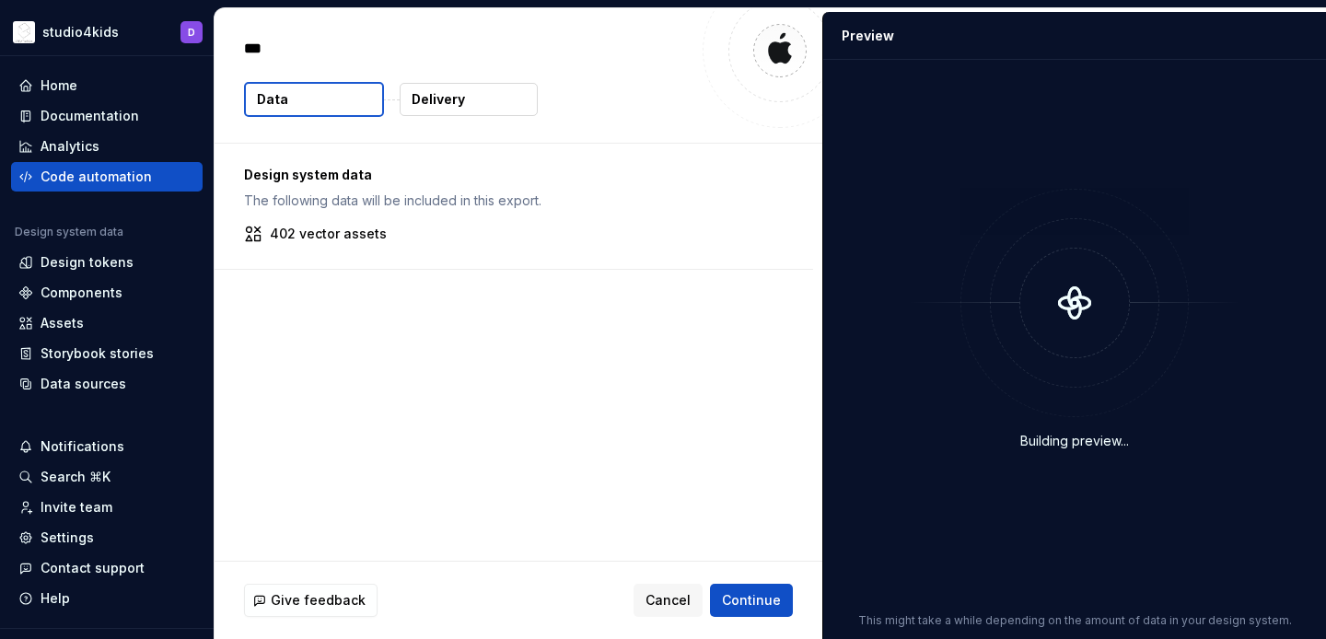
type textarea "****"
type textarea "*"
type textarea "*****"
type textarea "*"
type textarea "******"
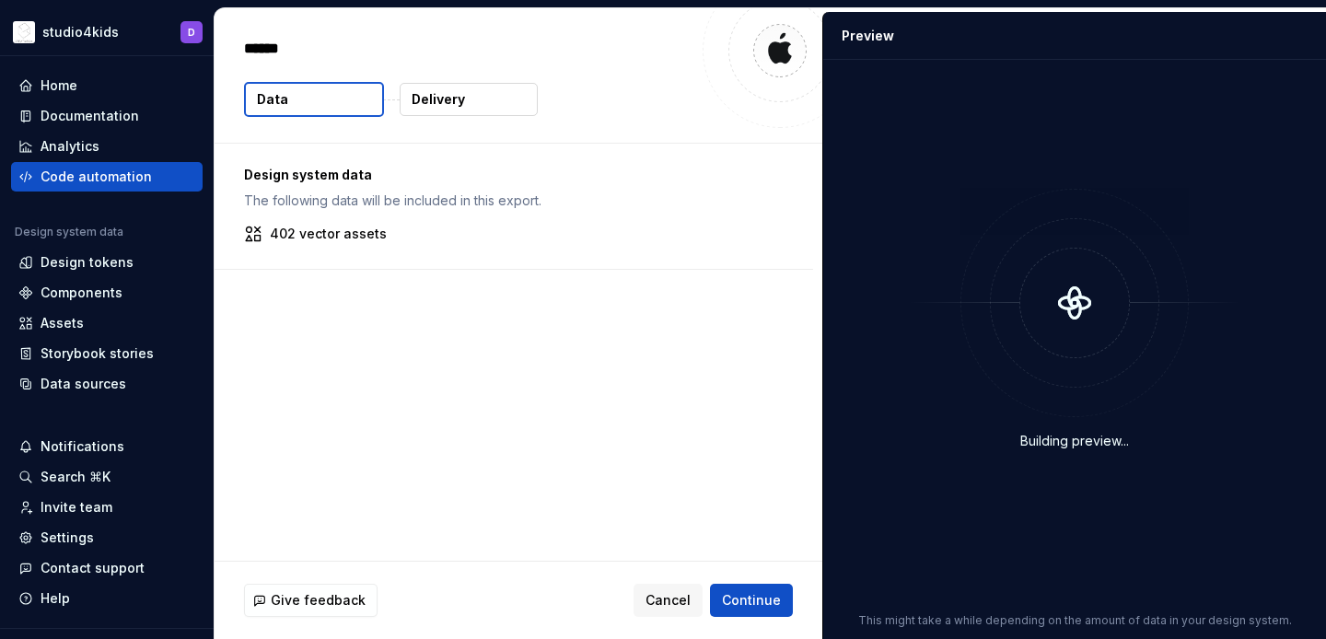
type textarea "*"
type textarea "*******"
click at [742, 598] on span "Continue" at bounding box center [751, 600] width 59 height 18
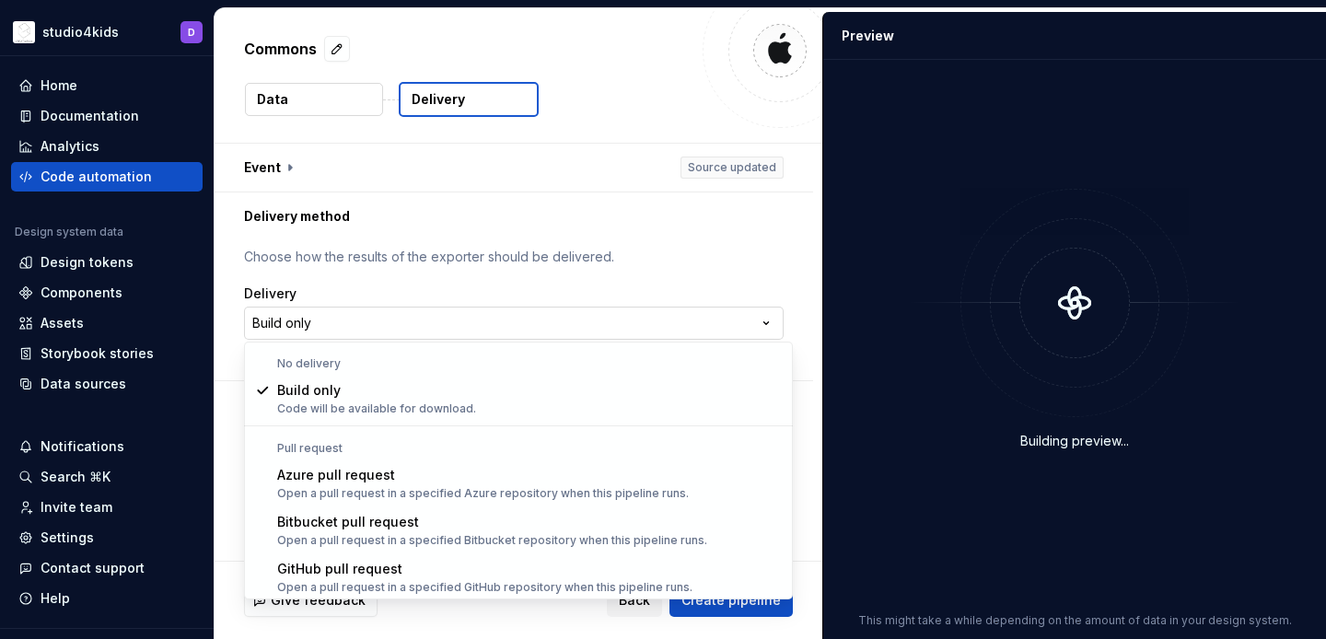
click at [510, 322] on html "**********" at bounding box center [663, 319] width 1326 height 639
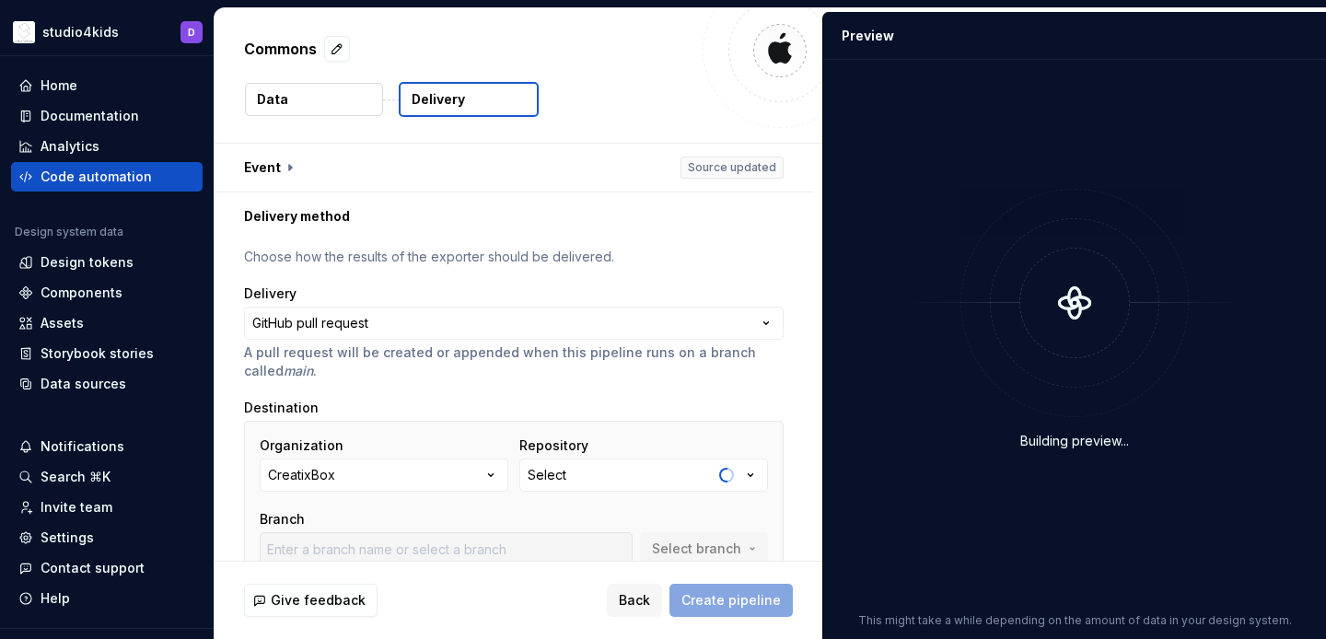
scroll to position [162, 0]
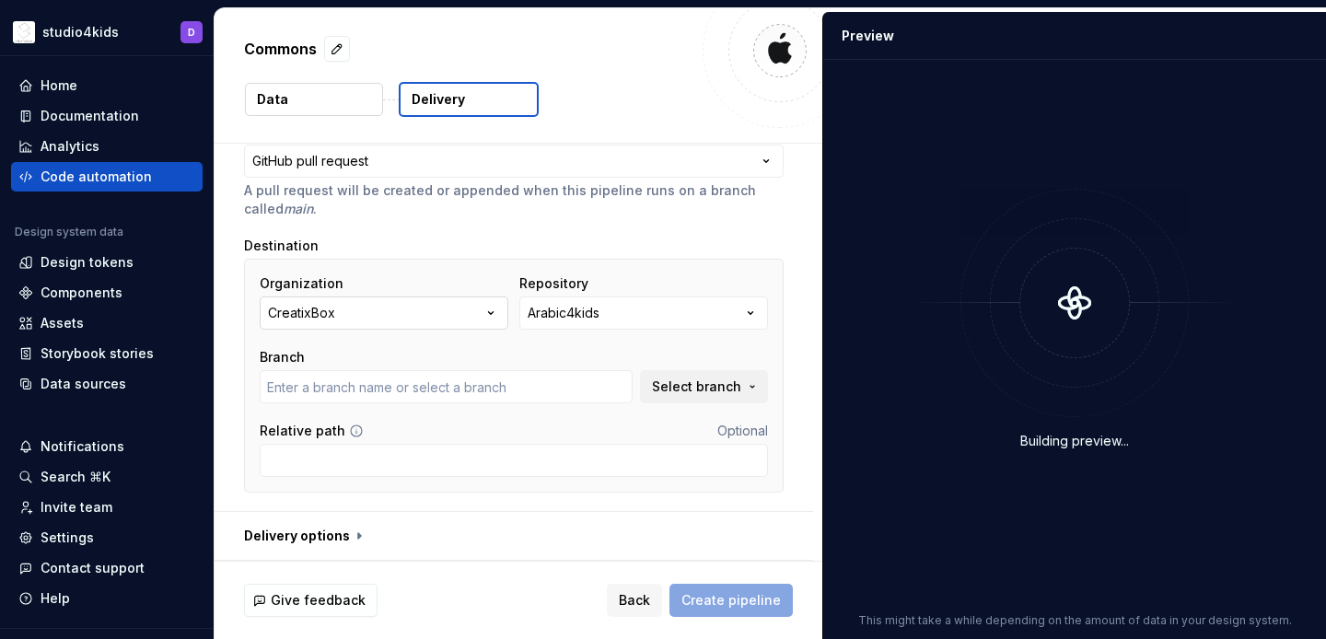
click at [400, 319] on button "CreatixBox" at bounding box center [384, 312] width 249 height 33
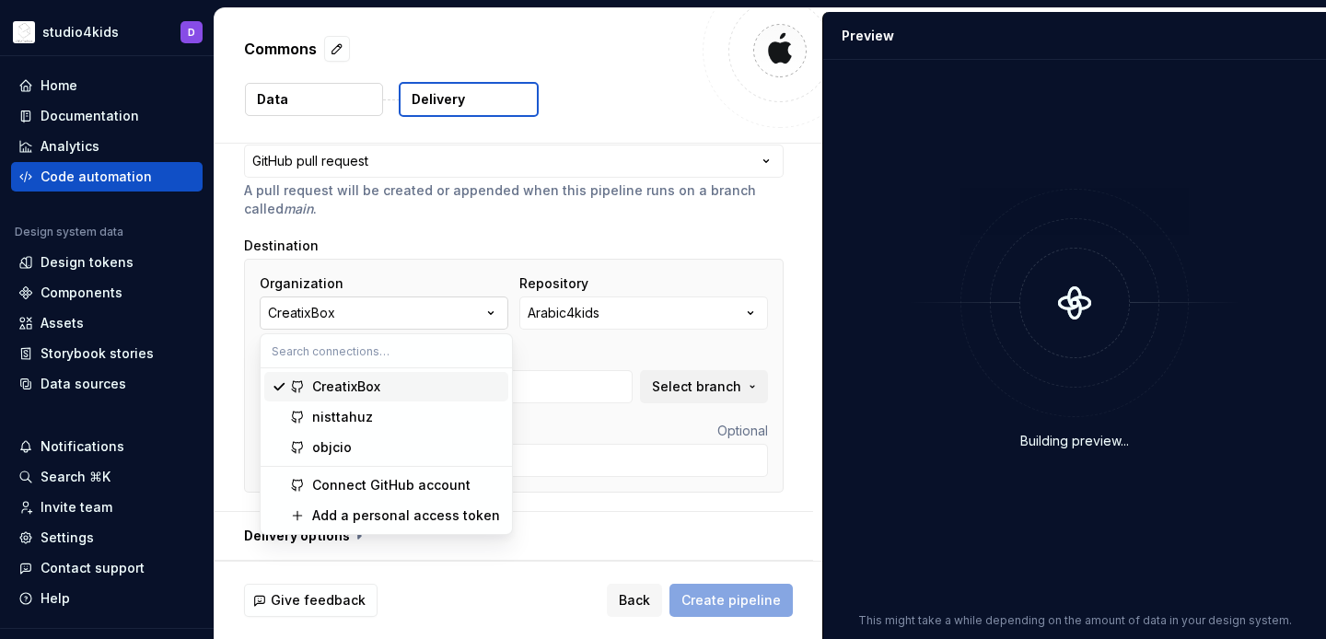
type input "develop"
click at [393, 419] on div "nisttahuz" at bounding box center [406, 417] width 189 height 18
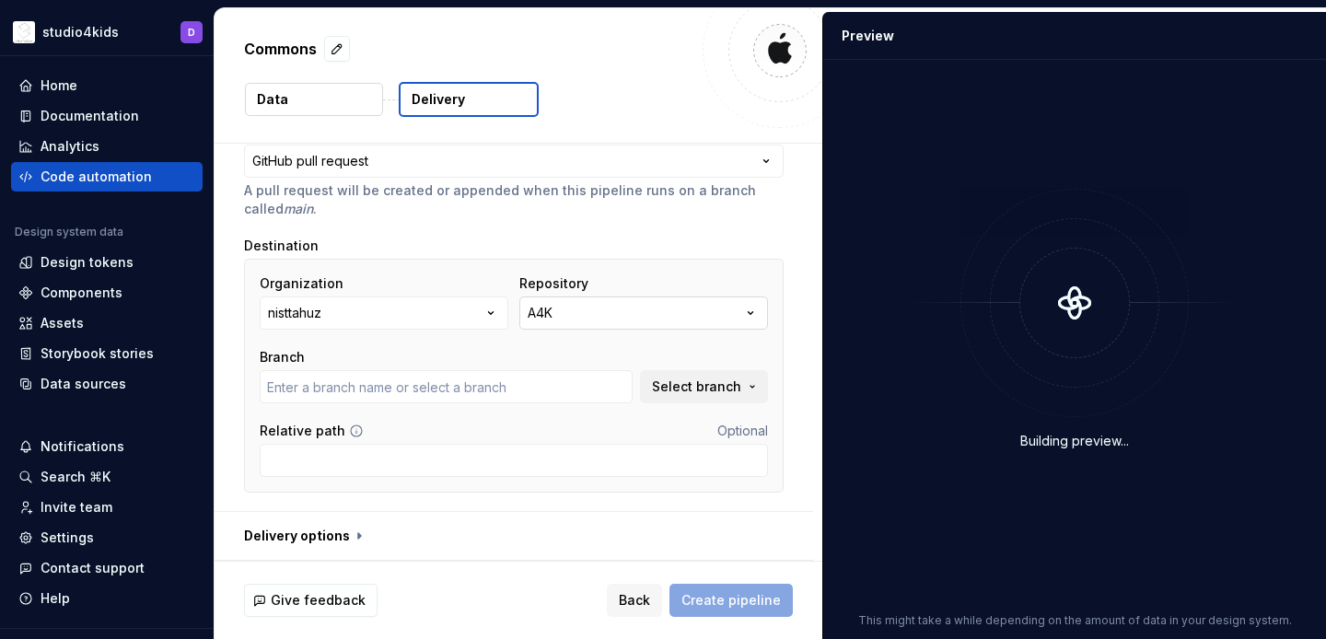
click at [624, 315] on button "A4K" at bounding box center [643, 312] width 249 height 33
type input "main"
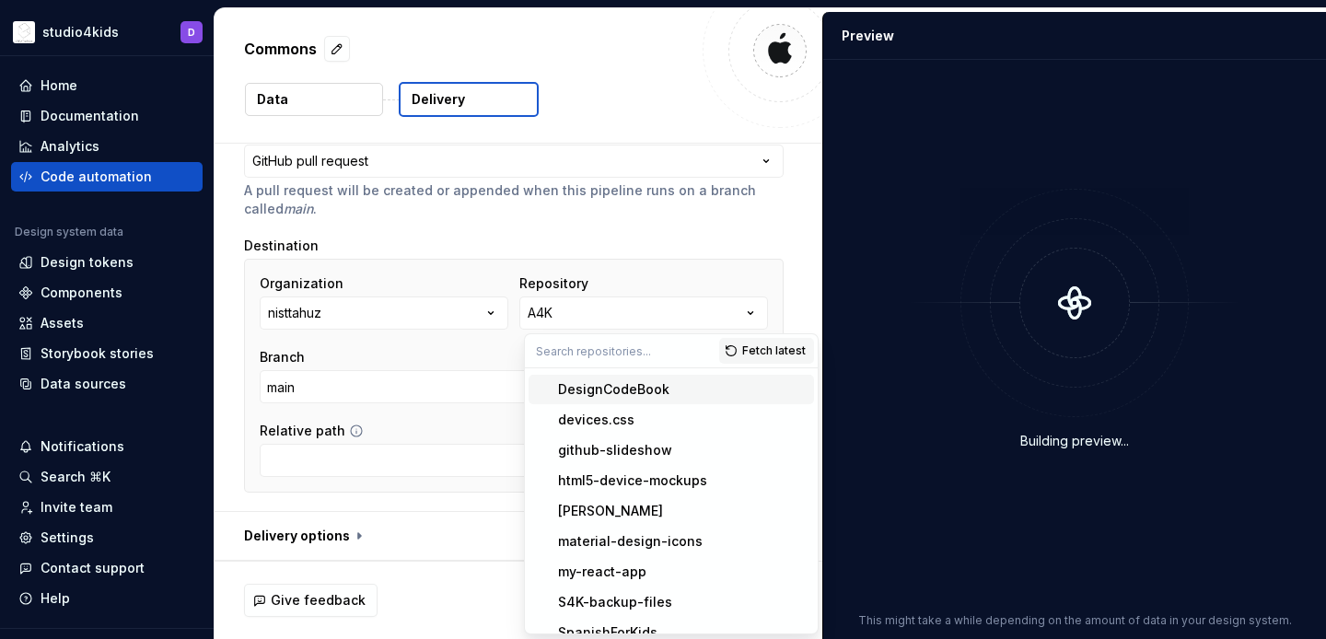
scroll to position [0, 0]
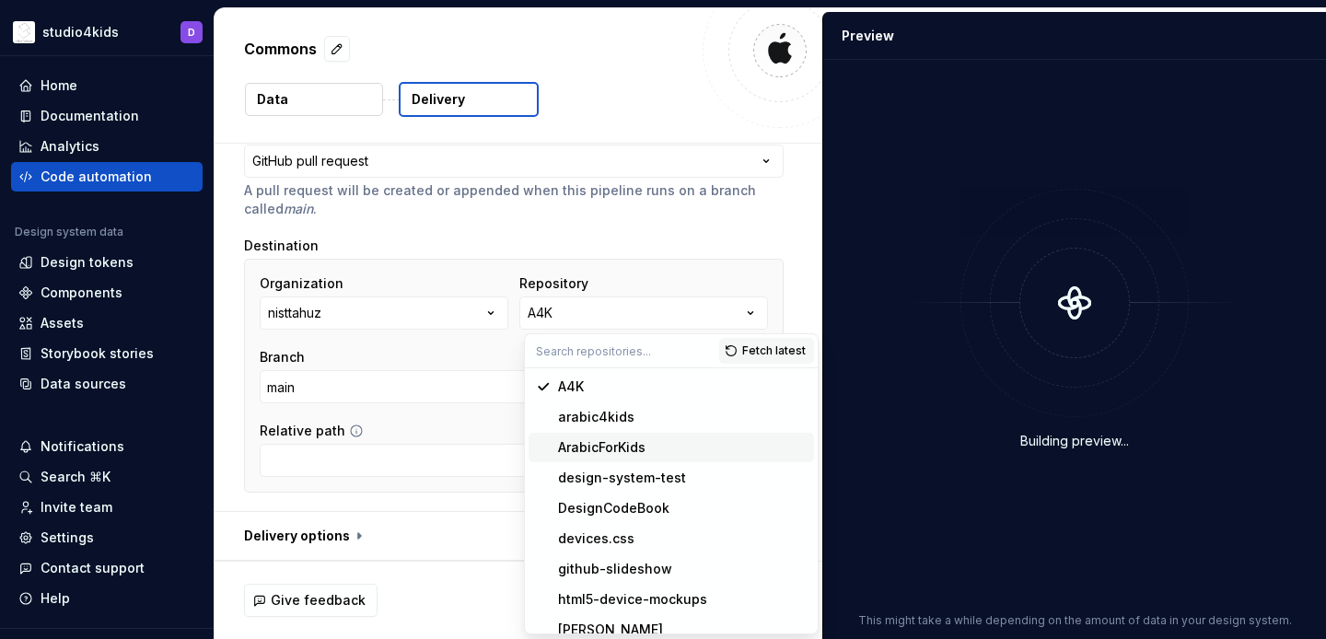
click at [610, 443] on div "ArabicForKids" at bounding box center [601, 447] width 87 height 18
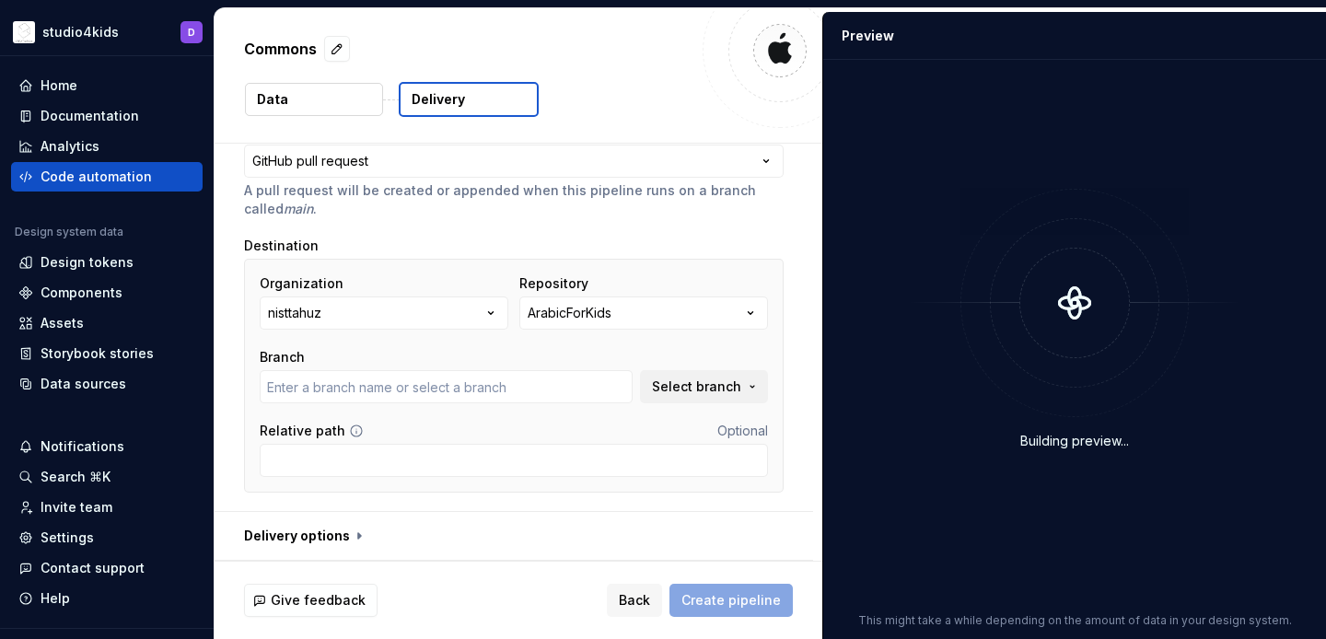
type input "main"
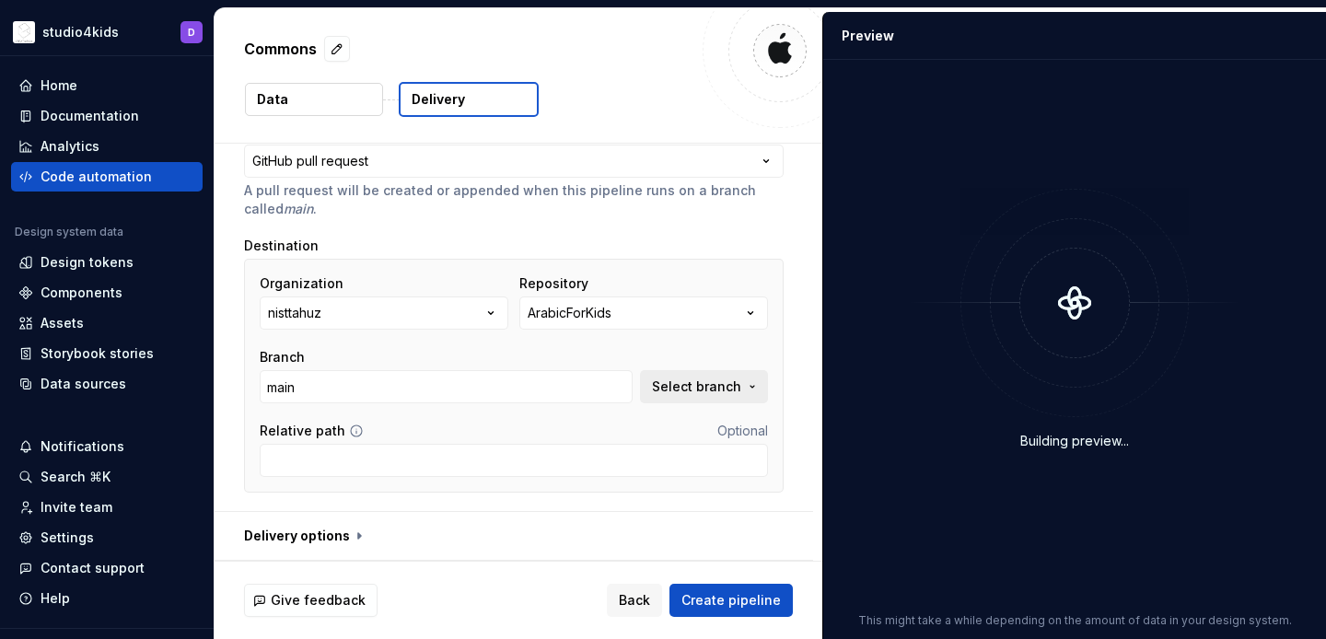
click at [679, 390] on span "Select branch" at bounding box center [696, 386] width 89 height 18
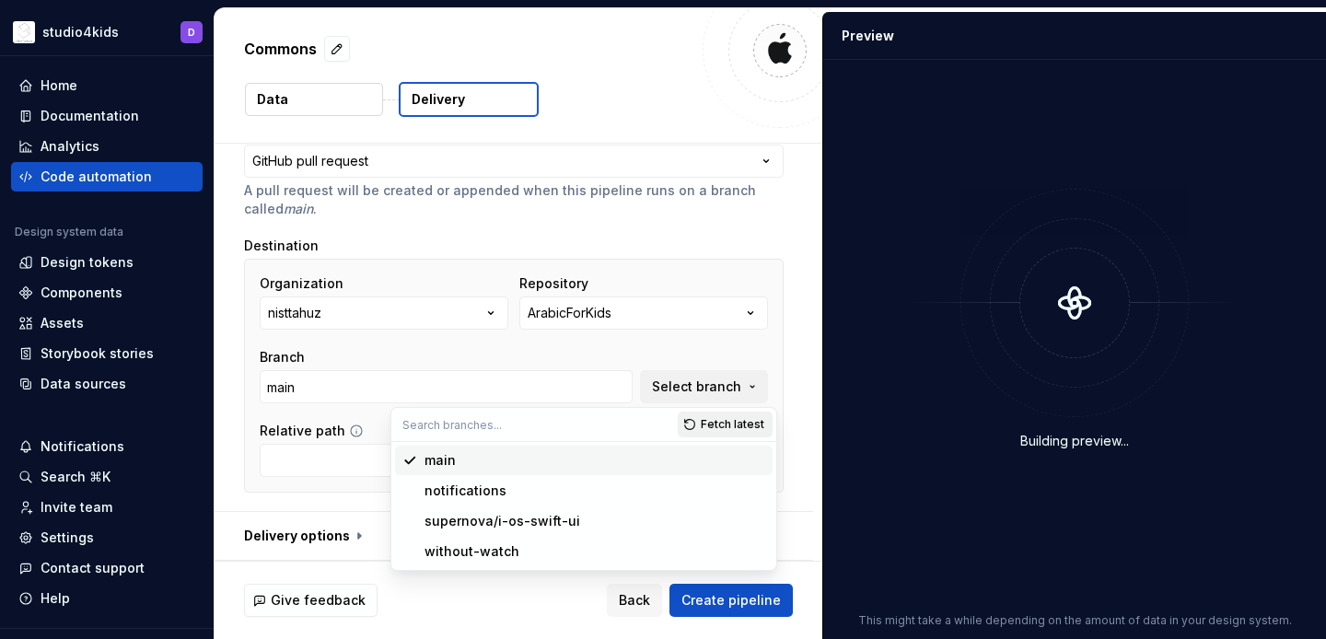
click at [723, 424] on span "Fetch latest" at bounding box center [733, 424] width 64 height 15
click at [677, 342] on div "Organization nisttahuz Repository ArabicForKids Branch main Select branch" at bounding box center [514, 338] width 508 height 129
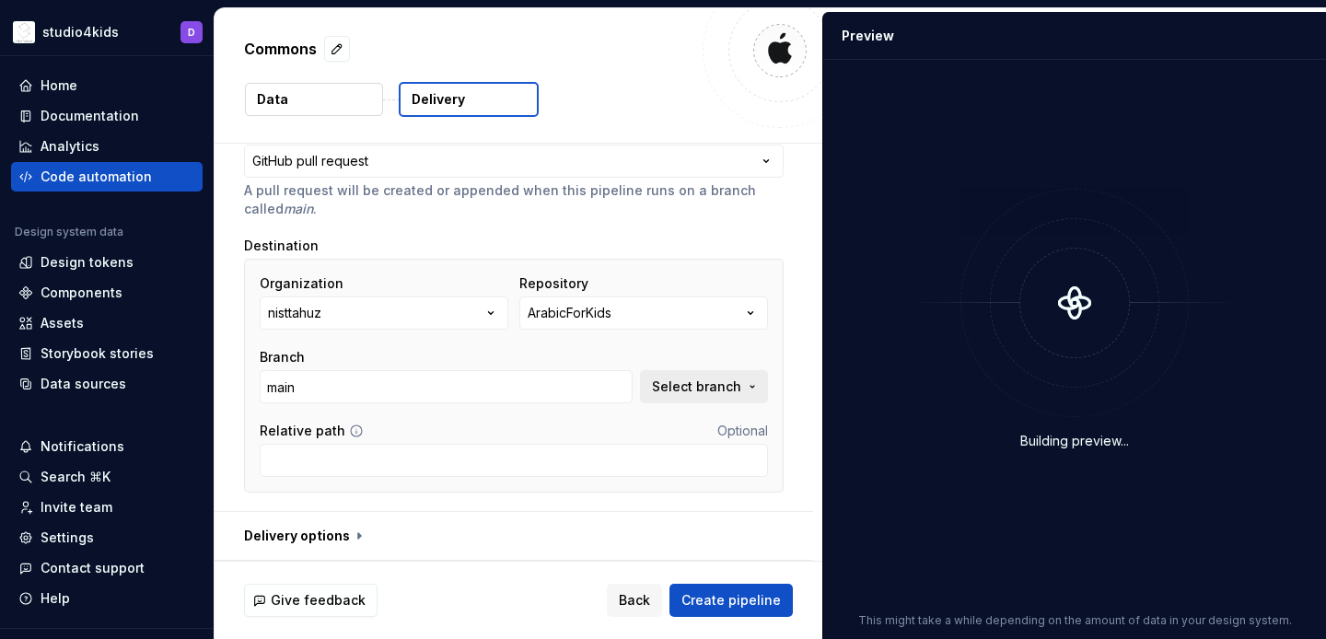
click at [700, 384] on span "Select branch" at bounding box center [696, 386] width 89 height 18
click at [639, 341] on div "Organization nisttahuz Repository ArabicForKids Branch main Select branch" at bounding box center [514, 338] width 508 height 129
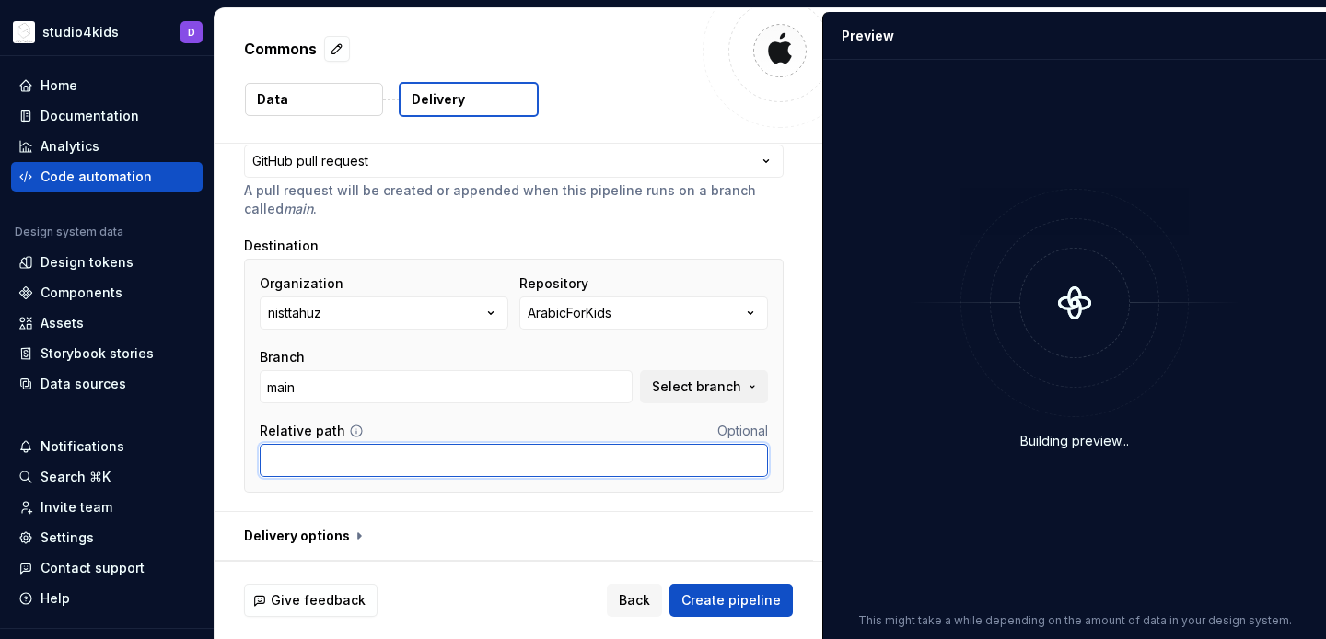
click at [544, 466] on input "Relative path" at bounding box center [514, 460] width 508 height 33
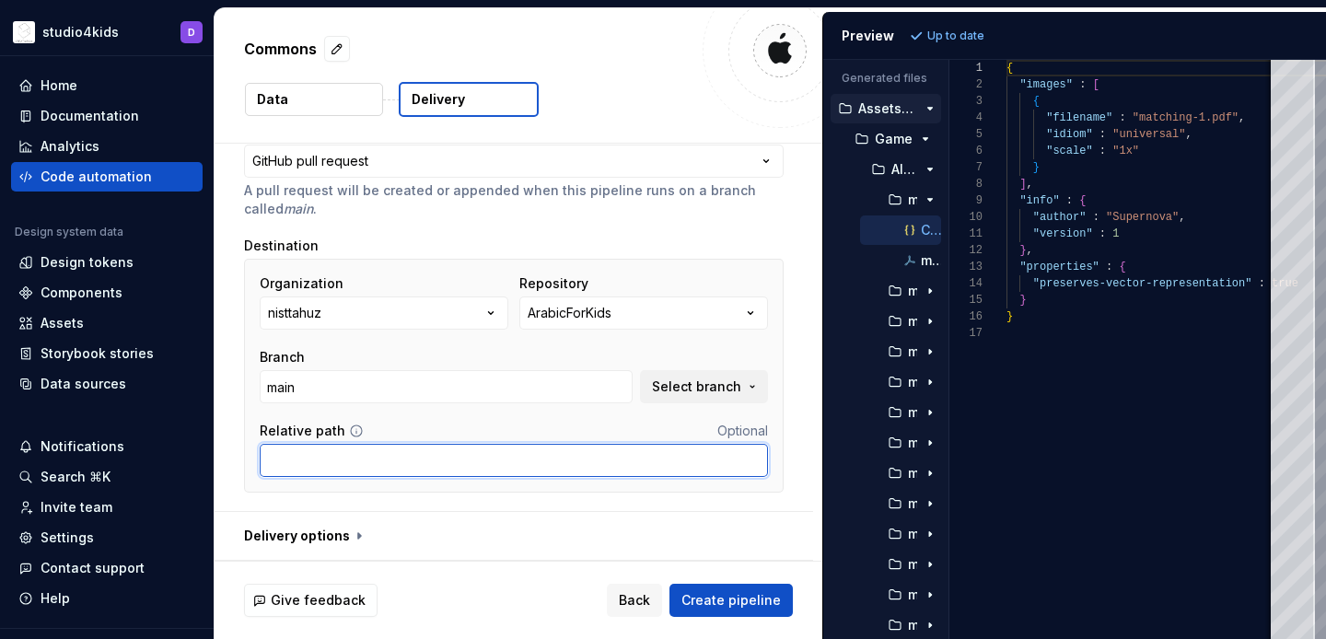
paste input "Universal/Supernova/SkinIcons"
click at [434, 462] on input "Universal/Supernova/SkinIcons" at bounding box center [514, 460] width 508 height 33
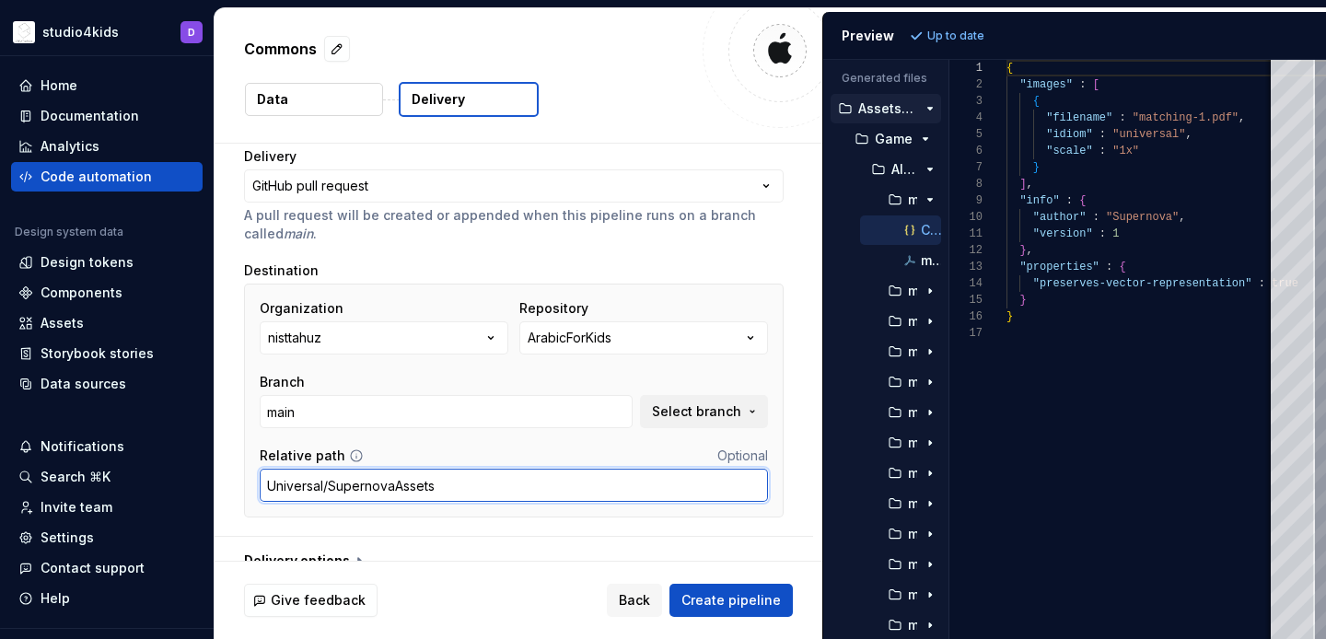
scroll to position [162, 0]
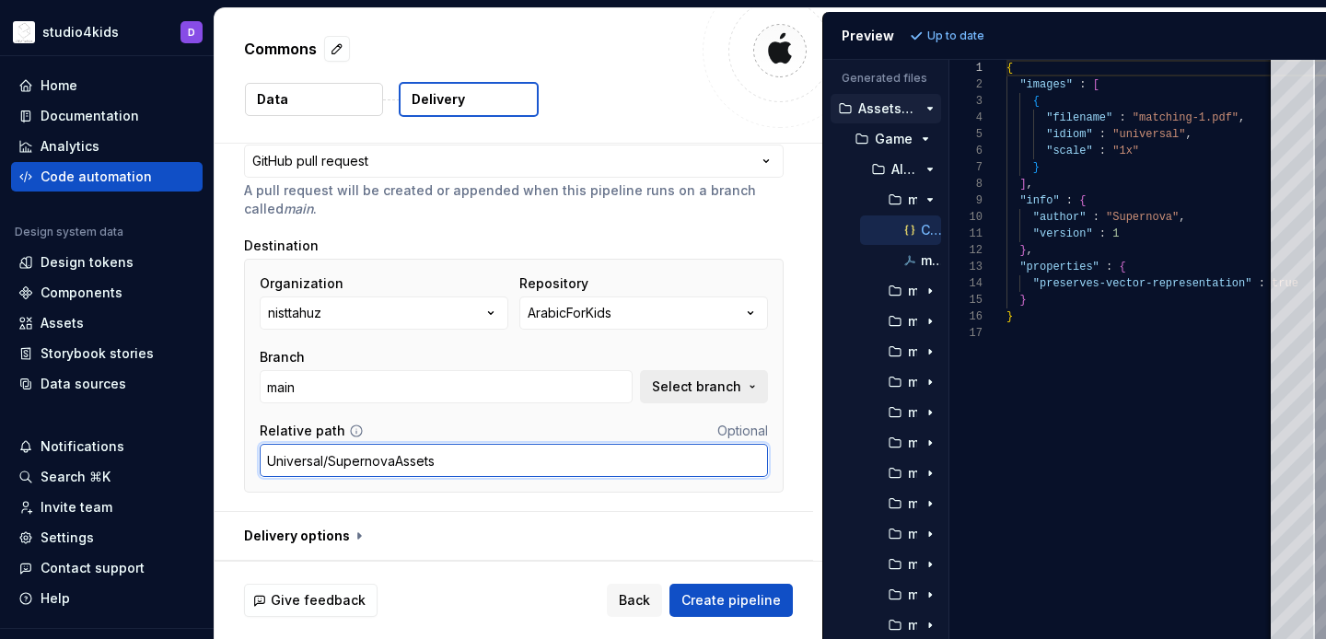
type input "Universal/SupernovaAssets"
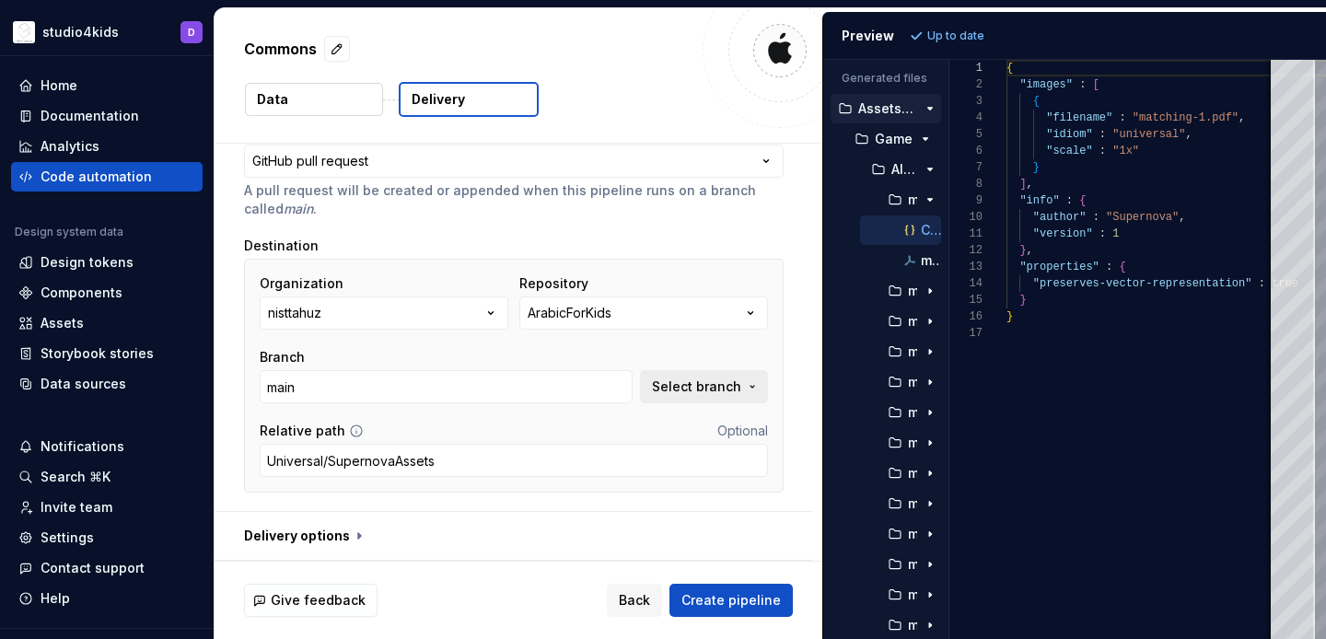
click at [678, 388] on span "Select branch" at bounding box center [696, 386] width 89 height 18
click at [558, 354] on div "Branch" at bounding box center [446, 357] width 373 height 18
click at [363, 537] on button "button" at bounding box center [514, 536] width 598 height 48
type textarea "*"
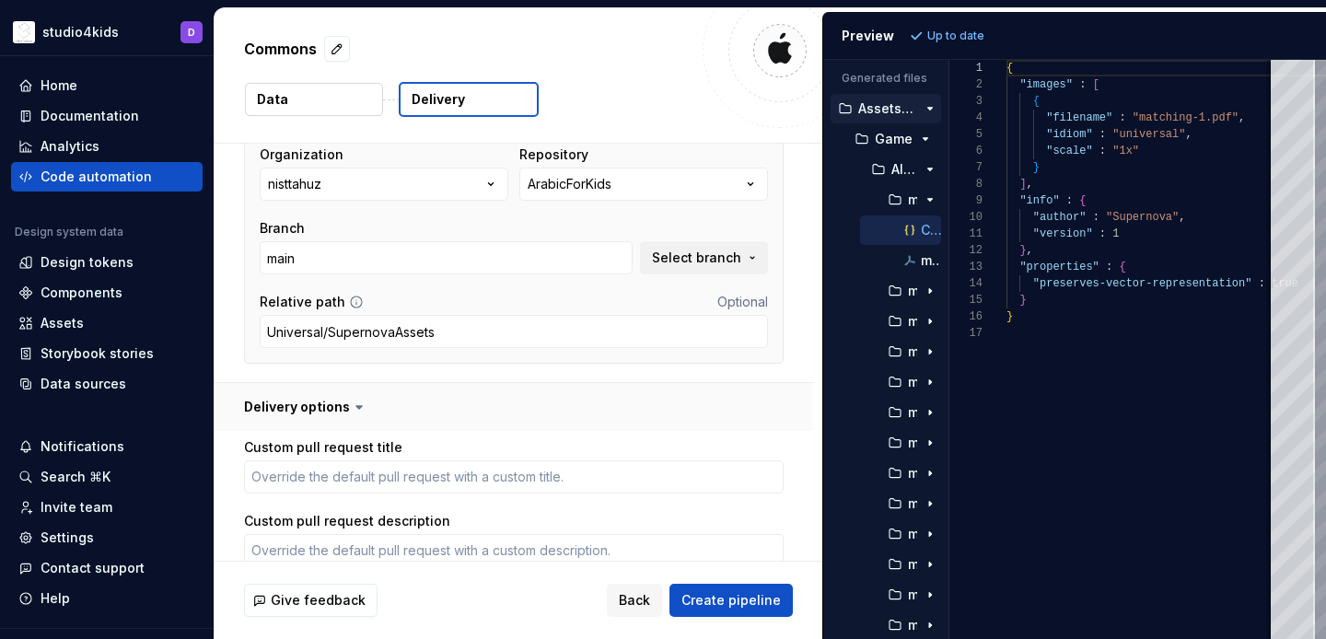
scroll to position [251, 0]
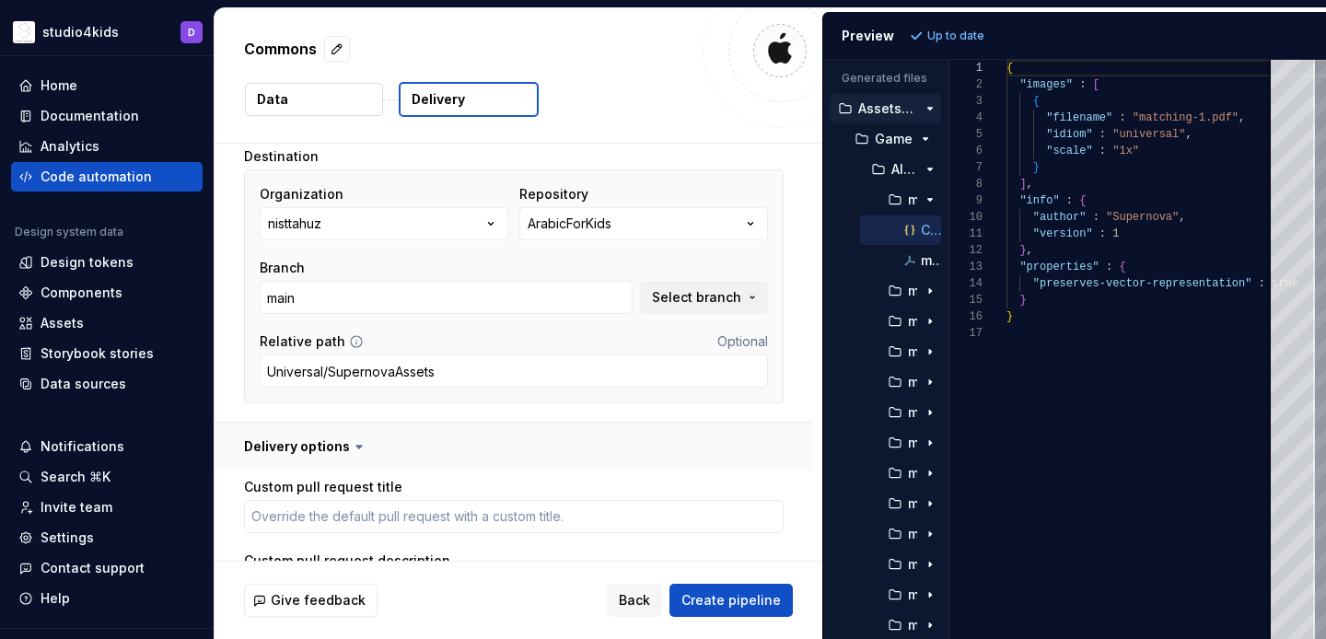
click at [340, 443] on button "button" at bounding box center [514, 447] width 598 height 48
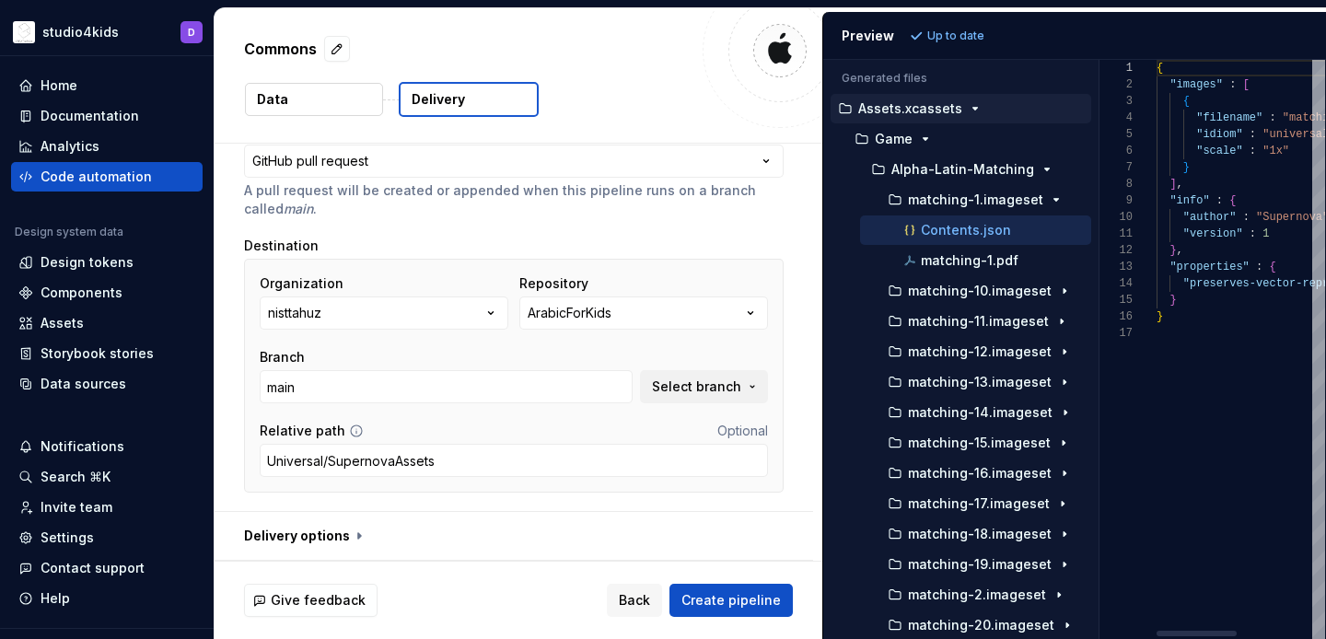
click at [1096, 528] on div "Generated files Accessibility guide for tree . Navigate the tree with the arrow…" at bounding box center [1074, 349] width 503 height 579
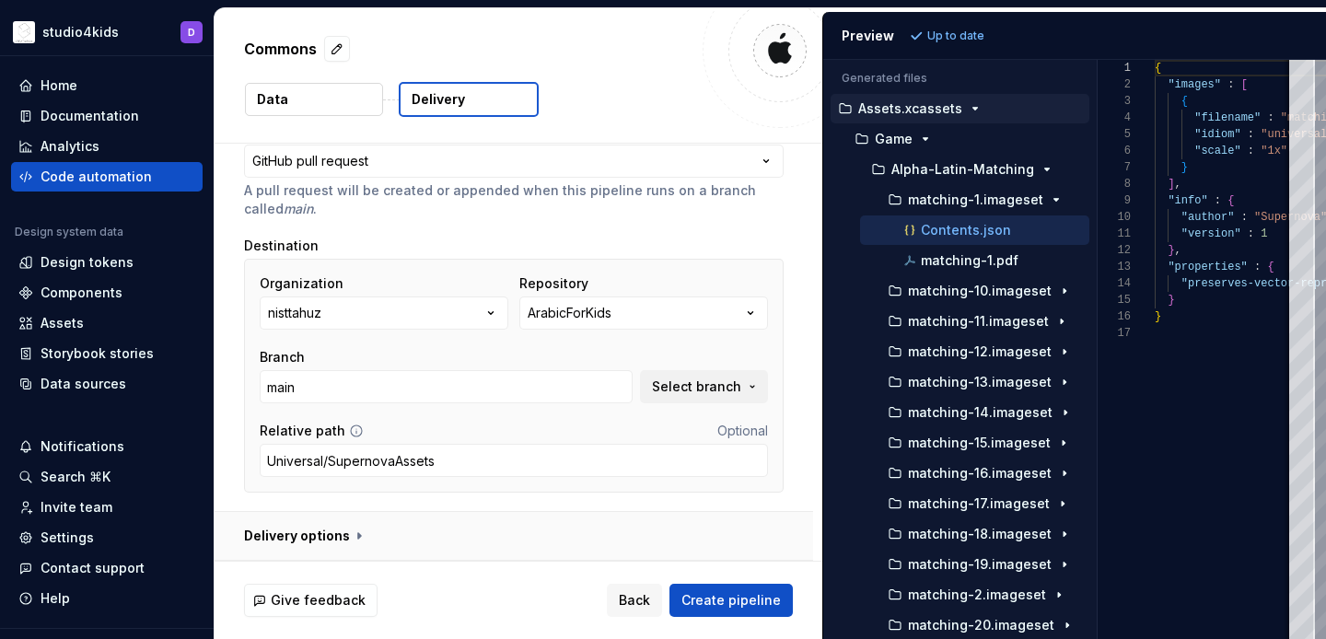
scroll to position [0, 0]
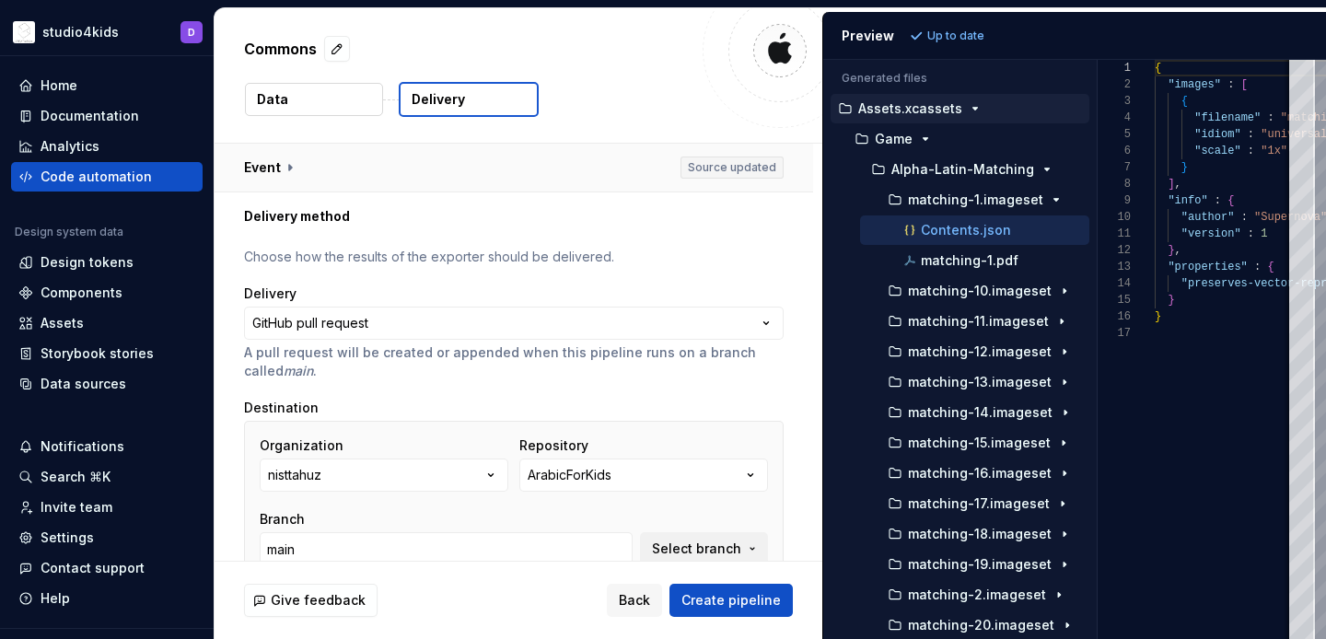
click at [401, 157] on button "button" at bounding box center [514, 168] width 598 height 48
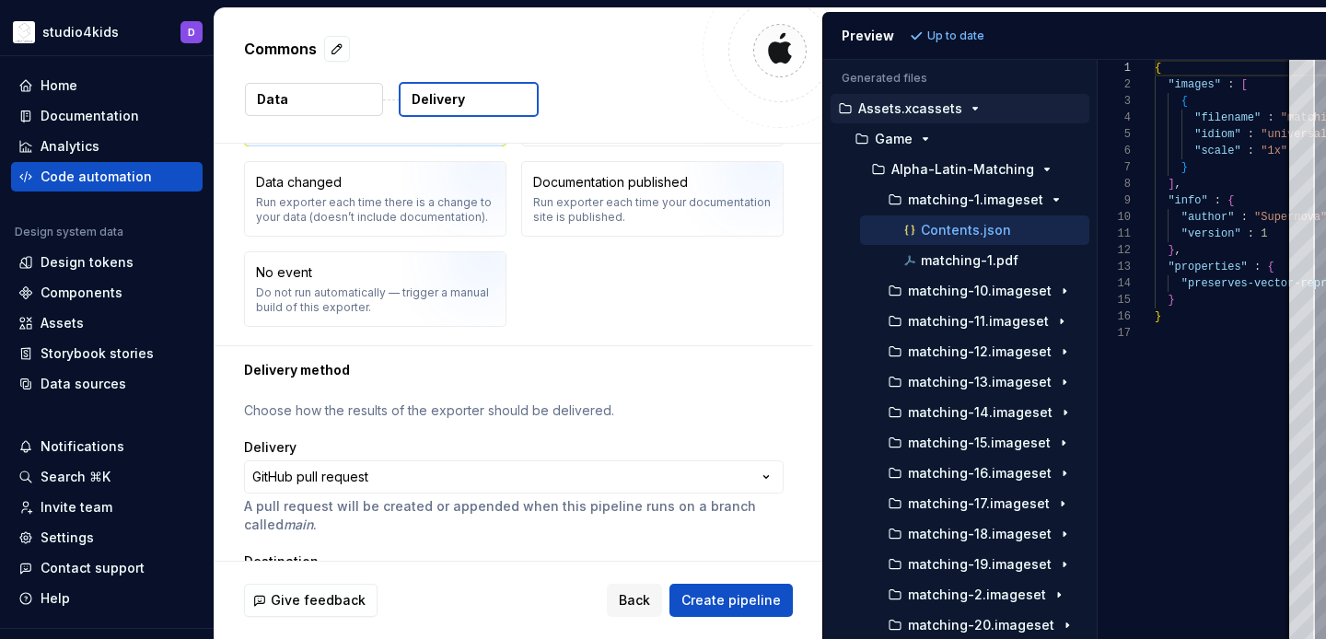
scroll to position [481, 0]
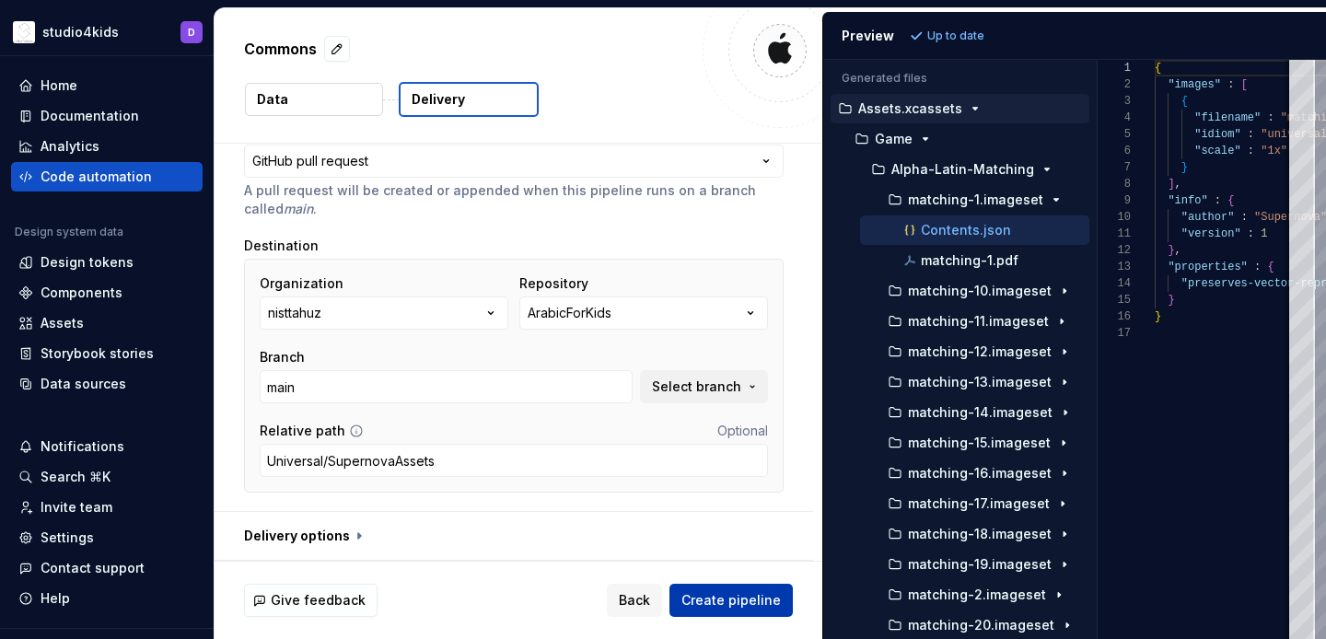
click at [736, 607] on span "Create pipeline" at bounding box center [730, 600] width 99 height 18
